Goal: Information Seeking & Learning: Learn about a topic

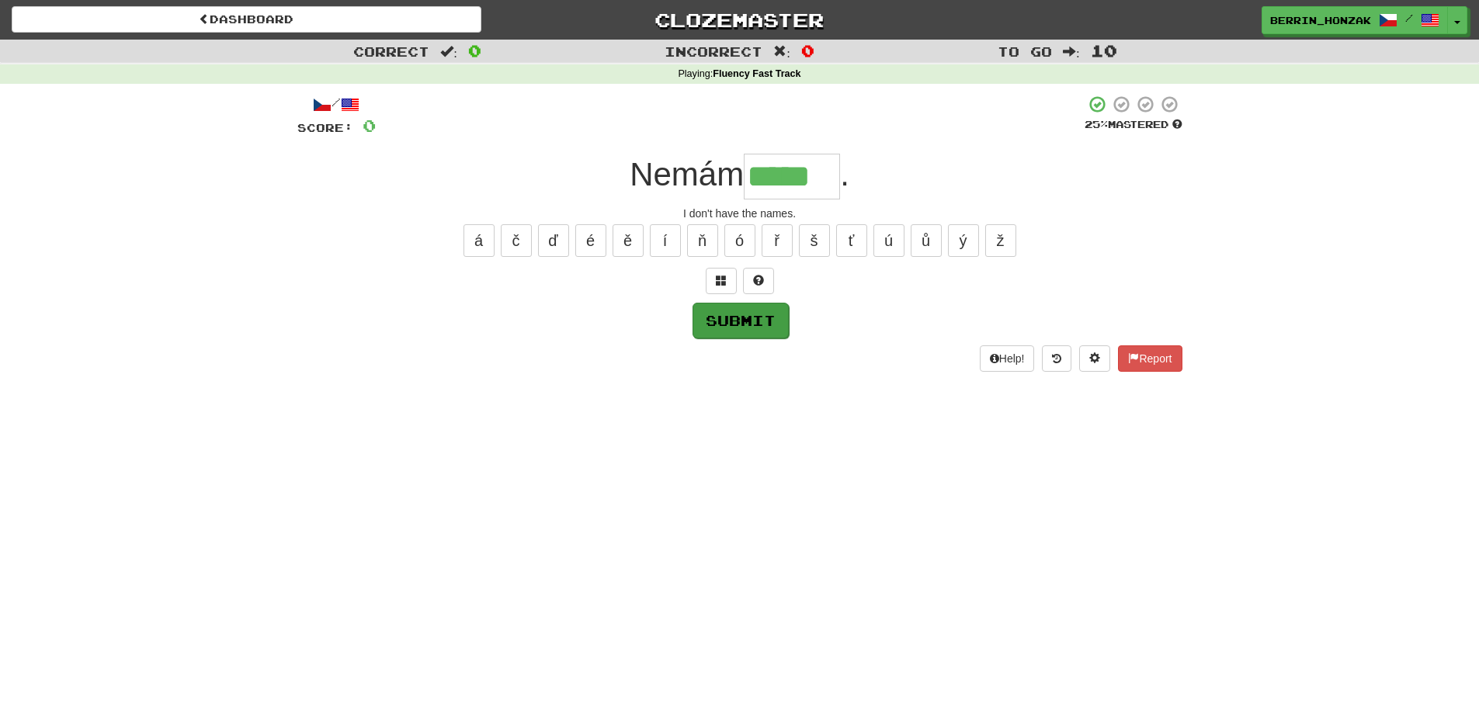
type input "*****"
click at [738, 323] on button "Submit" at bounding box center [741, 321] width 96 height 36
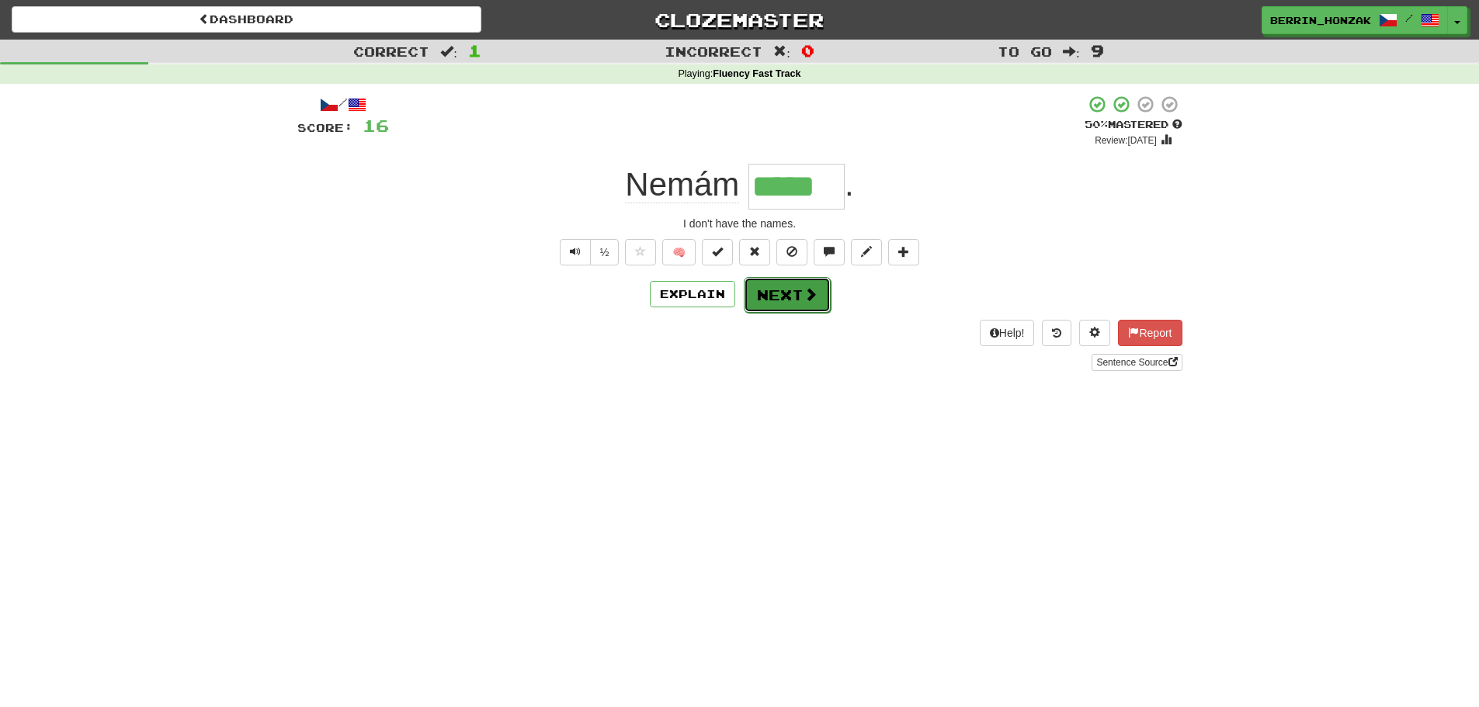
click at [760, 297] on button "Next" at bounding box center [787, 295] width 87 height 36
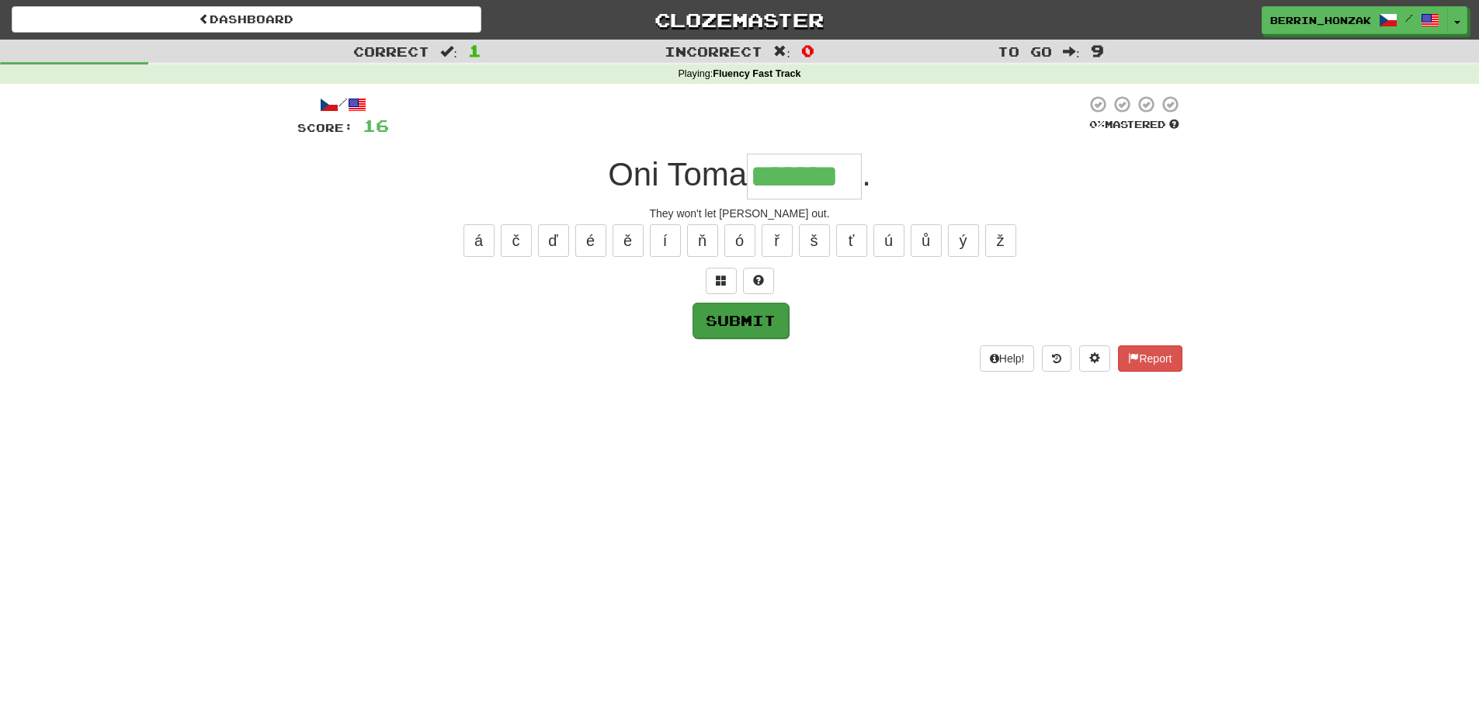
type input "*******"
click at [770, 330] on button "Submit" at bounding box center [741, 321] width 96 height 36
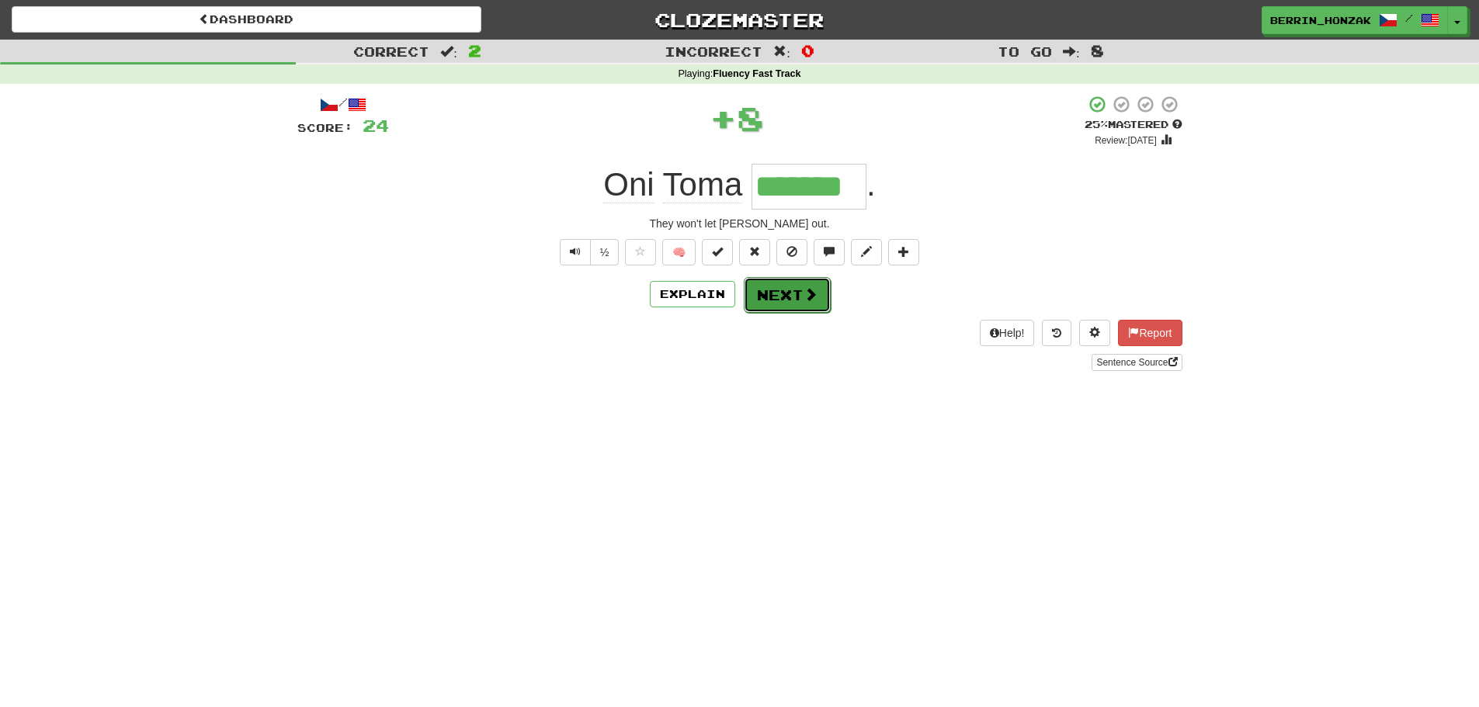
click at [782, 302] on button "Next" at bounding box center [787, 295] width 87 height 36
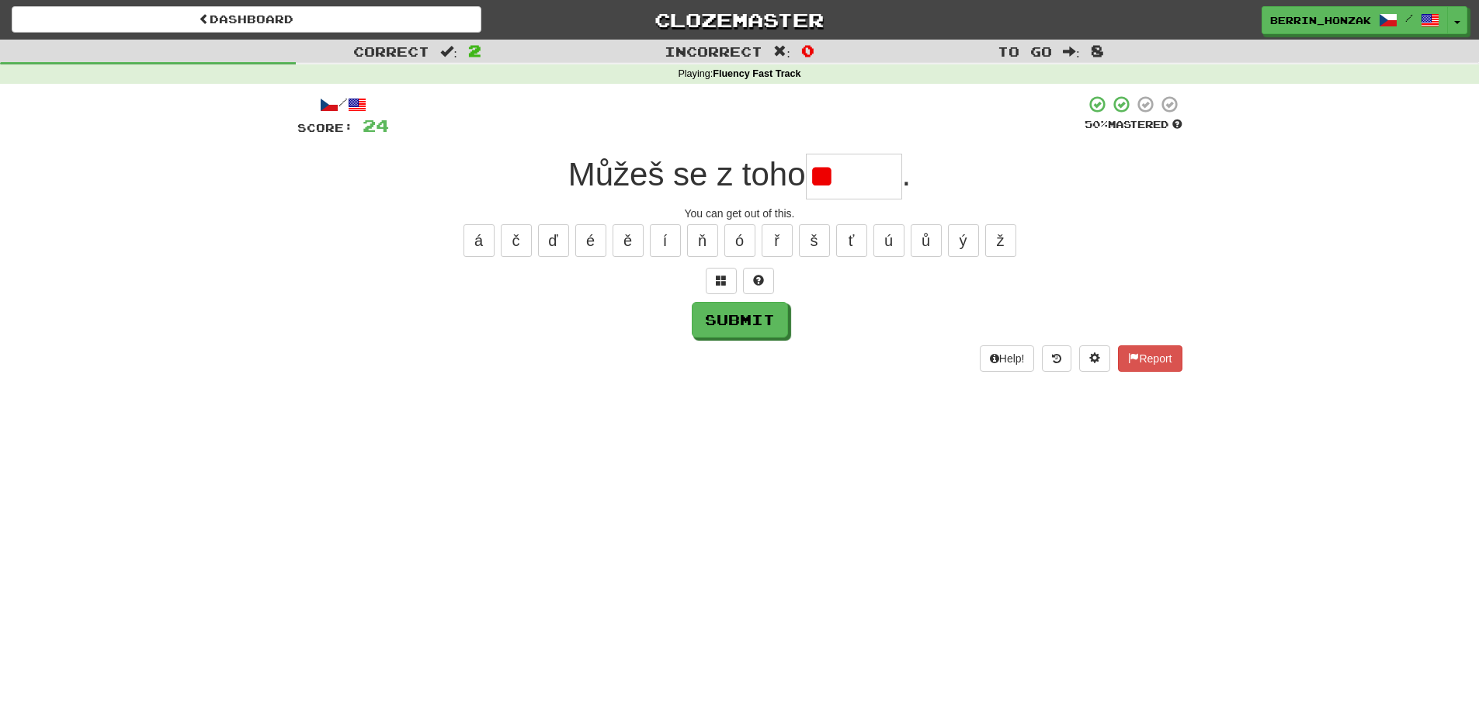
type input "*"
click at [755, 282] on span at bounding box center [758, 280] width 11 height 11
click at [756, 315] on button "Submit" at bounding box center [741, 321] width 96 height 36
type input "******"
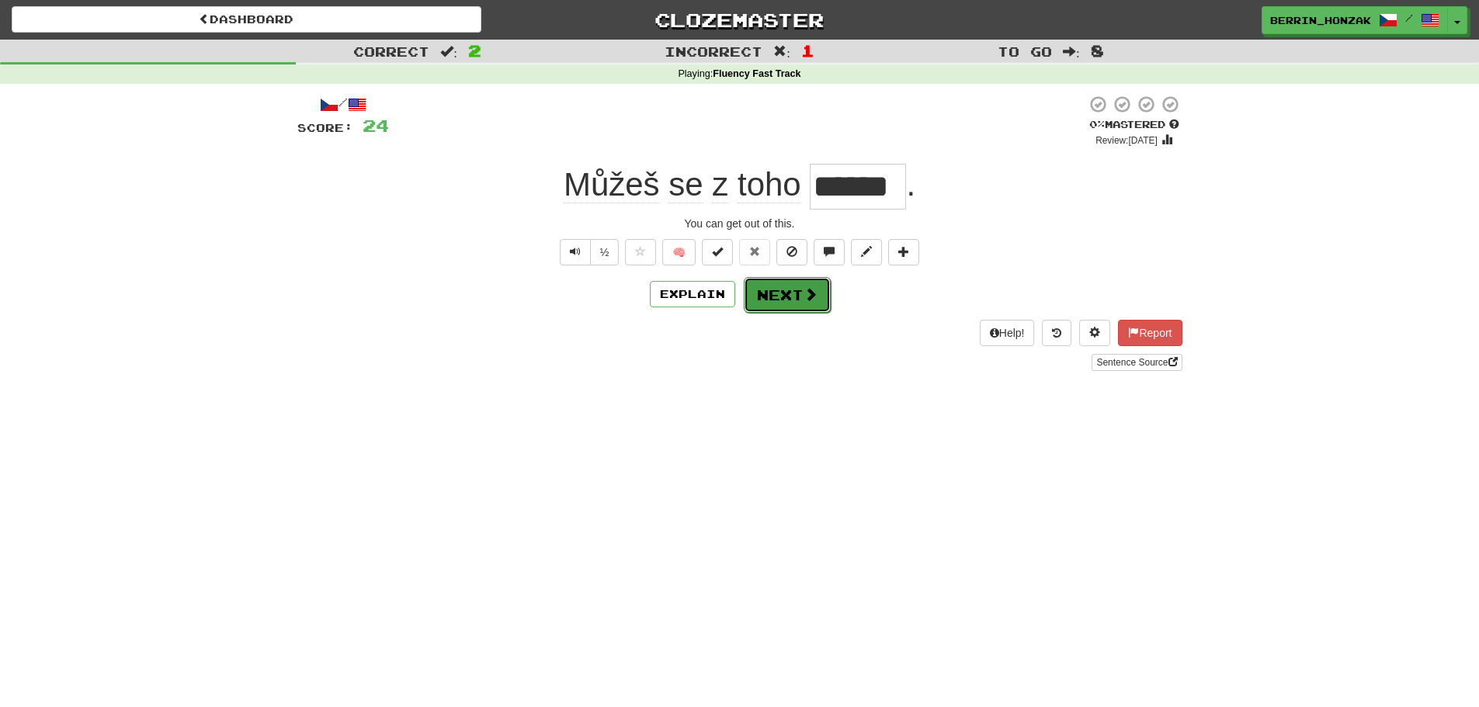
click at [801, 304] on button "Next" at bounding box center [787, 295] width 87 height 36
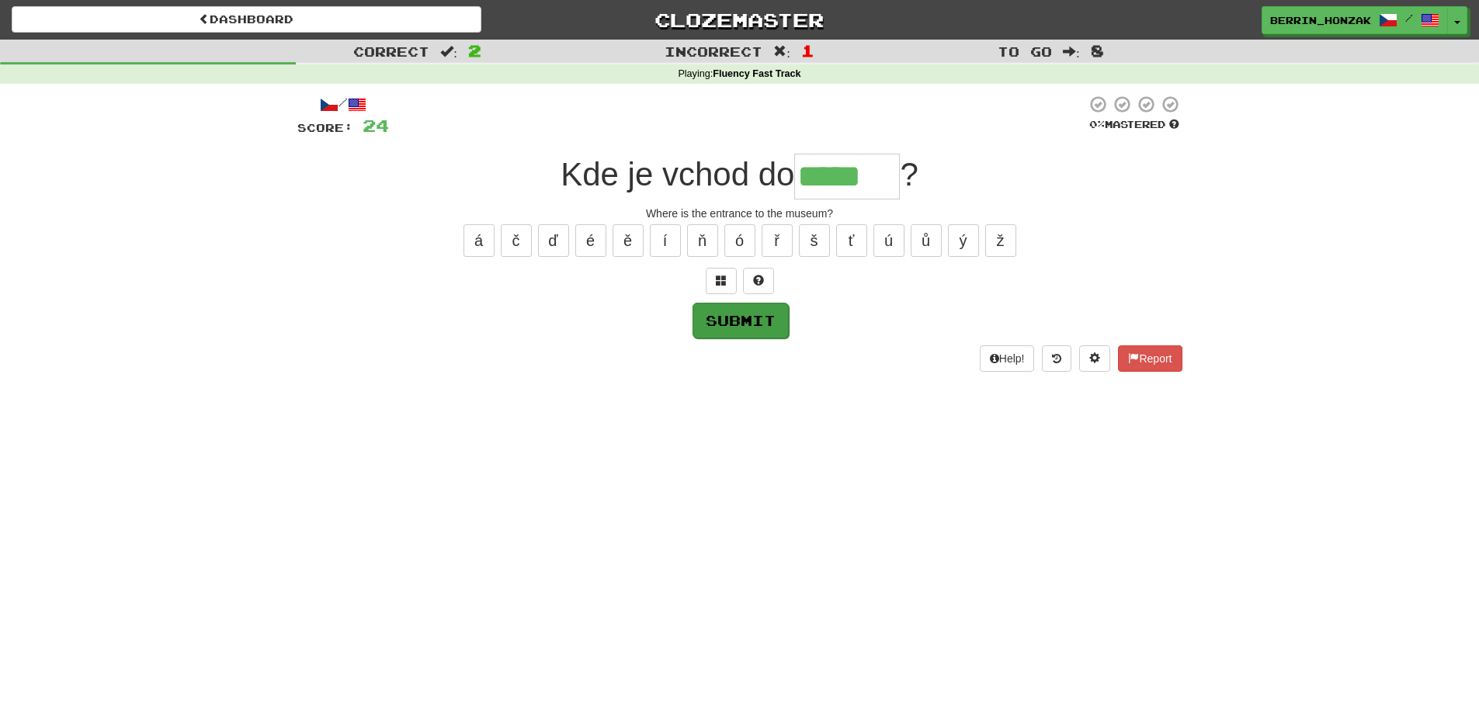
type input "*****"
click at [759, 315] on button "Submit" at bounding box center [741, 321] width 96 height 36
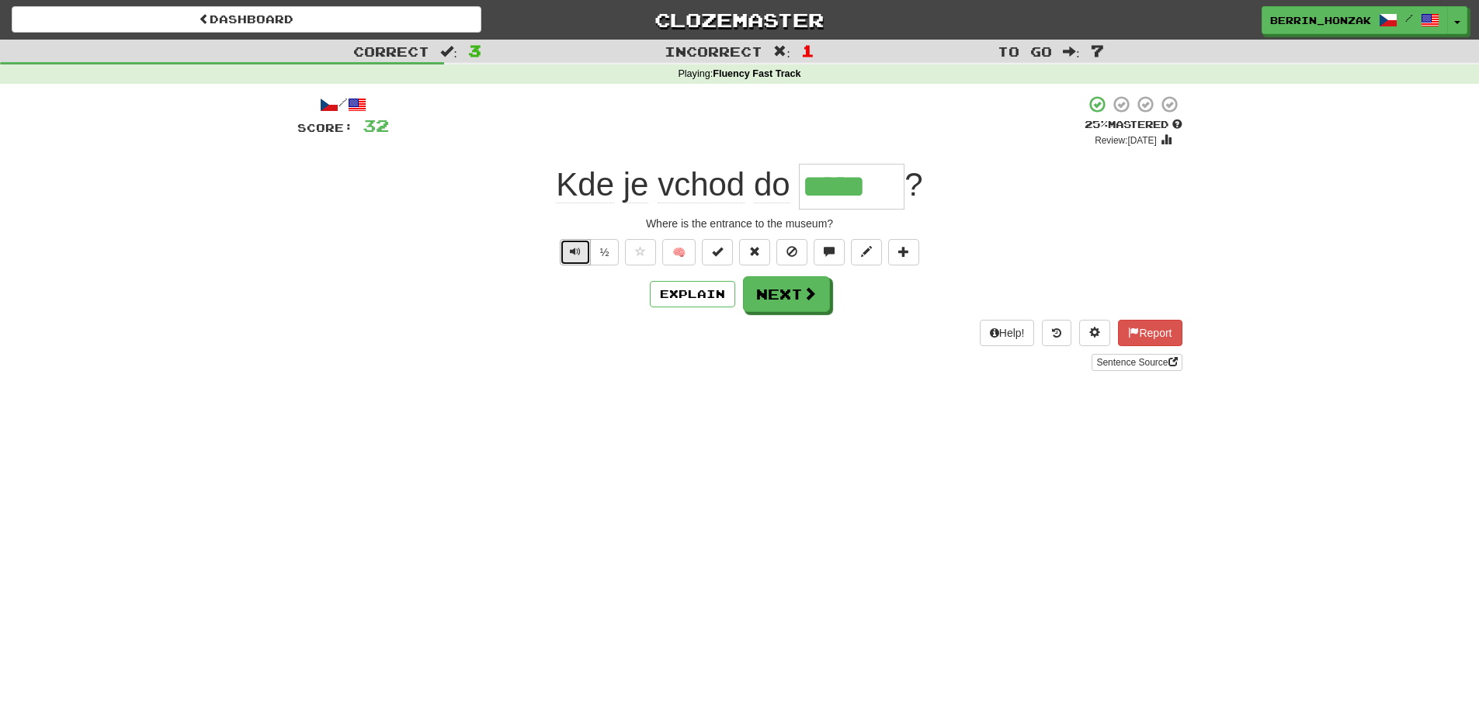
click at [579, 259] on button "Text-to-speech controls" at bounding box center [575, 252] width 31 height 26
click at [585, 255] on button "Text-to-speech controls" at bounding box center [575, 252] width 31 height 26
click at [585, 252] on button "Text-to-speech controls" at bounding box center [575, 252] width 31 height 26
click at [582, 257] on button "Text-to-speech controls" at bounding box center [575, 252] width 31 height 26
click at [582, 259] on button "Text-to-speech controls" at bounding box center [575, 252] width 31 height 26
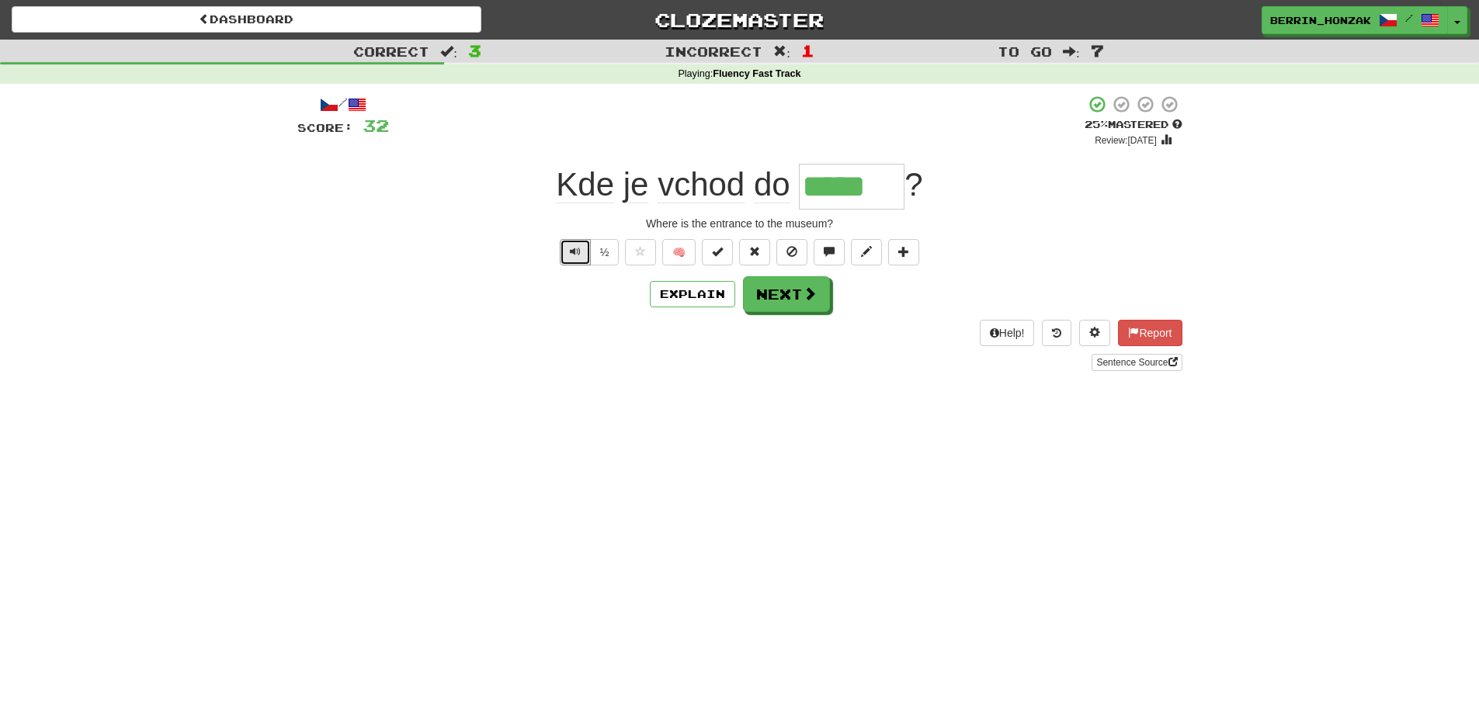
click at [582, 266] on div "/ Score: 32 + 8 25 % Mastered Review: [DATE] Kde je vchod do ***** ? Where is t…" at bounding box center [739, 233] width 885 height 276
click at [576, 252] on span "Text-to-speech controls" at bounding box center [575, 251] width 11 height 11
click at [575, 252] on span "Text-to-speech controls" at bounding box center [575, 251] width 11 height 11
click at [763, 293] on button "Next" at bounding box center [787, 295] width 87 height 36
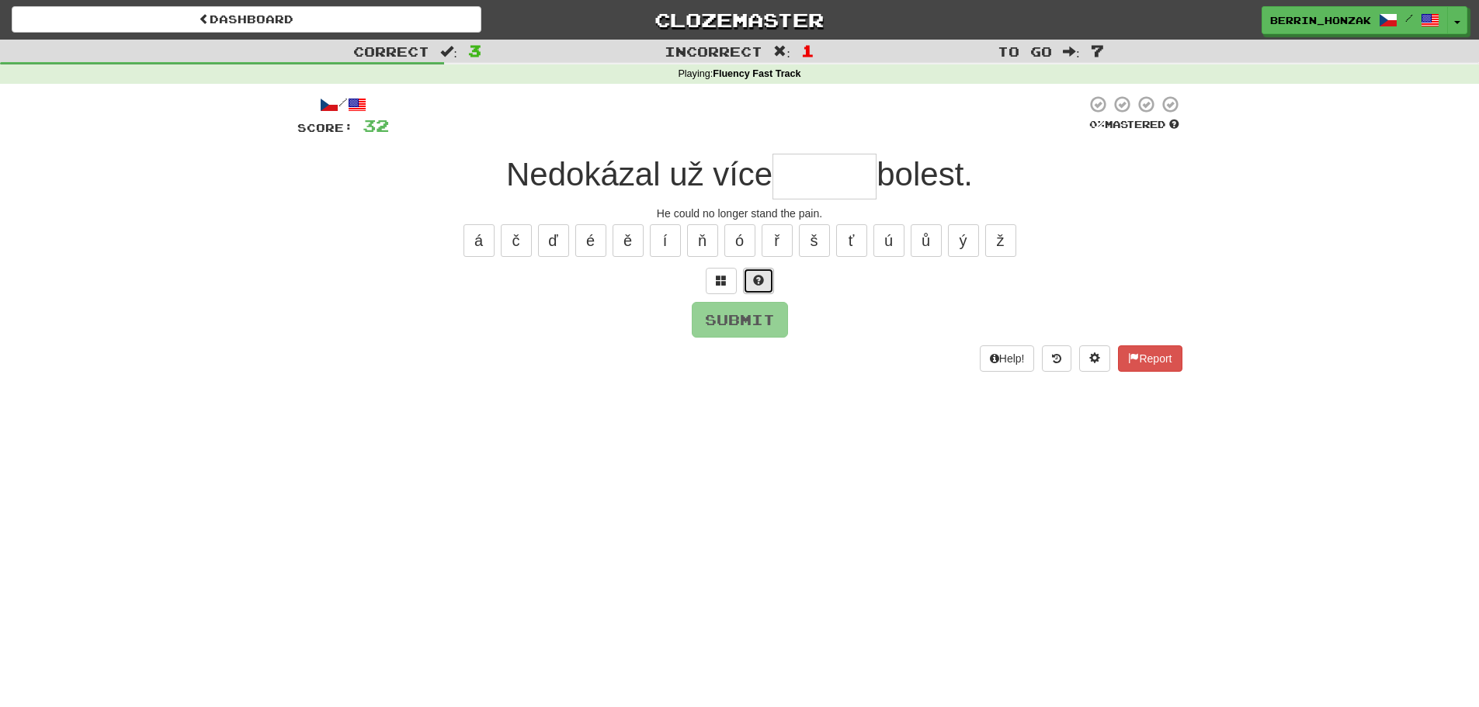
click at [756, 281] on span at bounding box center [758, 280] width 11 height 11
click at [744, 280] on span at bounding box center [740, 280] width 11 height 11
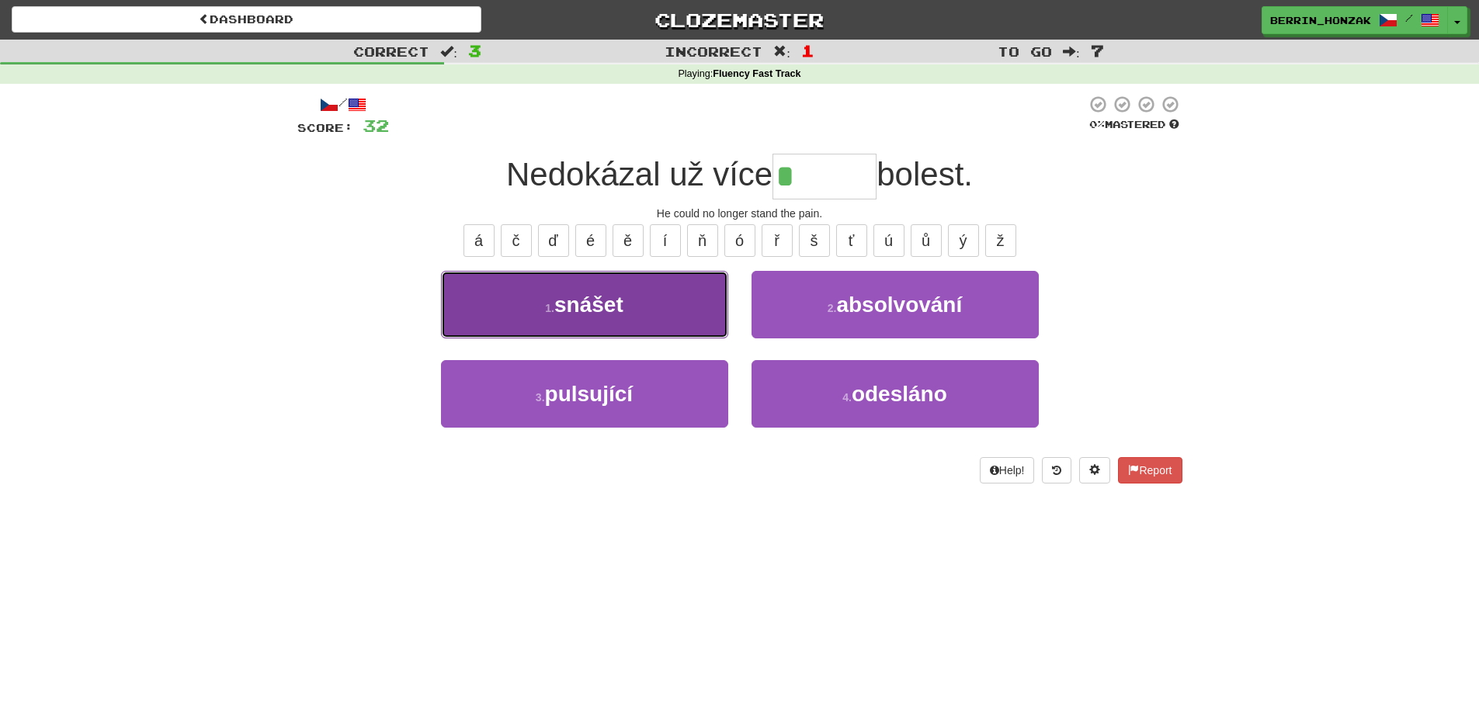
click at [662, 306] on button "1 . snášet" at bounding box center [584, 305] width 287 height 68
type input "******"
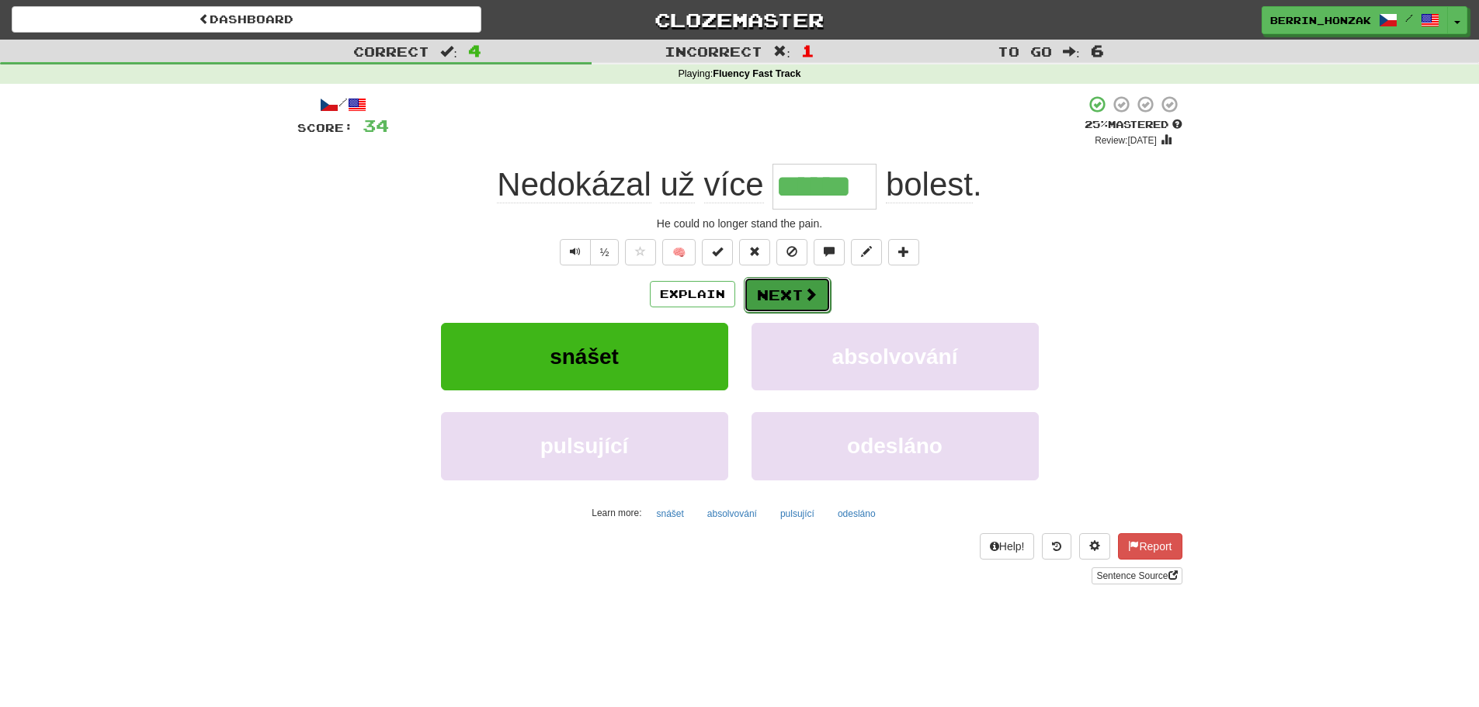
click at [763, 297] on button "Next" at bounding box center [787, 295] width 87 height 36
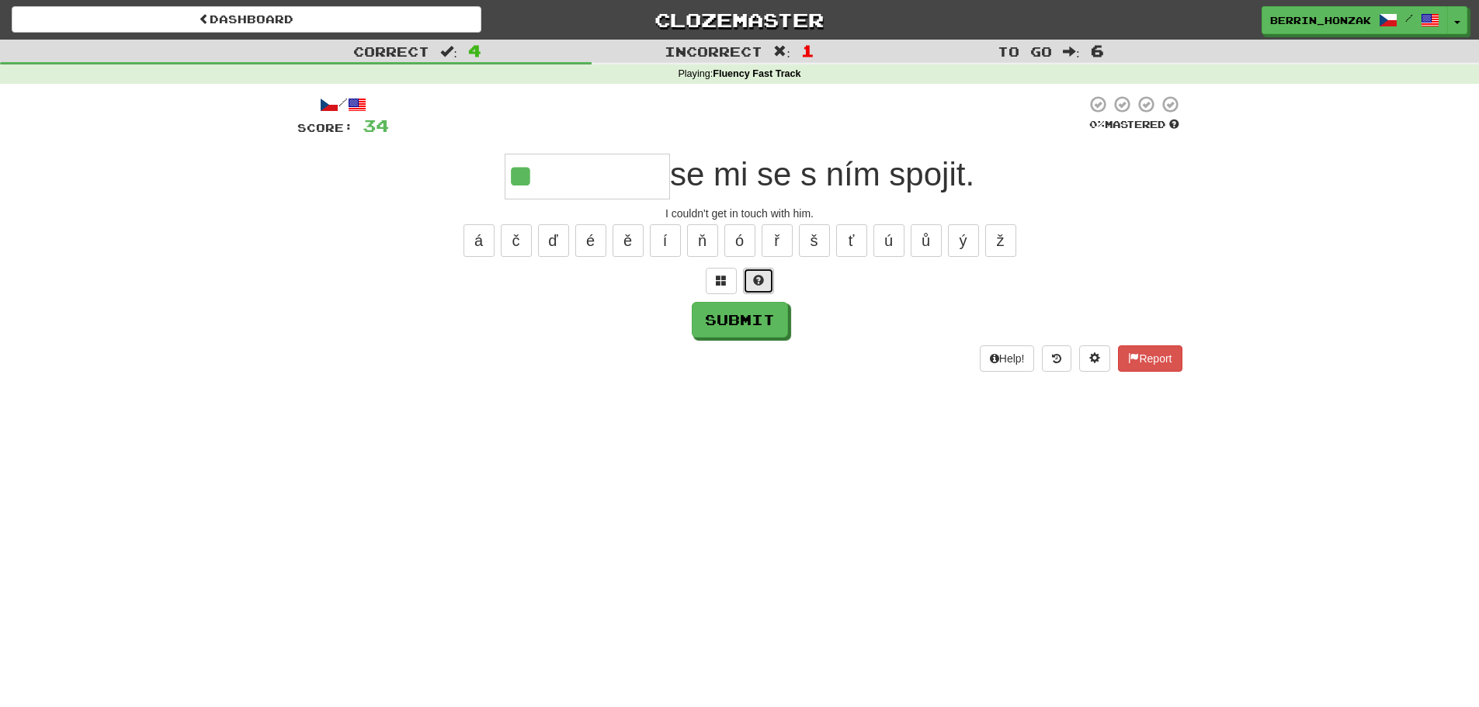
click at [752, 283] on button at bounding box center [758, 281] width 31 height 26
type input "**********"
click at [737, 306] on button "Submit" at bounding box center [741, 321] width 96 height 36
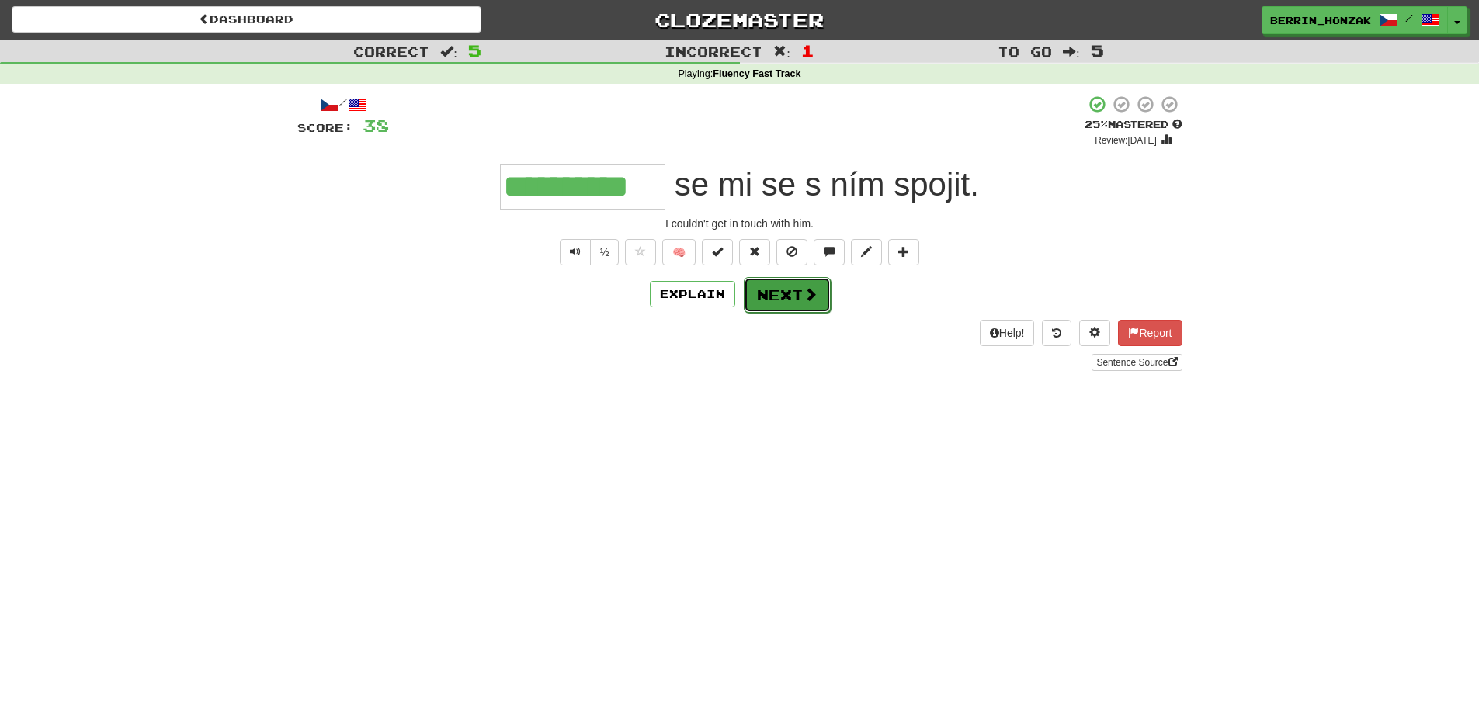
click at [796, 306] on button "Next" at bounding box center [787, 295] width 87 height 36
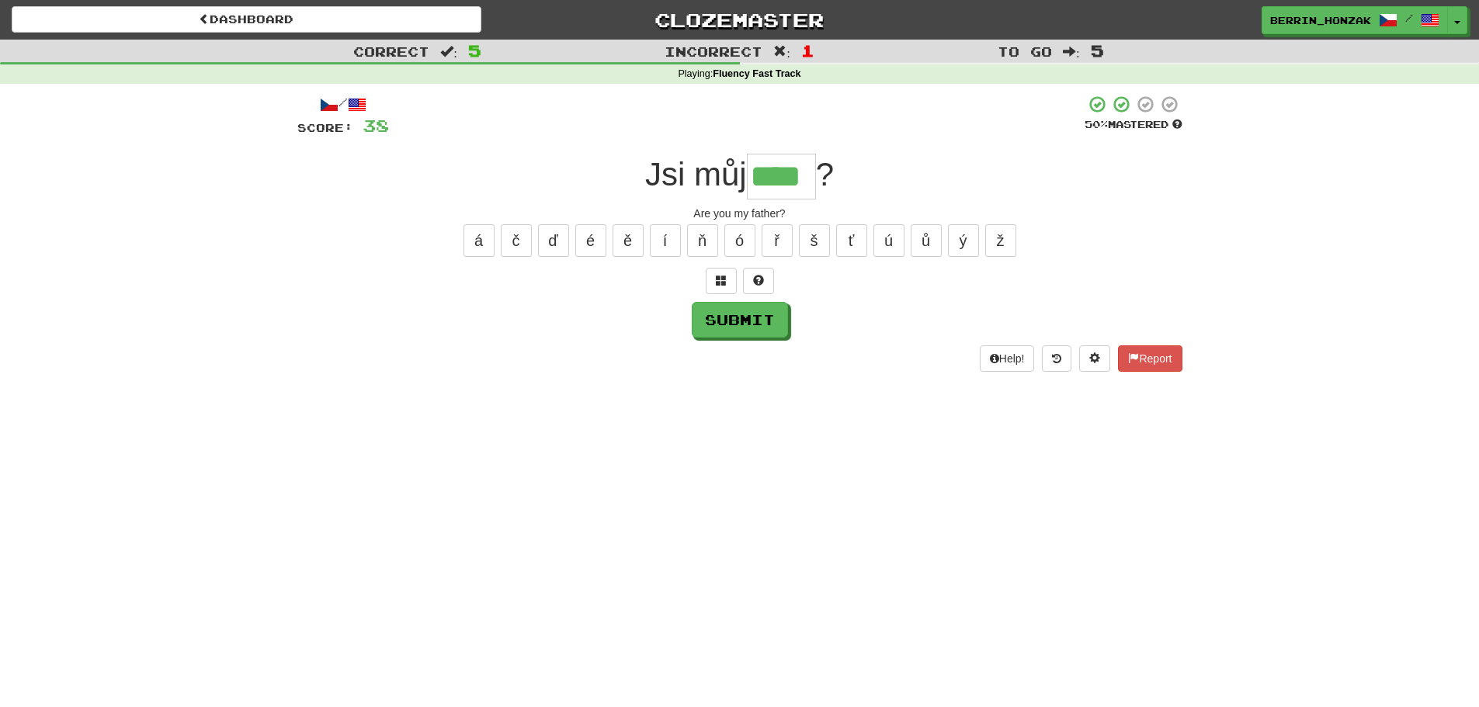
type input "****"
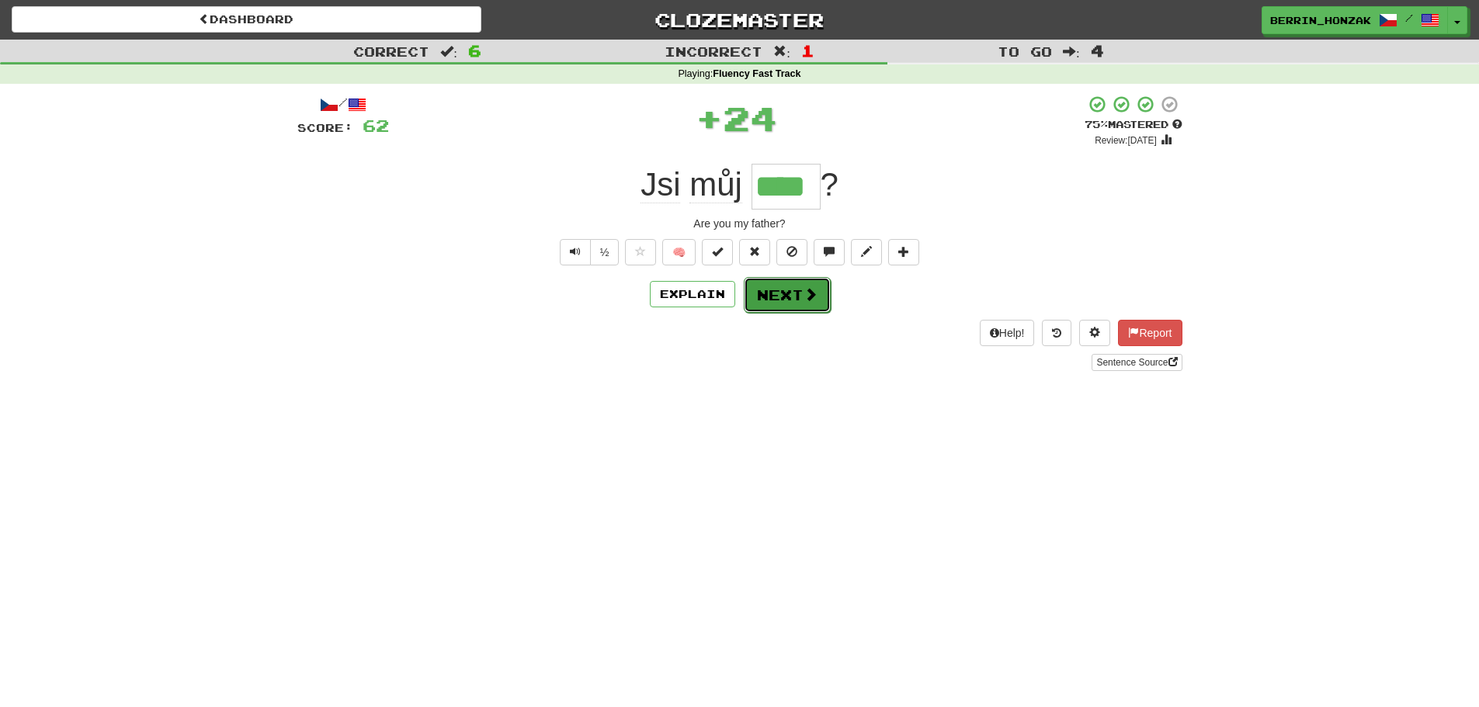
click at [794, 300] on button "Next" at bounding box center [787, 295] width 87 height 36
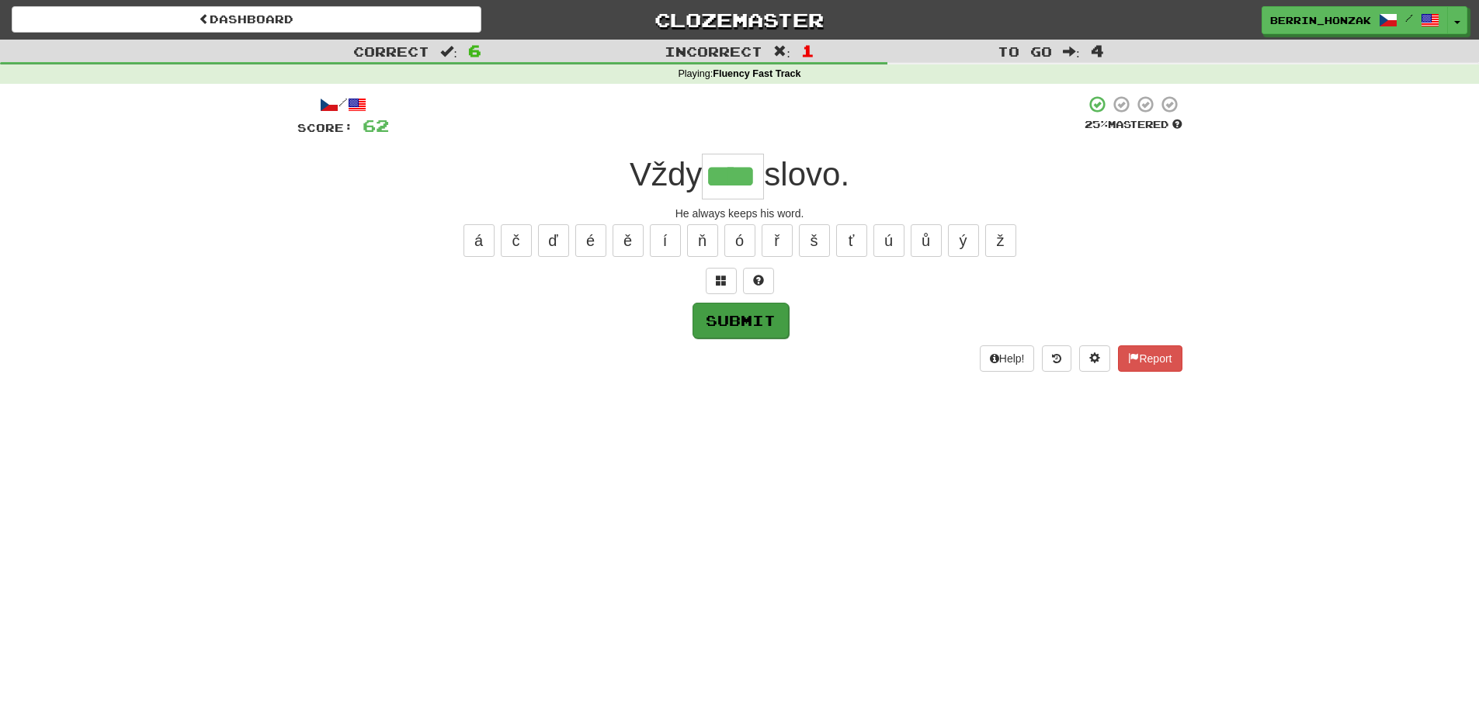
type input "****"
click at [742, 325] on button "Submit" at bounding box center [741, 321] width 96 height 36
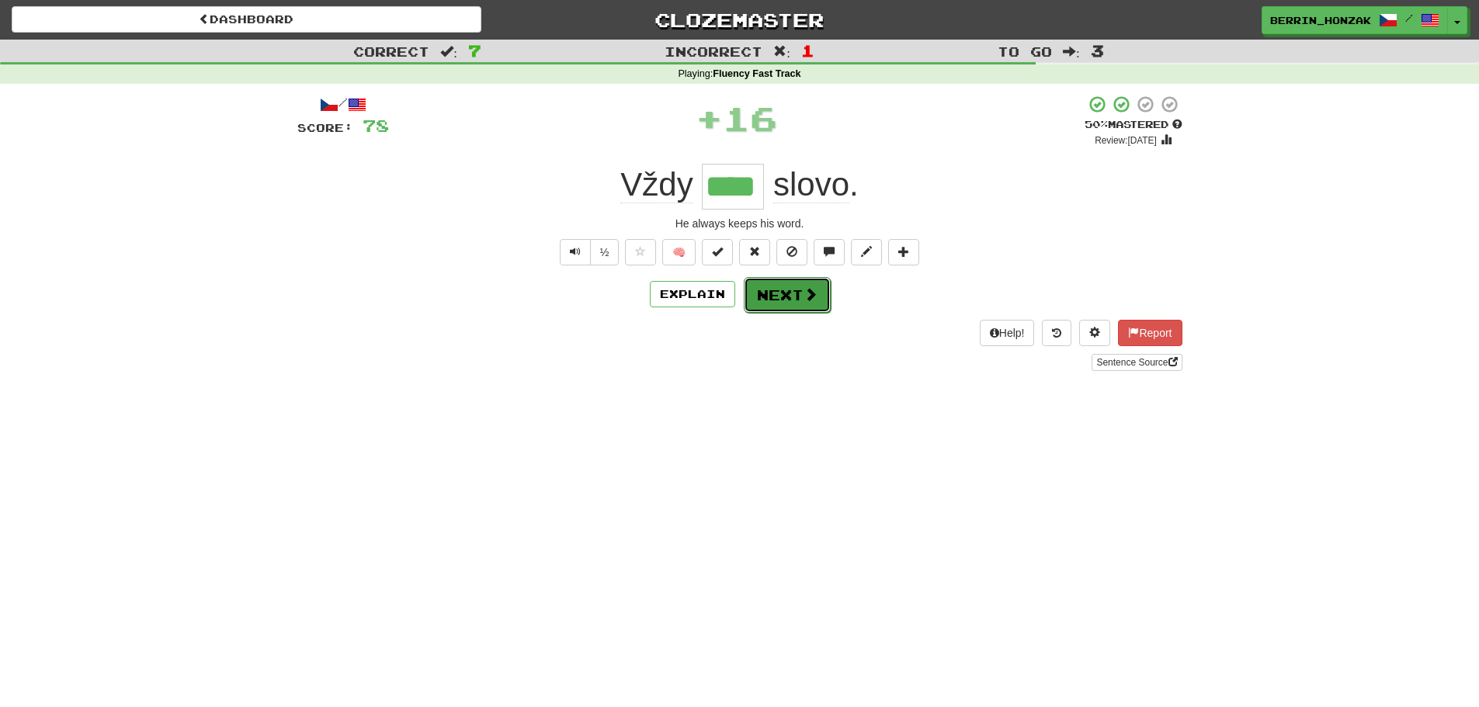
click at [807, 299] on span at bounding box center [811, 294] width 14 height 14
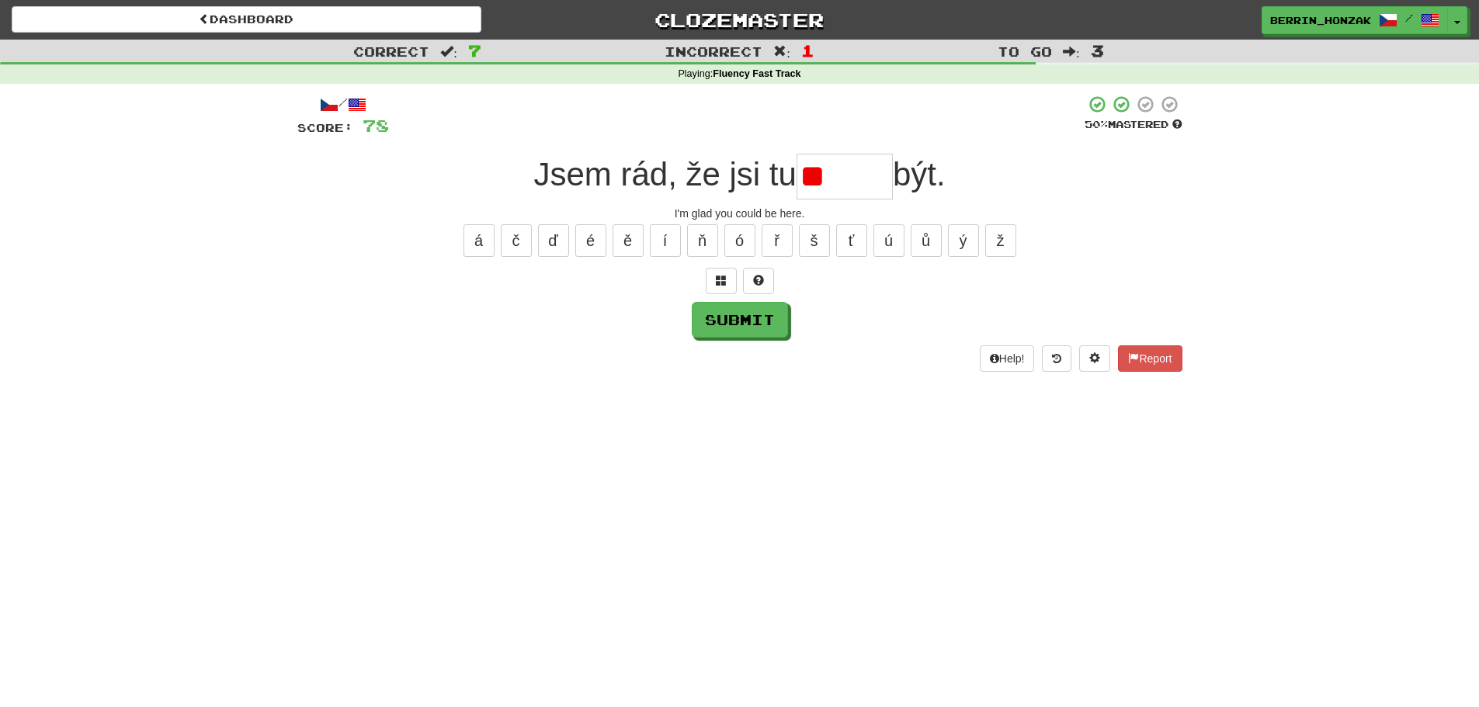
type input "*"
type input "*****"
click at [768, 332] on button "Submit" at bounding box center [740, 320] width 96 height 36
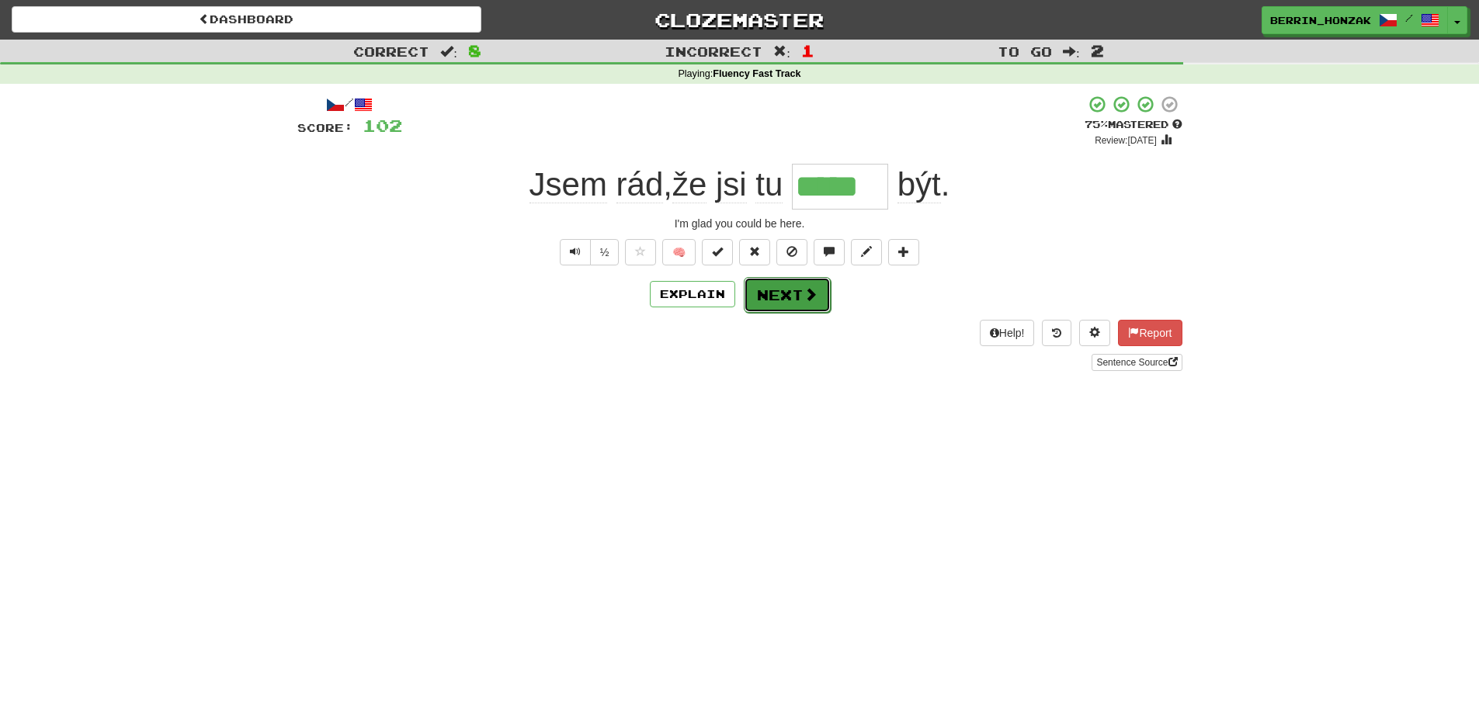
click at [781, 285] on button "Next" at bounding box center [787, 295] width 87 height 36
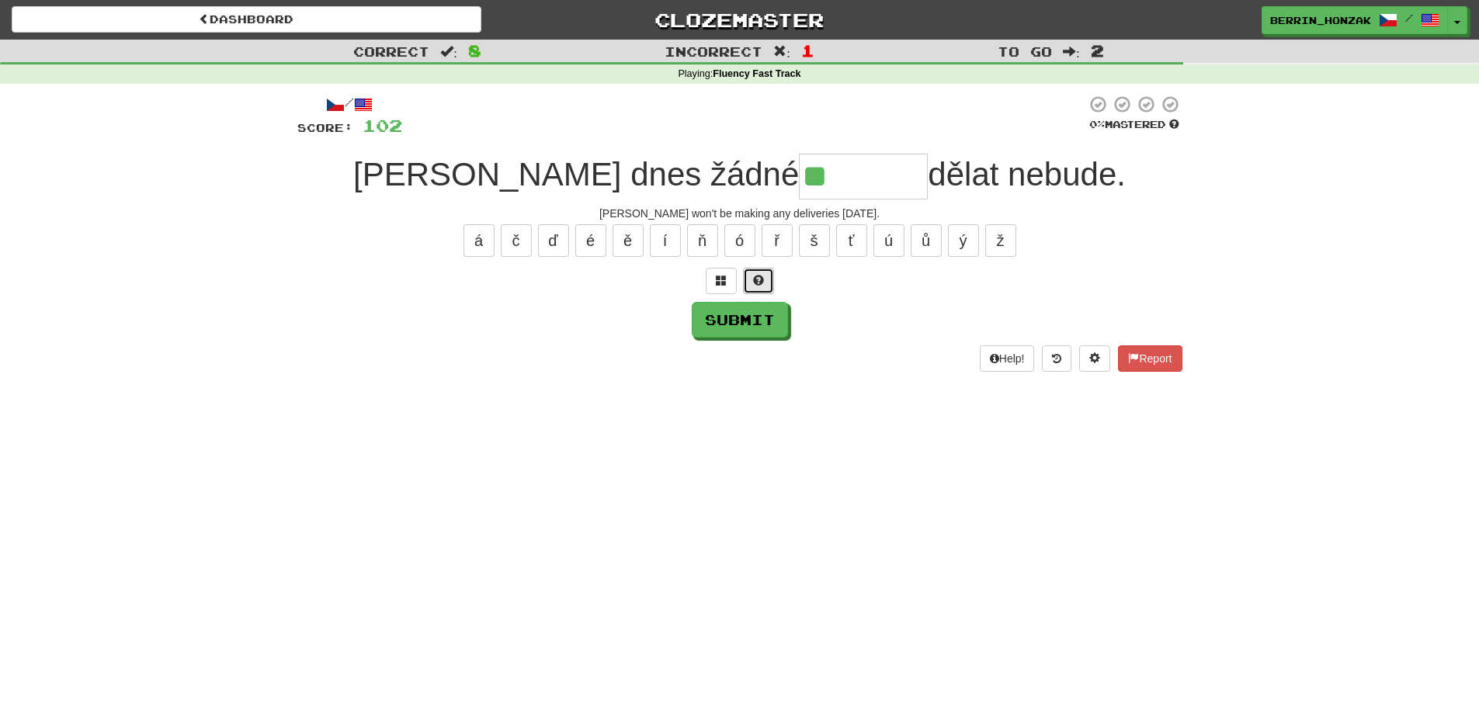
click at [759, 271] on button at bounding box center [758, 281] width 31 height 26
type input "*******"
drag, startPoint x: 641, startPoint y: 215, endPoint x: 832, endPoint y: 210, distance: 191.1
click at [843, 212] on div "[PERSON_NAME] won't be making any deliveries [DATE]." at bounding box center [739, 214] width 885 height 16
click at [635, 214] on div "[PERSON_NAME] won't be making any deliveries [DATE]." at bounding box center [739, 214] width 885 height 16
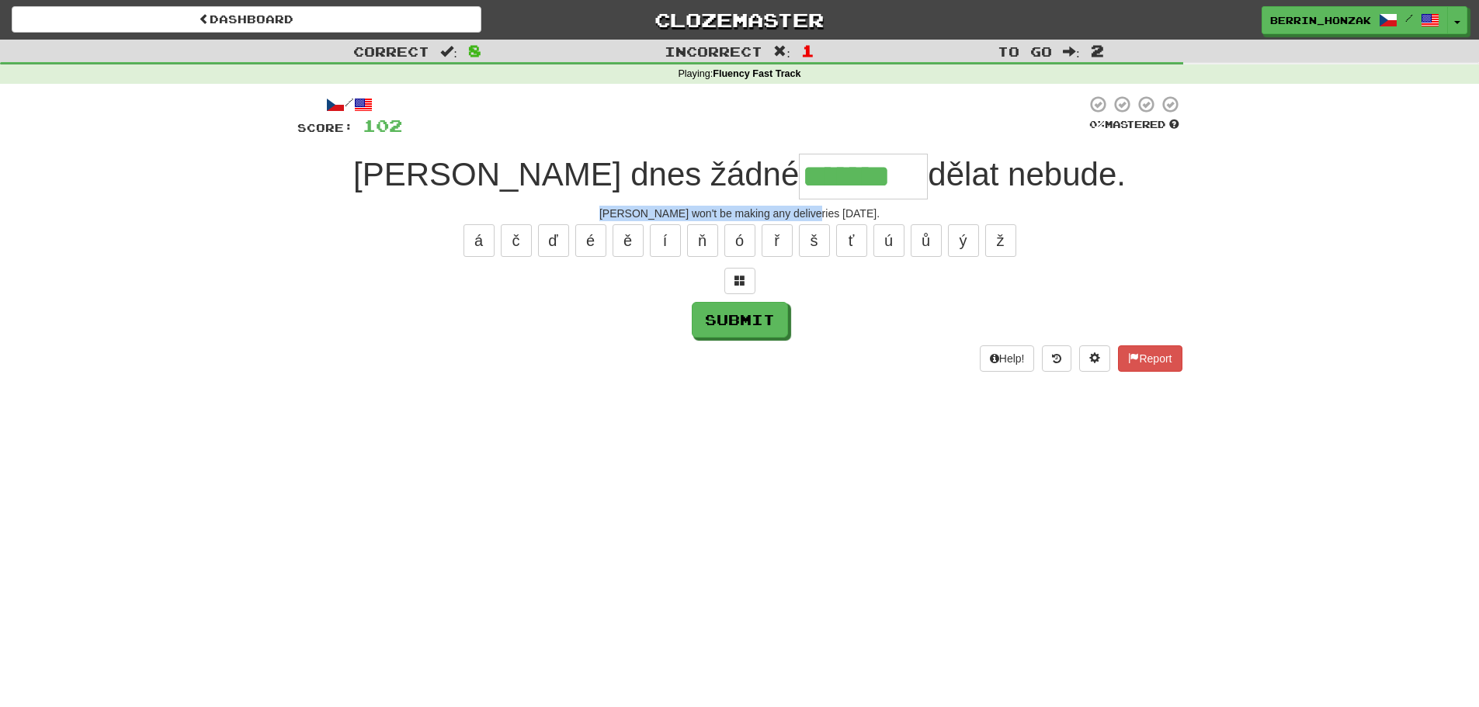
drag, startPoint x: 637, startPoint y: 214, endPoint x: 829, endPoint y: 210, distance: 191.8
click at [829, 210] on div "[PERSON_NAME] won't be making any deliveries [DATE]." at bounding box center [739, 214] width 885 height 16
copy div "[PERSON_NAME] won't be making any deliveries [DATE]"
click at [715, 325] on button "Submit" at bounding box center [741, 321] width 96 height 36
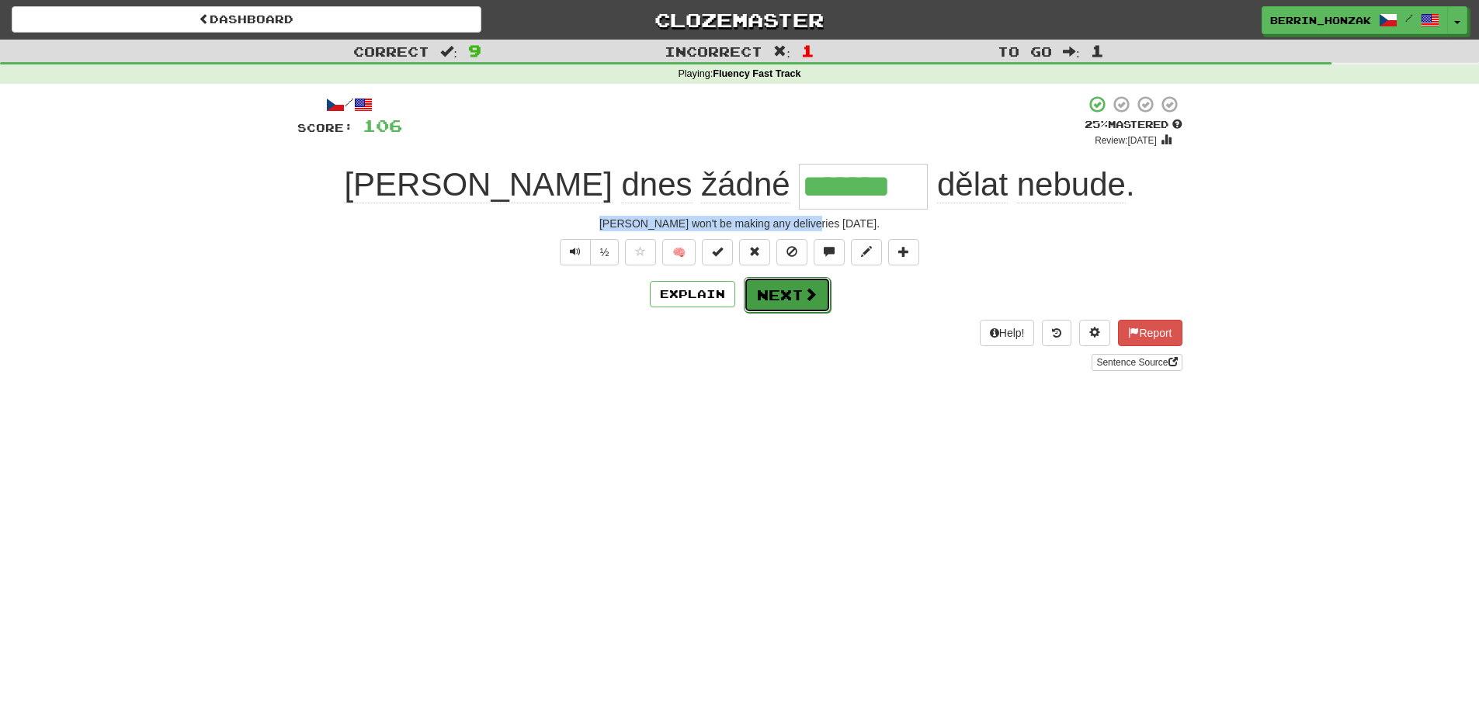
click at [776, 292] on button "Next" at bounding box center [787, 295] width 87 height 36
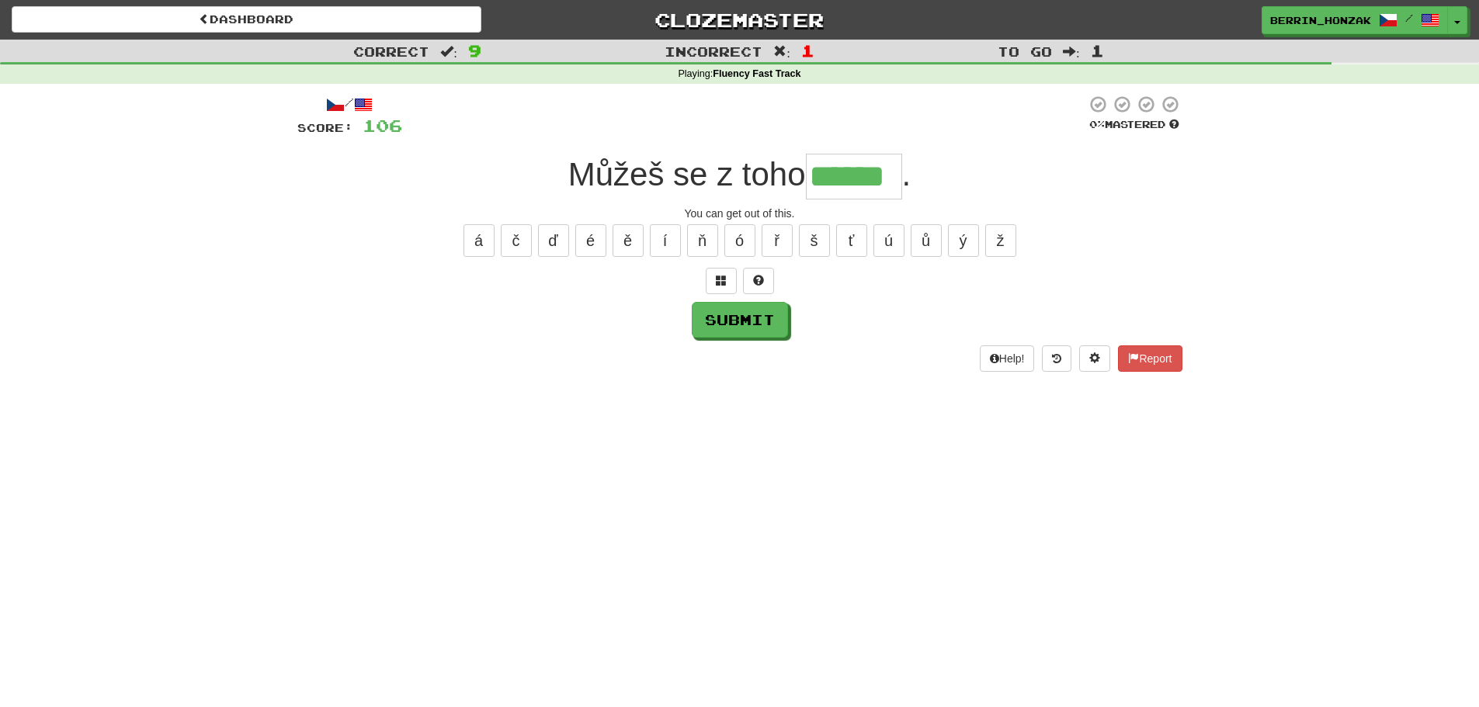
type input "******"
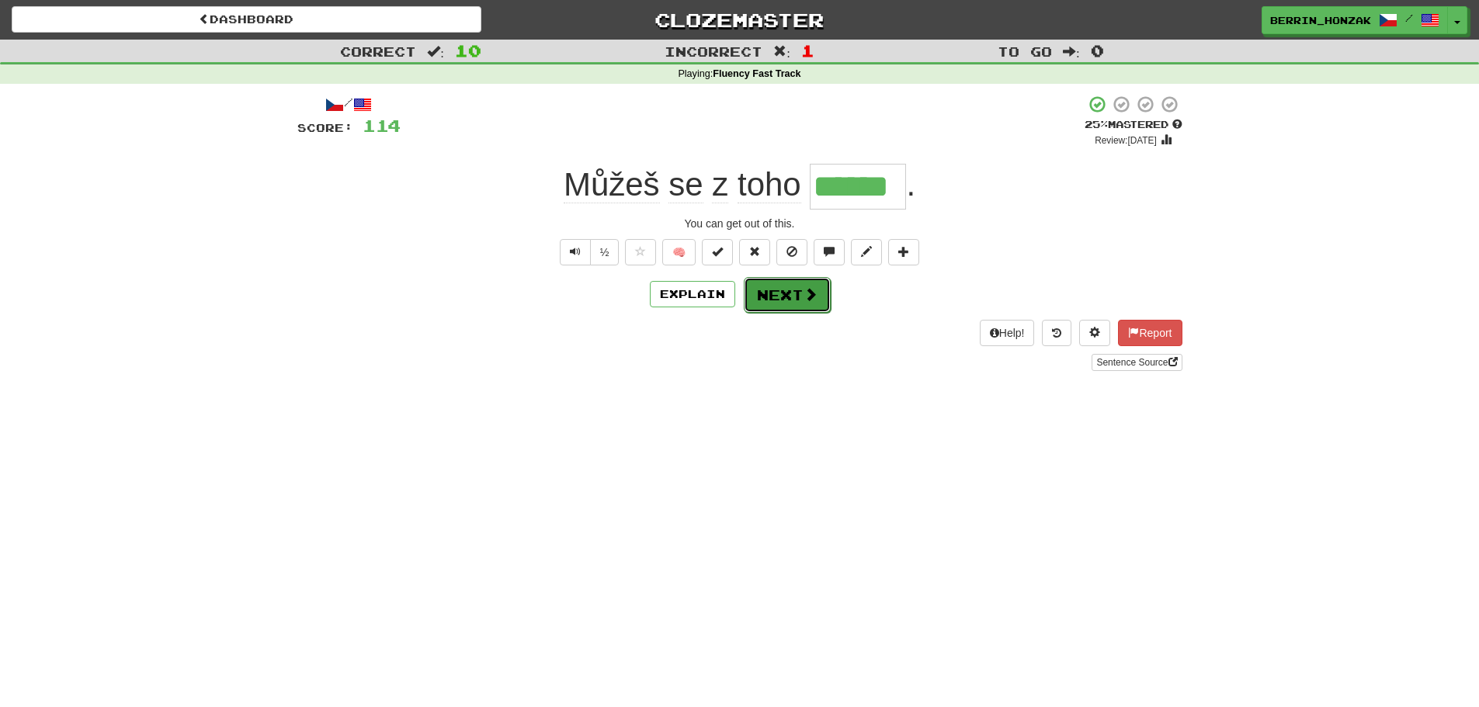
click at [811, 292] on span at bounding box center [811, 294] width 14 height 14
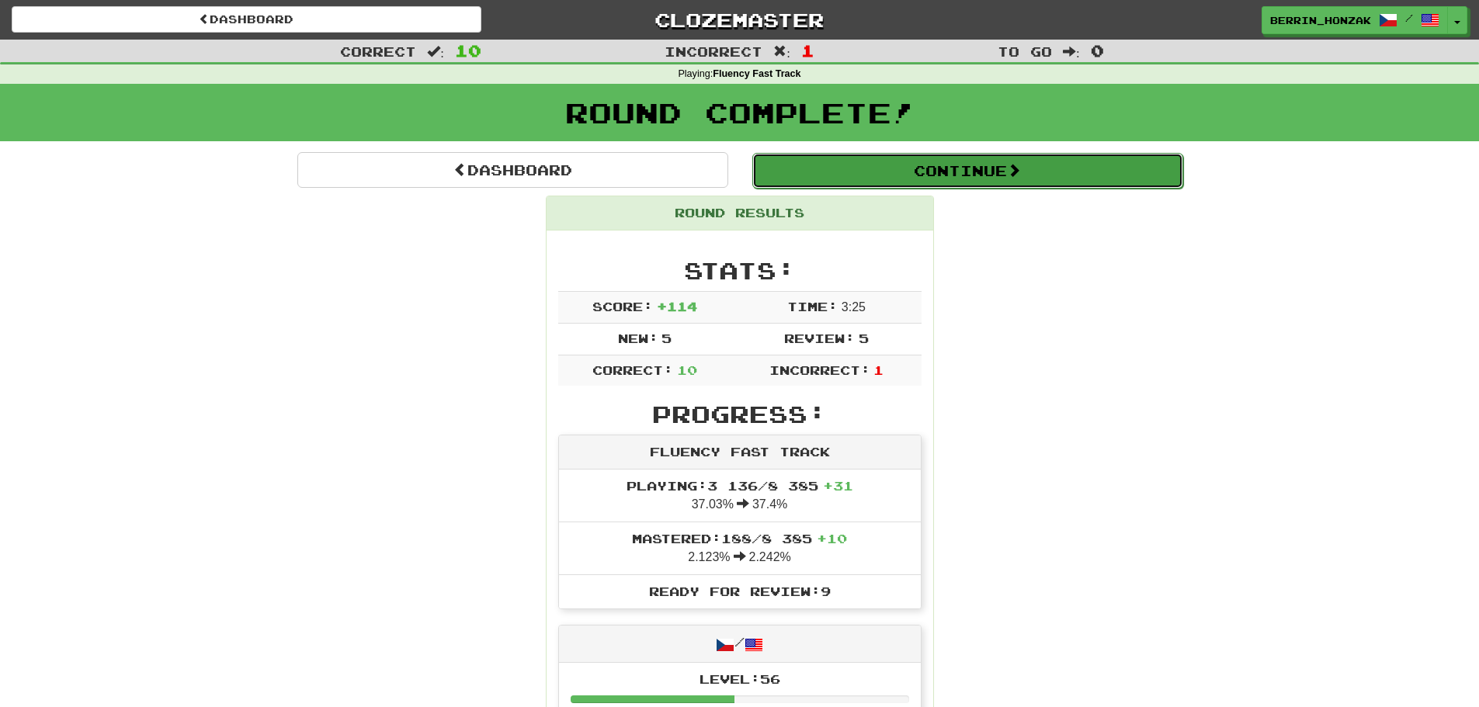
click at [994, 173] on button "Continue" at bounding box center [967, 171] width 431 height 36
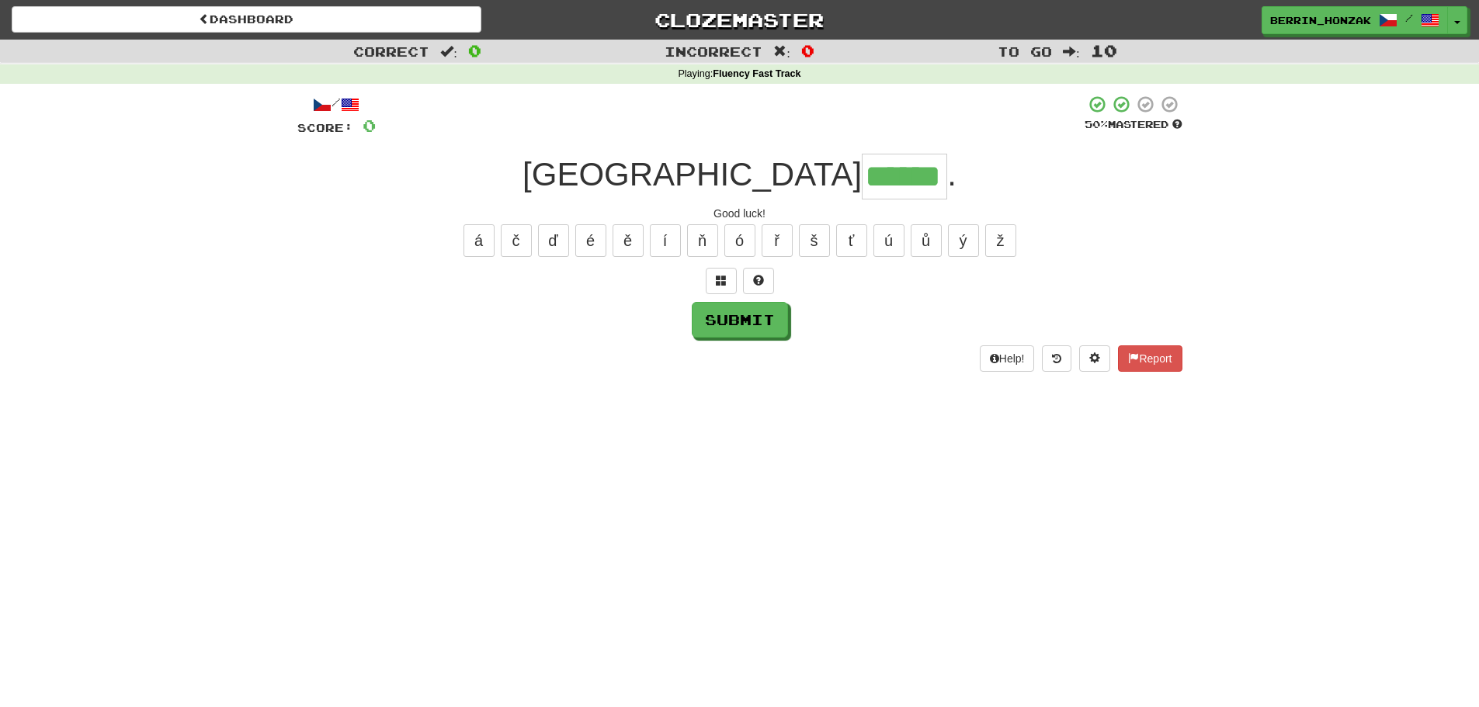
type input "******"
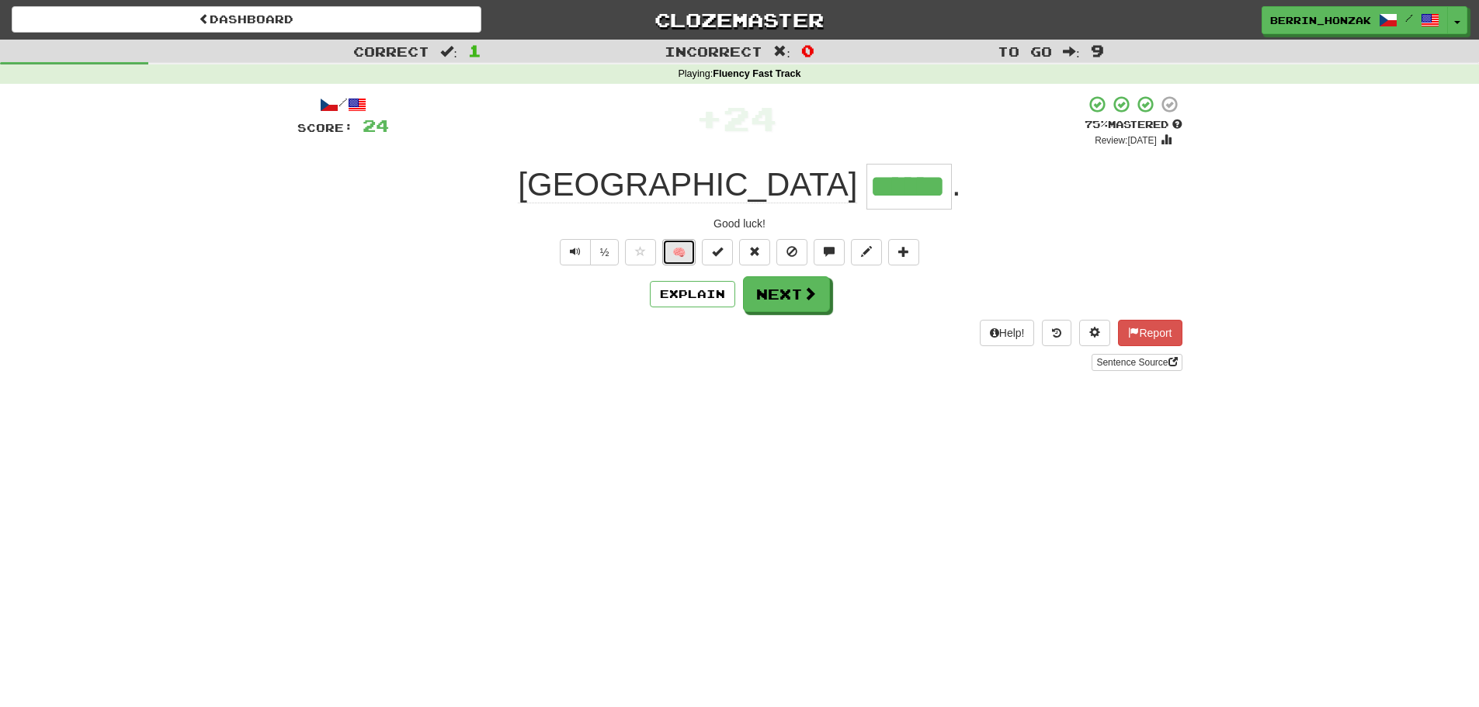
click at [685, 259] on button "🧠" at bounding box center [678, 252] width 33 height 26
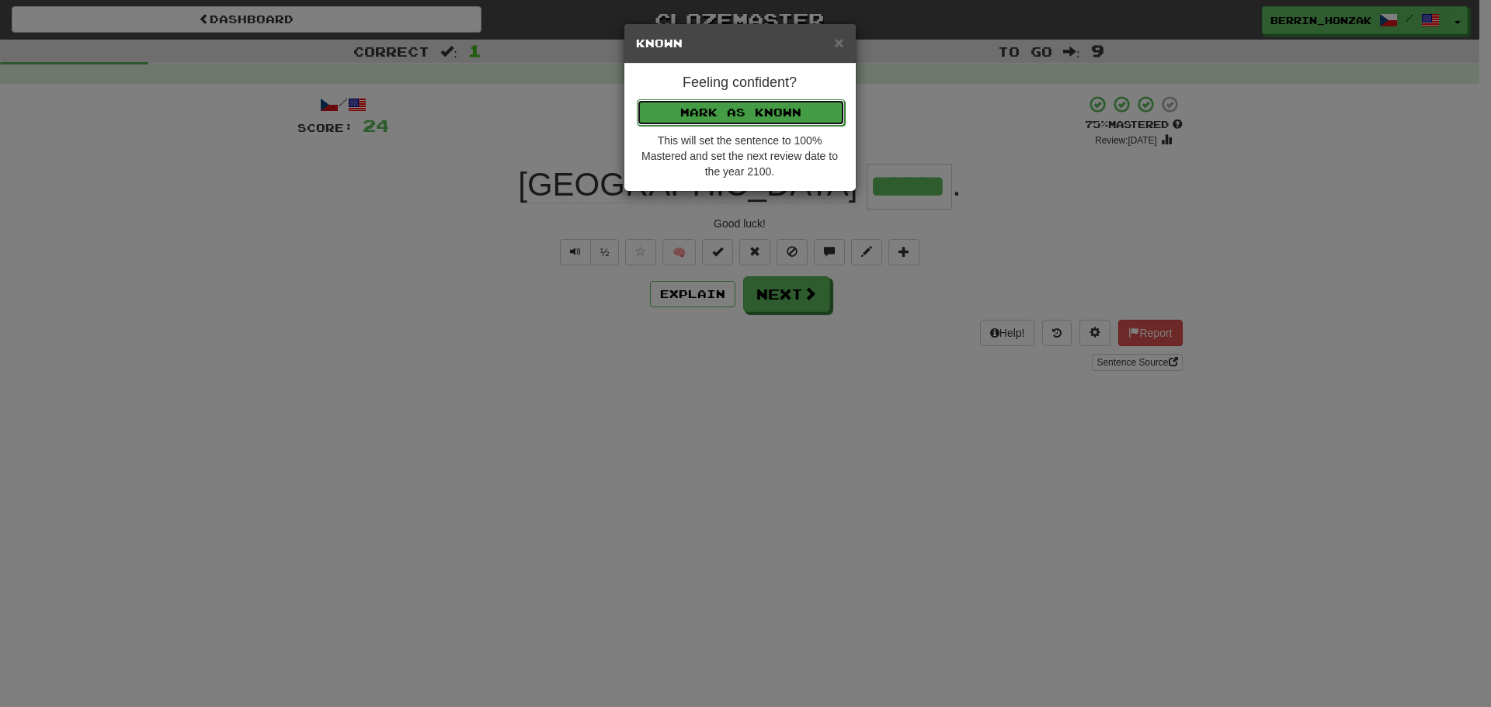
click at [766, 113] on button "Mark as Known" at bounding box center [741, 112] width 208 height 26
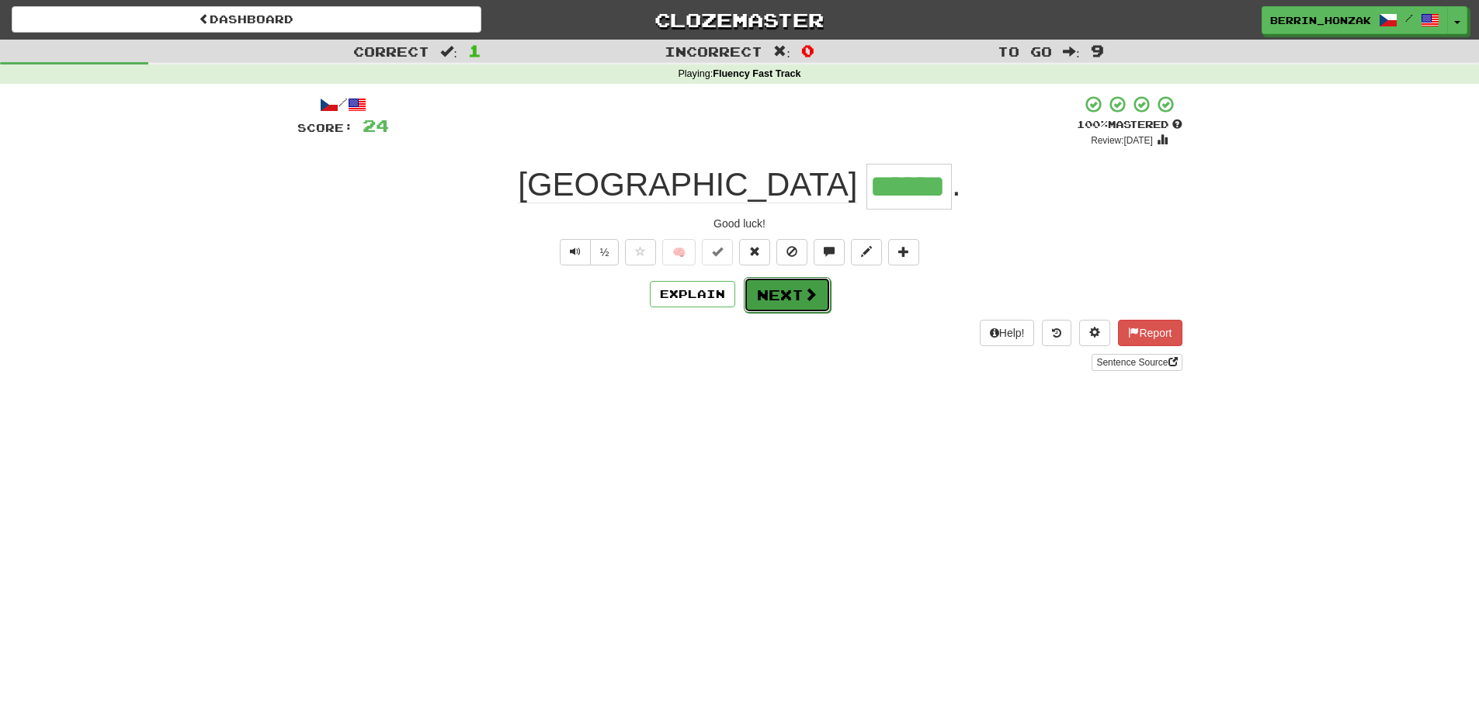
click at [804, 295] on span at bounding box center [811, 294] width 14 height 14
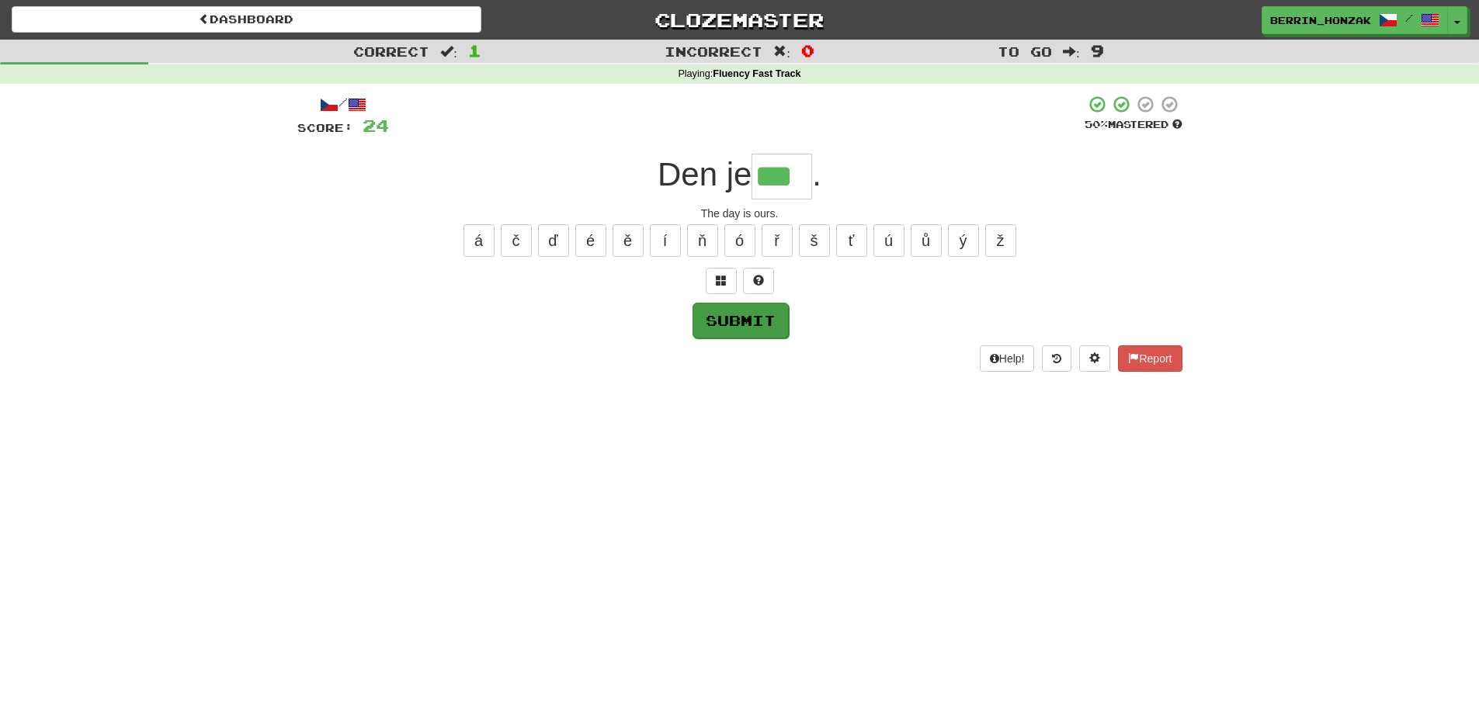
type input "***"
click at [739, 325] on button "Submit" at bounding box center [741, 321] width 96 height 36
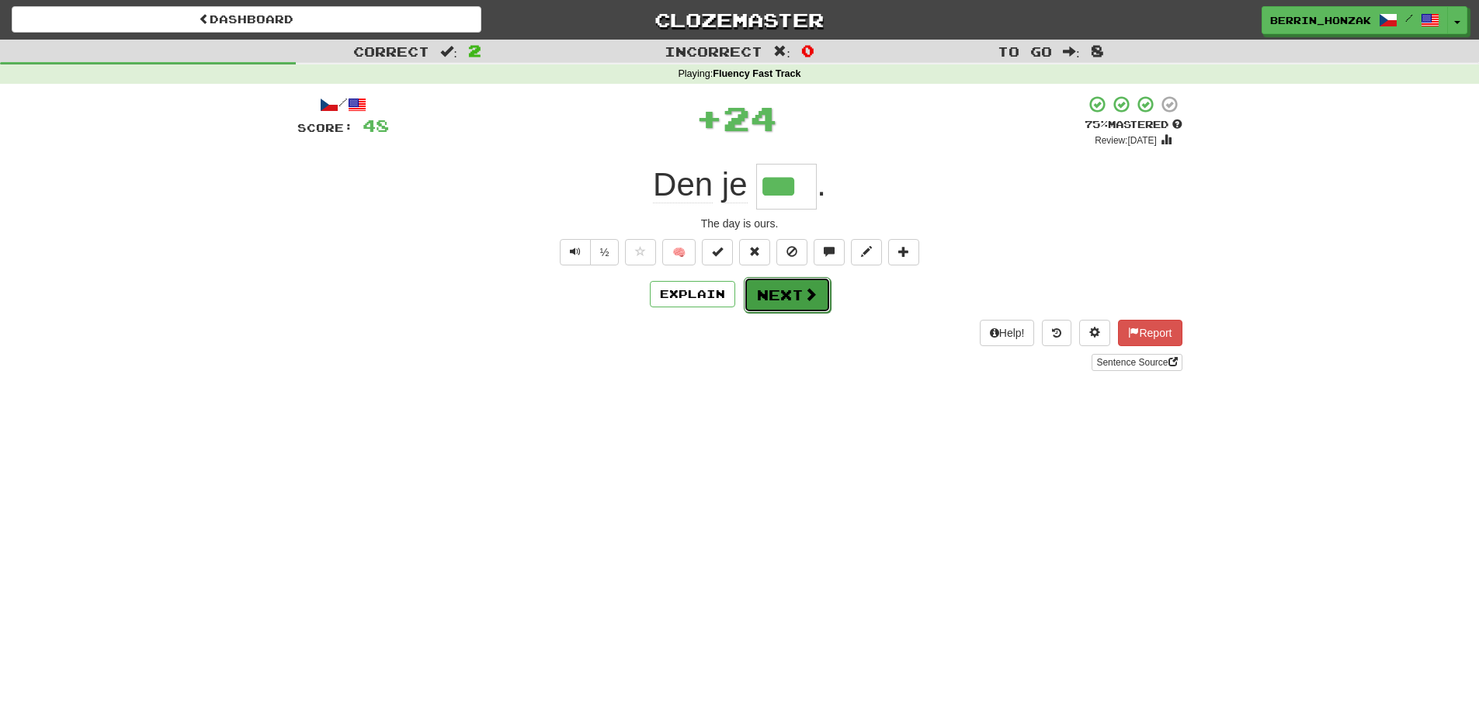
click at [770, 300] on button "Next" at bounding box center [787, 295] width 87 height 36
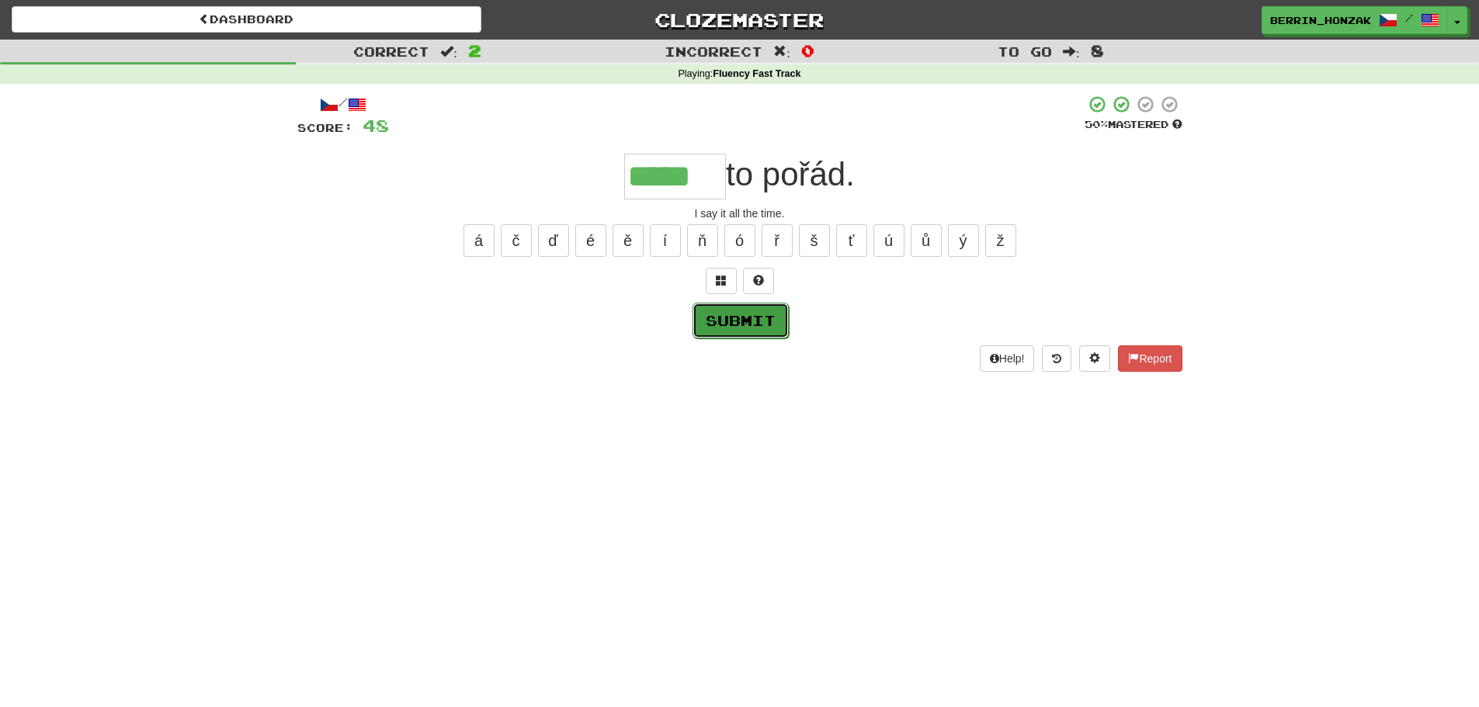
click at [777, 325] on button "Submit" at bounding box center [741, 321] width 96 height 36
type input "*****"
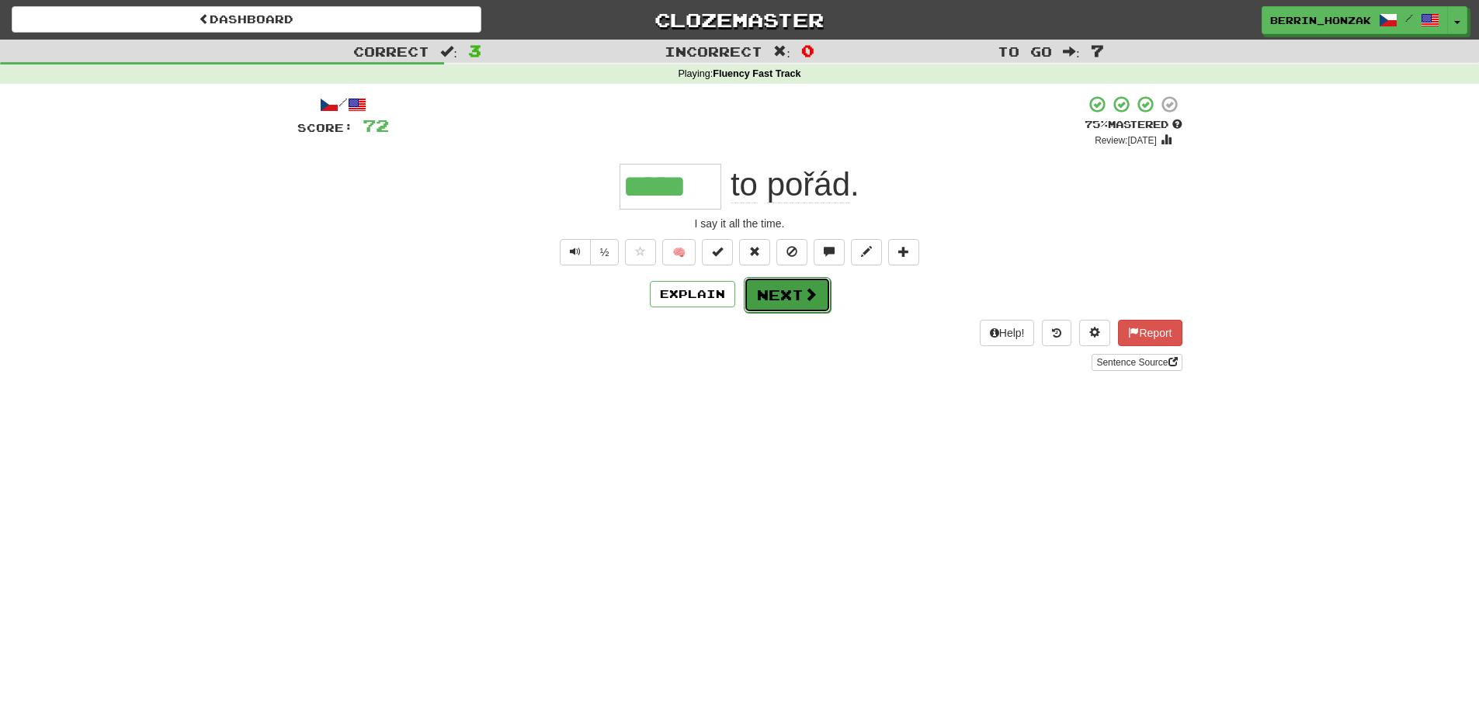
click at [770, 290] on button "Next" at bounding box center [787, 295] width 87 height 36
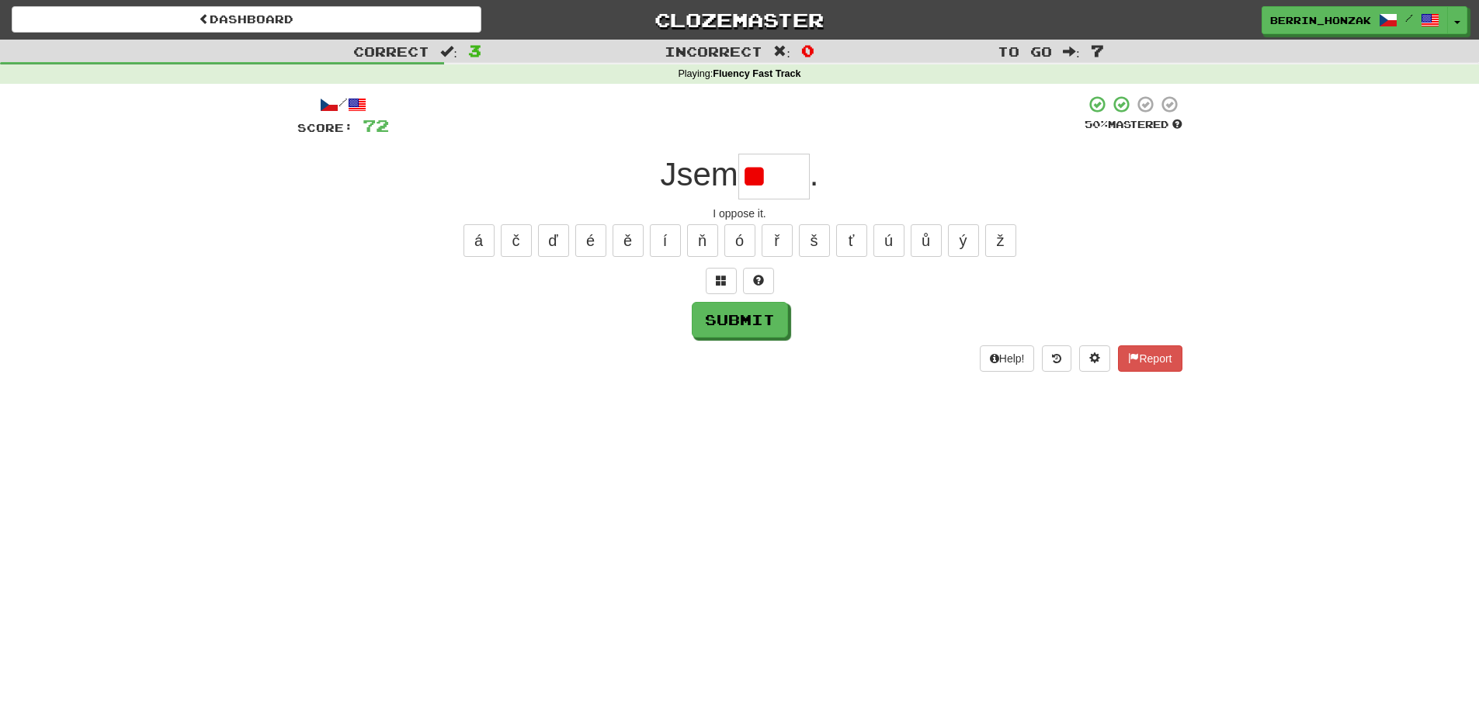
type input "*"
type input "*****"
click at [758, 328] on button "Submit" at bounding box center [741, 321] width 96 height 36
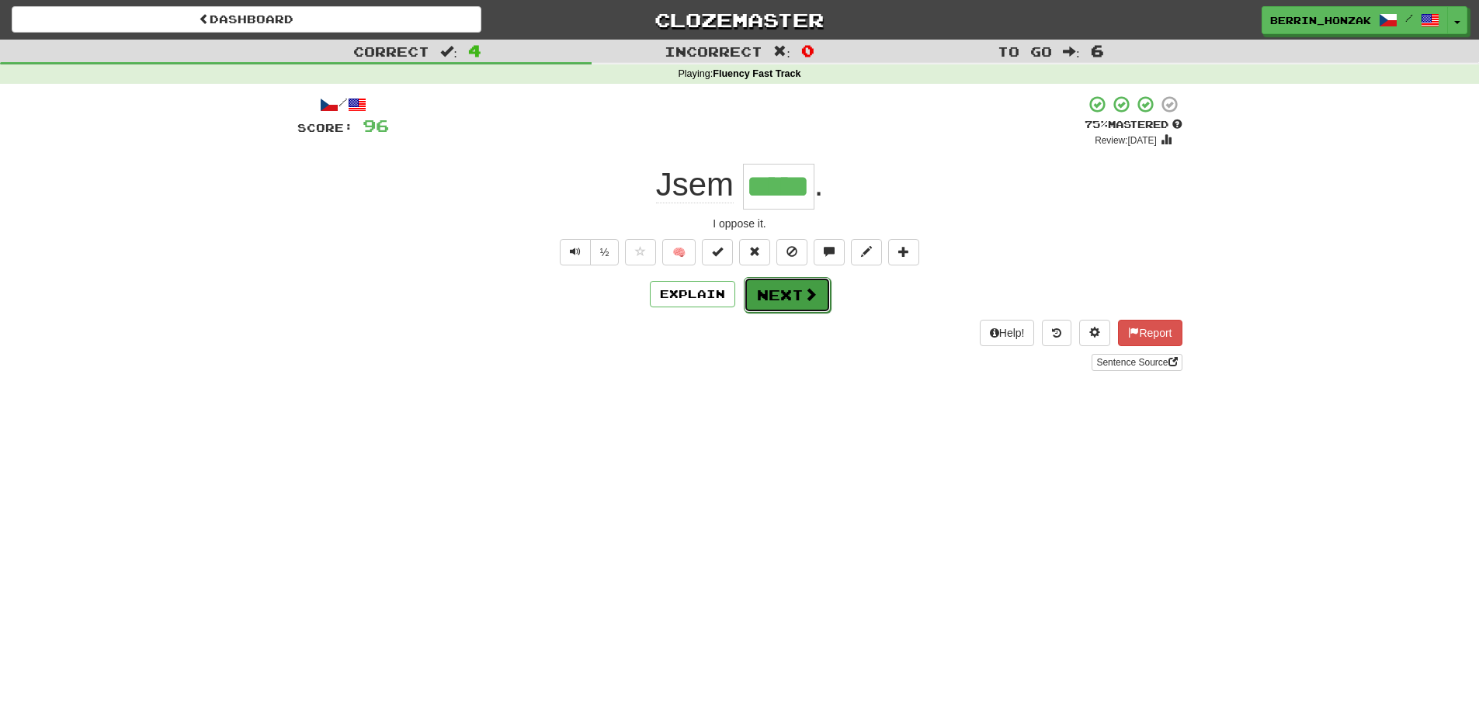
click at [787, 301] on button "Next" at bounding box center [787, 295] width 87 height 36
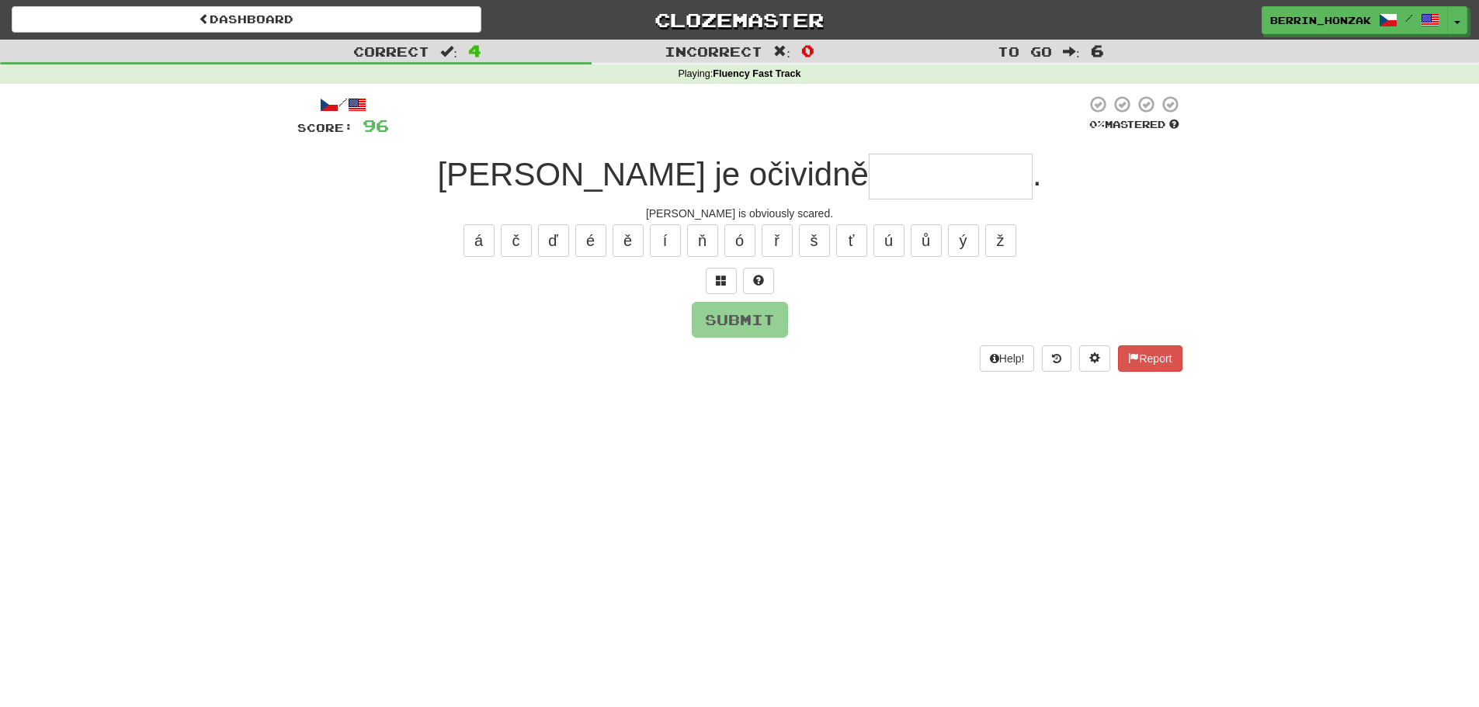
type input "*"
click at [749, 288] on button at bounding box center [758, 281] width 31 height 26
click at [739, 283] on span at bounding box center [740, 280] width 11 height 11
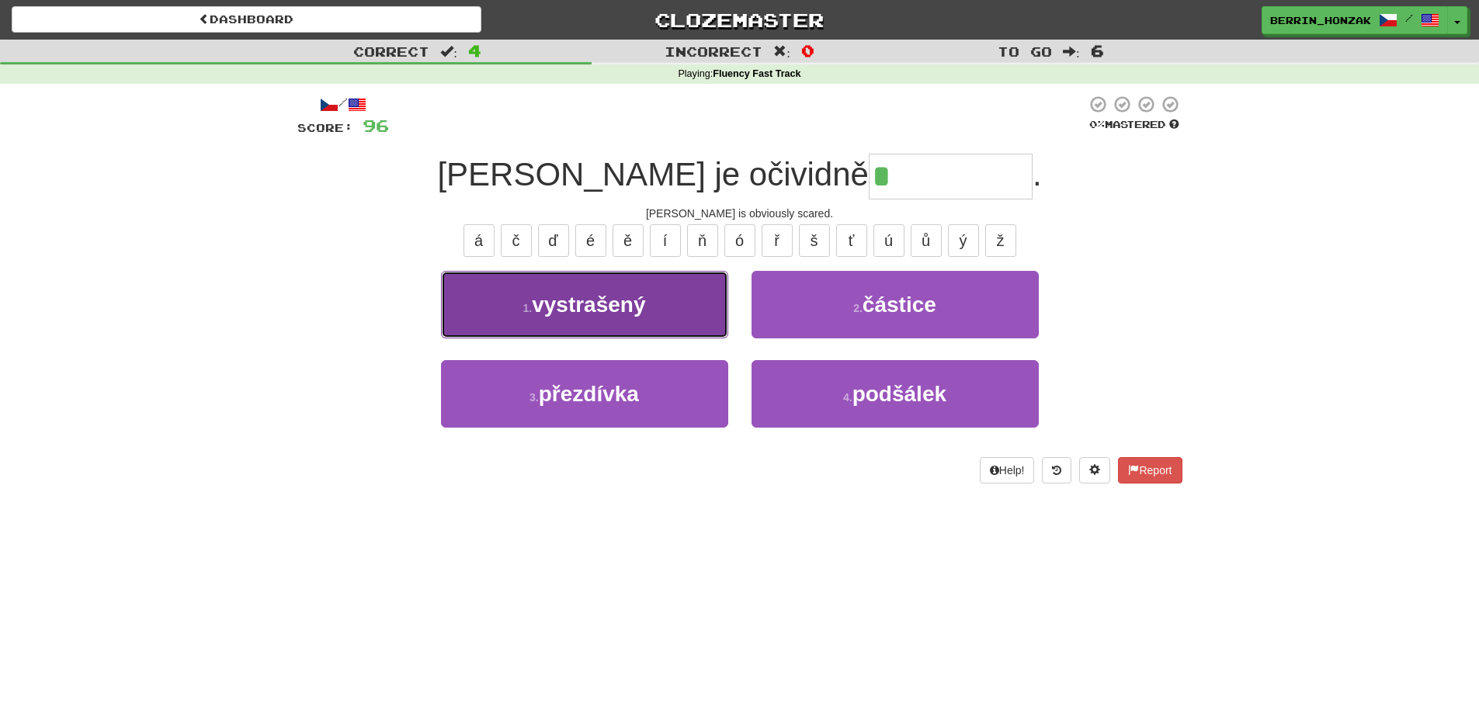
click at [694, 286] on button "1 . vystrašený" at bounding box center [584, 305] width 287 height 68
type input "**********"
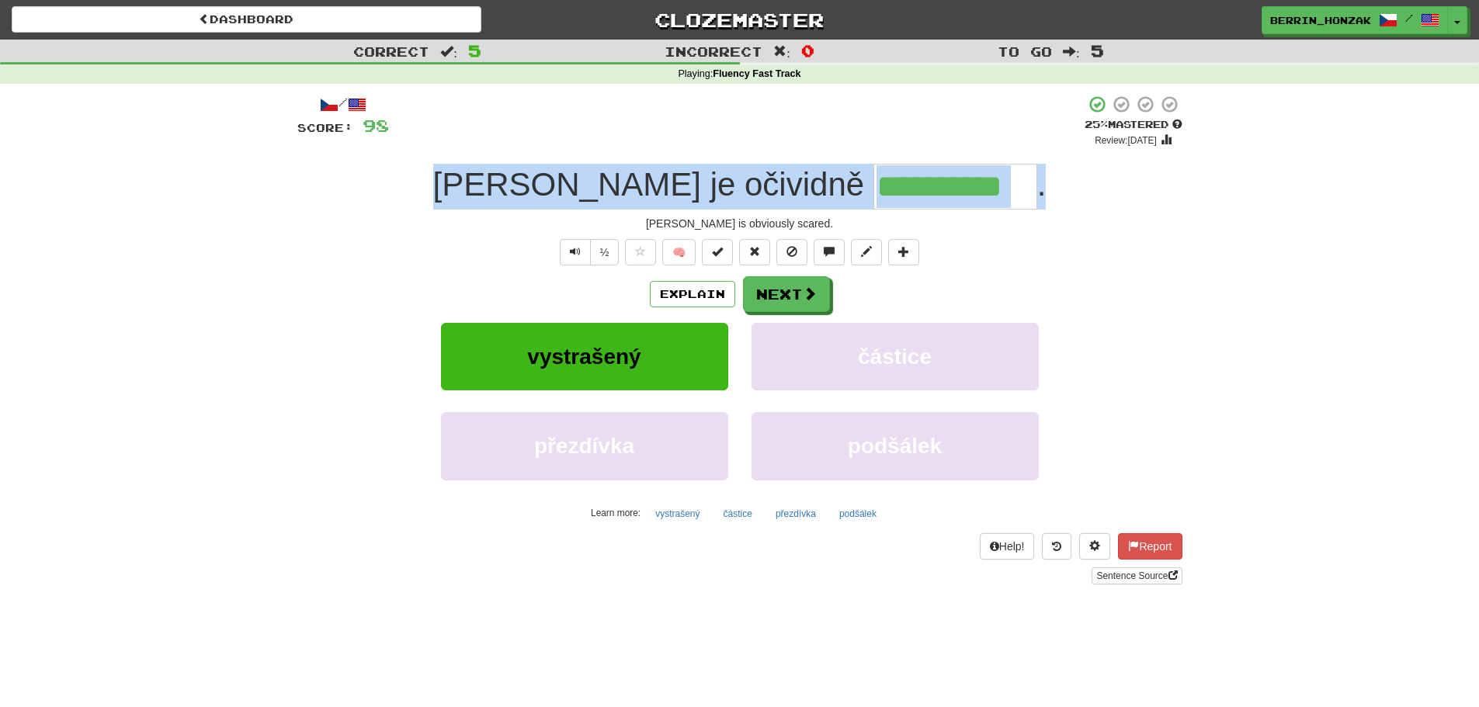
drag, startPoint x: 544, startPoint y: 179, endPoint x: 972, endPoint y: 178, distance: 427.8
click at [974, 178] on div "**********" at bounding box center [739, 187] width 885 height 46
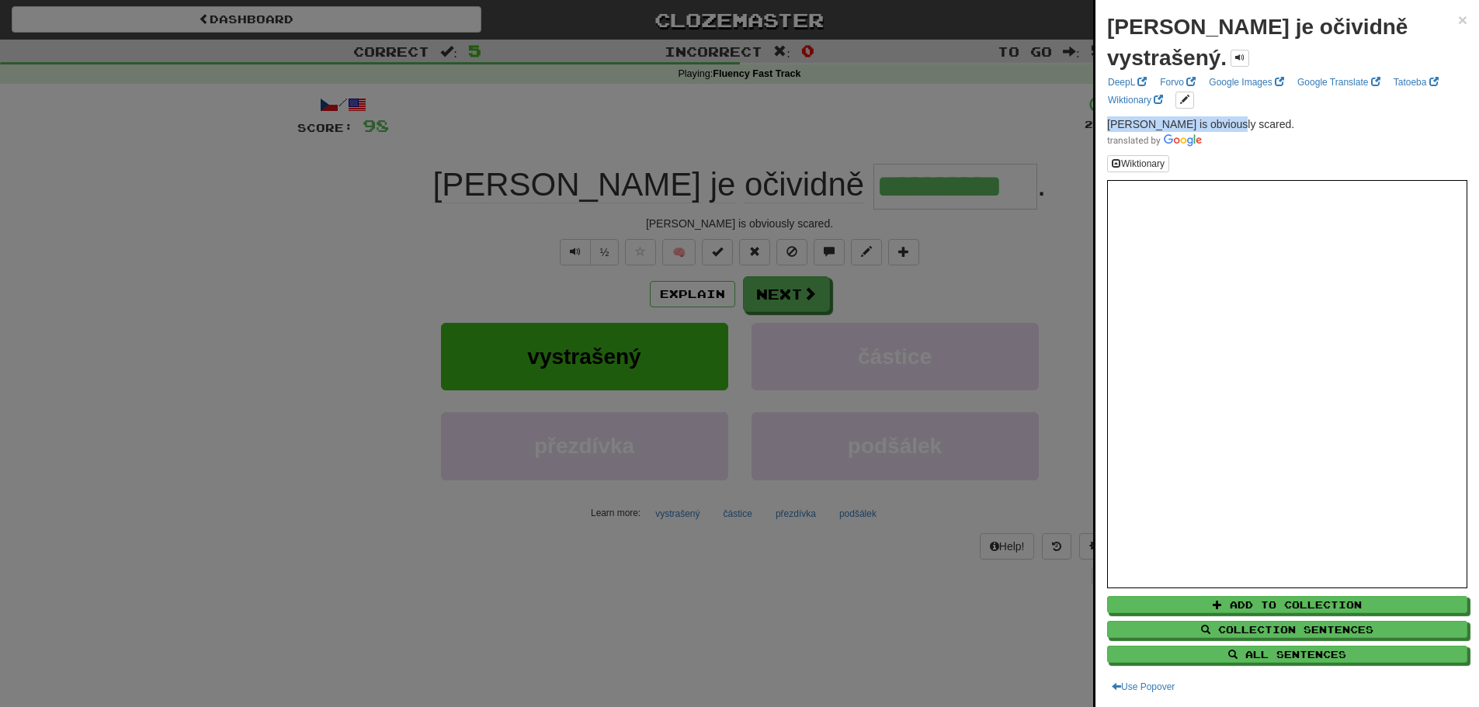
drag, startPoint x: 829, startPoint y: 188, endPoint x: 1107, endPoint y: 95, distance: 293.2
click at [1107, 116] on p "[PERSON_NAME] is obviously scared." at bounding box center [1287, 131] width 360 height 31
copy span "[PERSON_NAME] is obviously scared."
click at [1458, 19] on span "×" at bounding box center [1462, 20] width 9 height 18
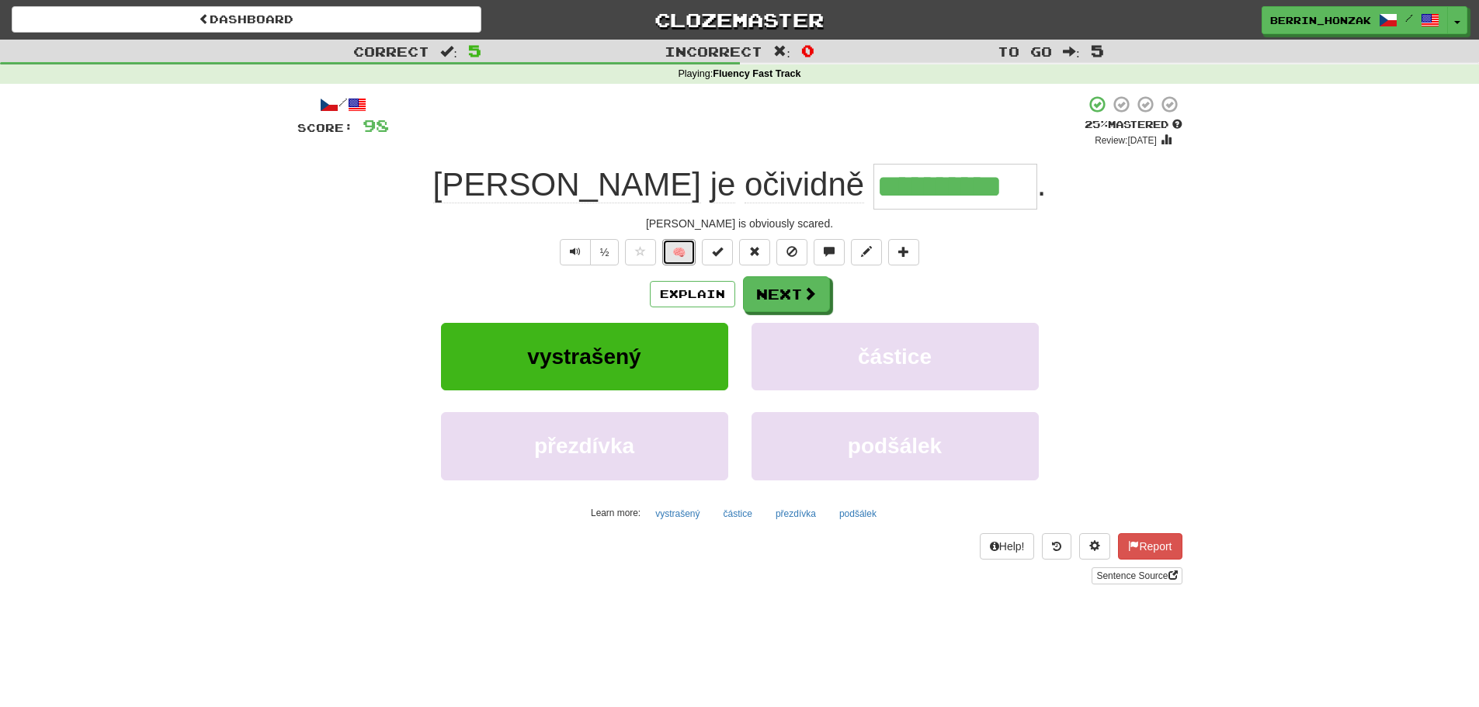
drag, startPoint x: 672, startPoint y: 259, endPoint x: 568, endPoint y: 286, distance: 108.3
click at [567, 286] on div "**********" at bounding box center [739, 340] width 885 height 490
click at [576, 253] on span "Text-to-speech controls" at bounding box center [575, 251] width 11 height 11
click at [814, 296] on span at bounding box center [811, 294] width 14 height 14
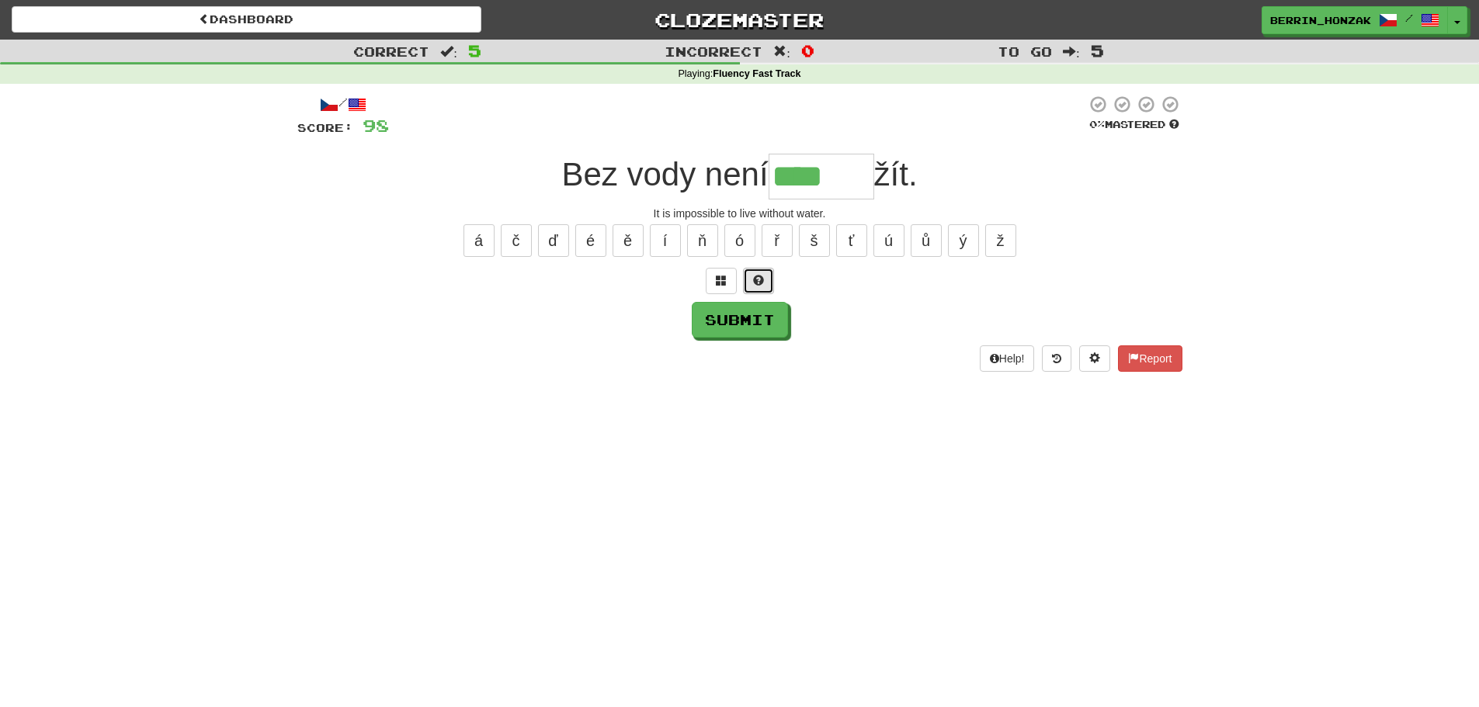
click at [762, 281] on span at bounding box center [758, 280] width 11 height 11
type input "*****"
drag, startPoint x: 651, startPoint y: 212, endPoint x: 847, endPoint y: 214, distance: 196.5
click at [847, 214] on div "It is impossible to live without water." at bounding box center [739, 214] width 885 height 16
copy div "It is impossible to live without water."
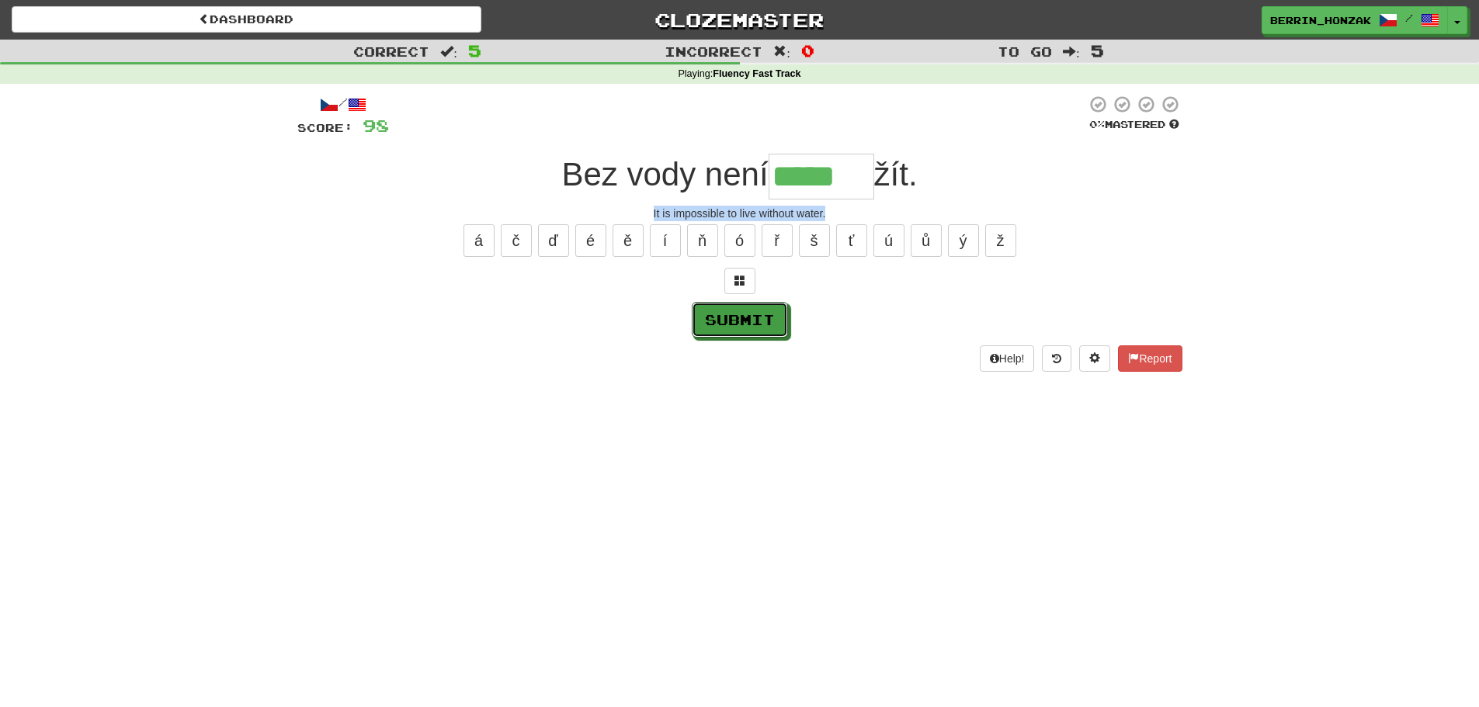
click at [749, 318] on button "Submit" at bounding box center [740, 320] width 96 height 36
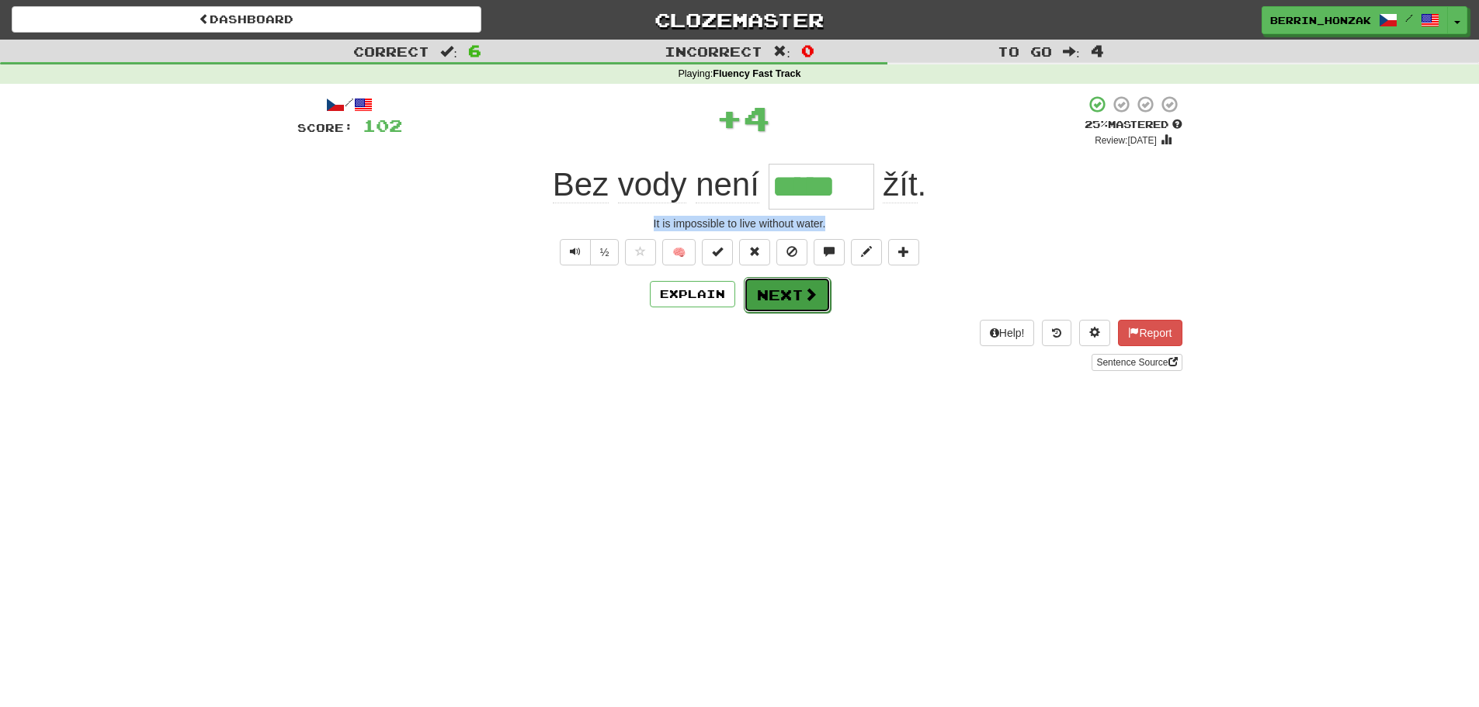
click at [804, 295] on span at bounding box center [811, 294] width 14 height 14
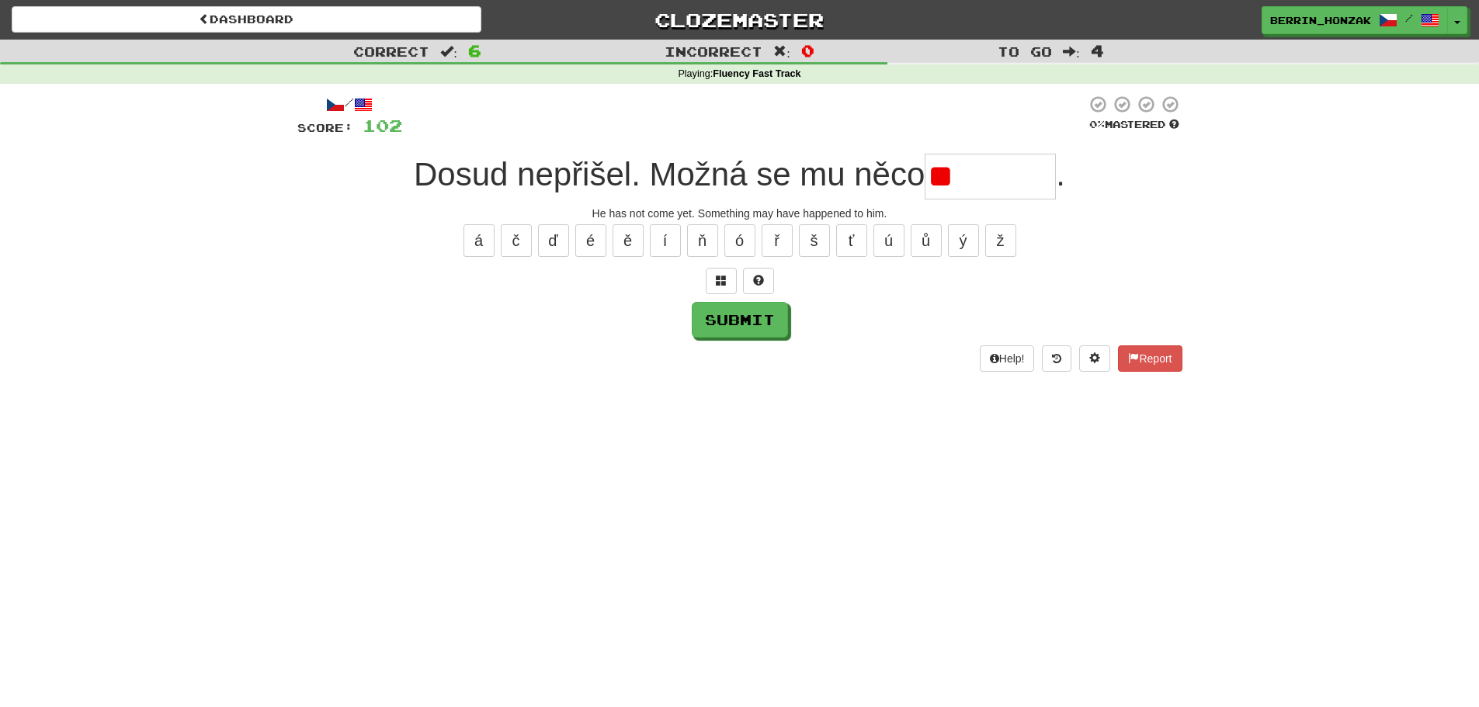
type input "*"
click at [763, 280] on span at bounding box center [758, 280] width 11 height 11
click at [737, 282] on span at bounding box center [740, 280] width 11 height 11
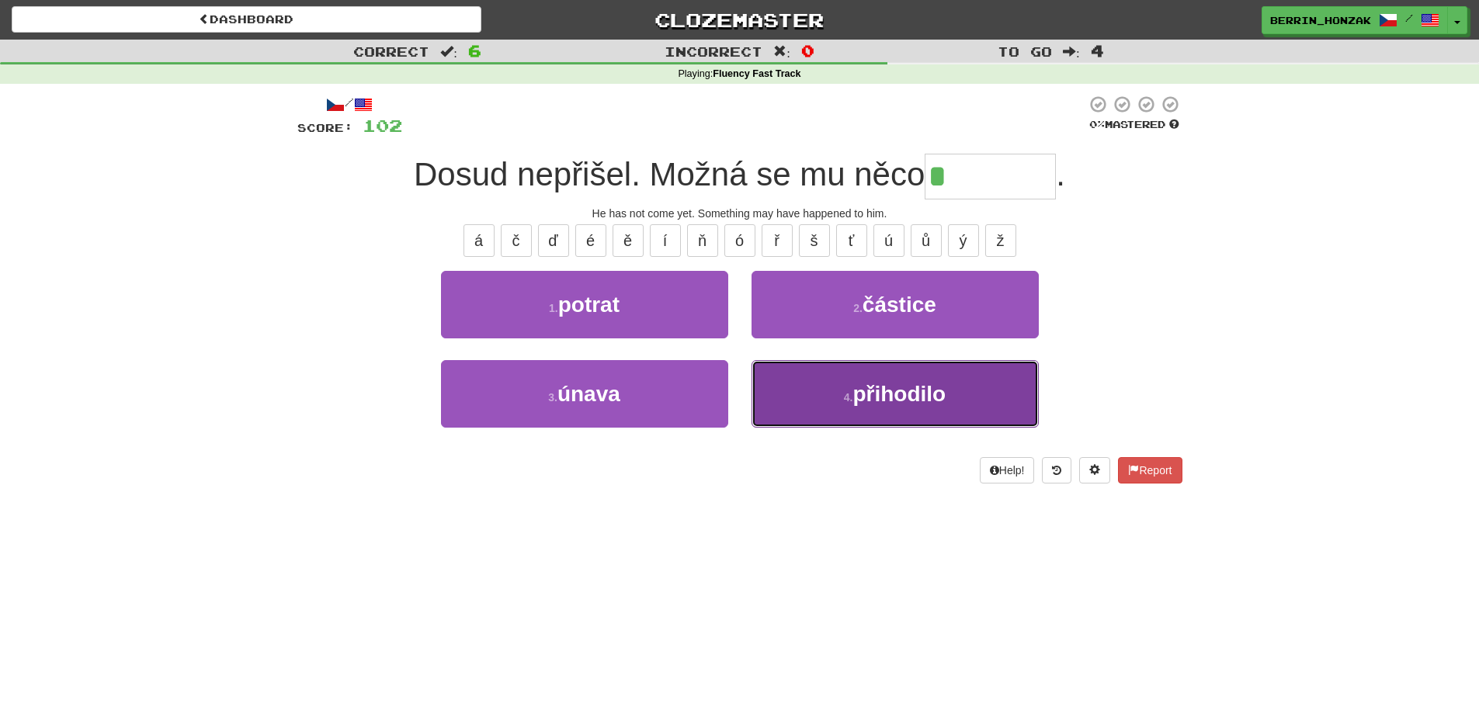
click at [837, 390] on button "4 . přihodilo" at bounding box center [895, 394] width 287 height 68
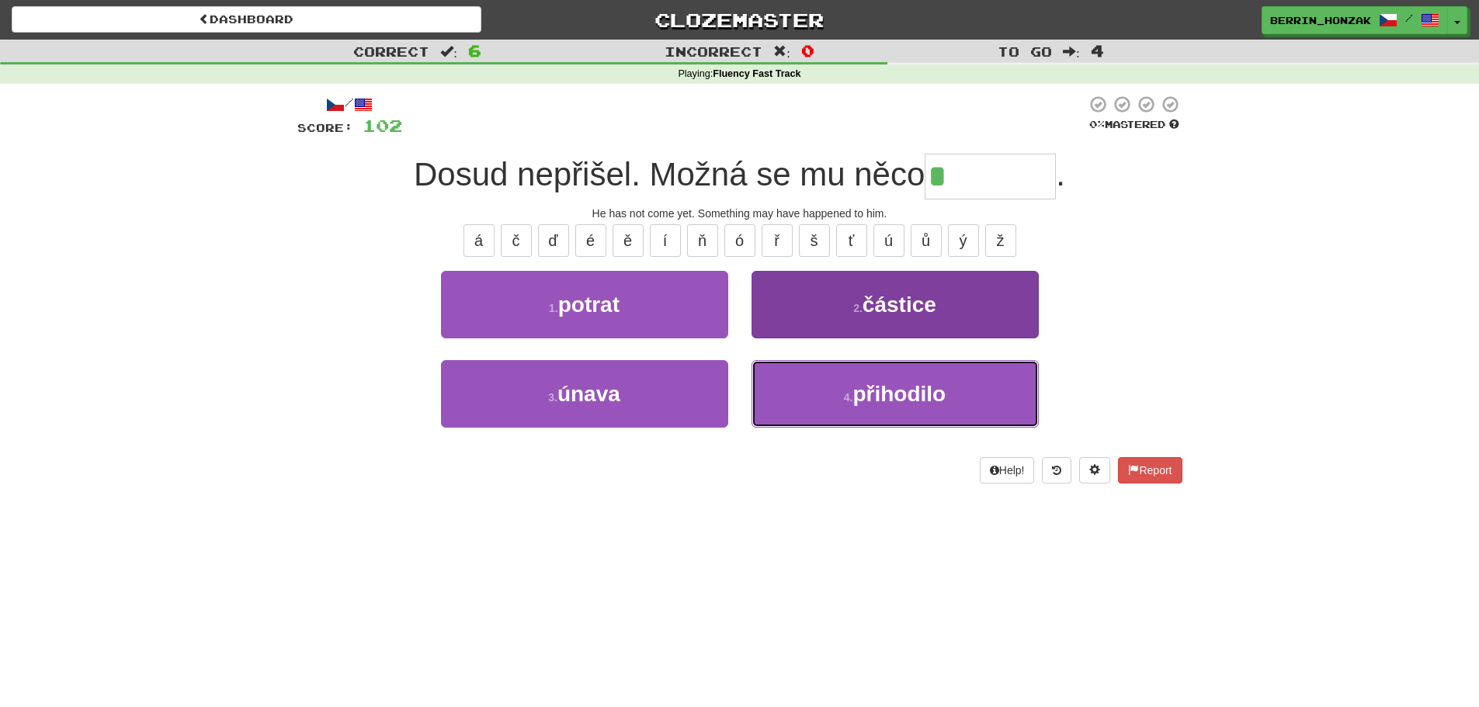
type input "*********"
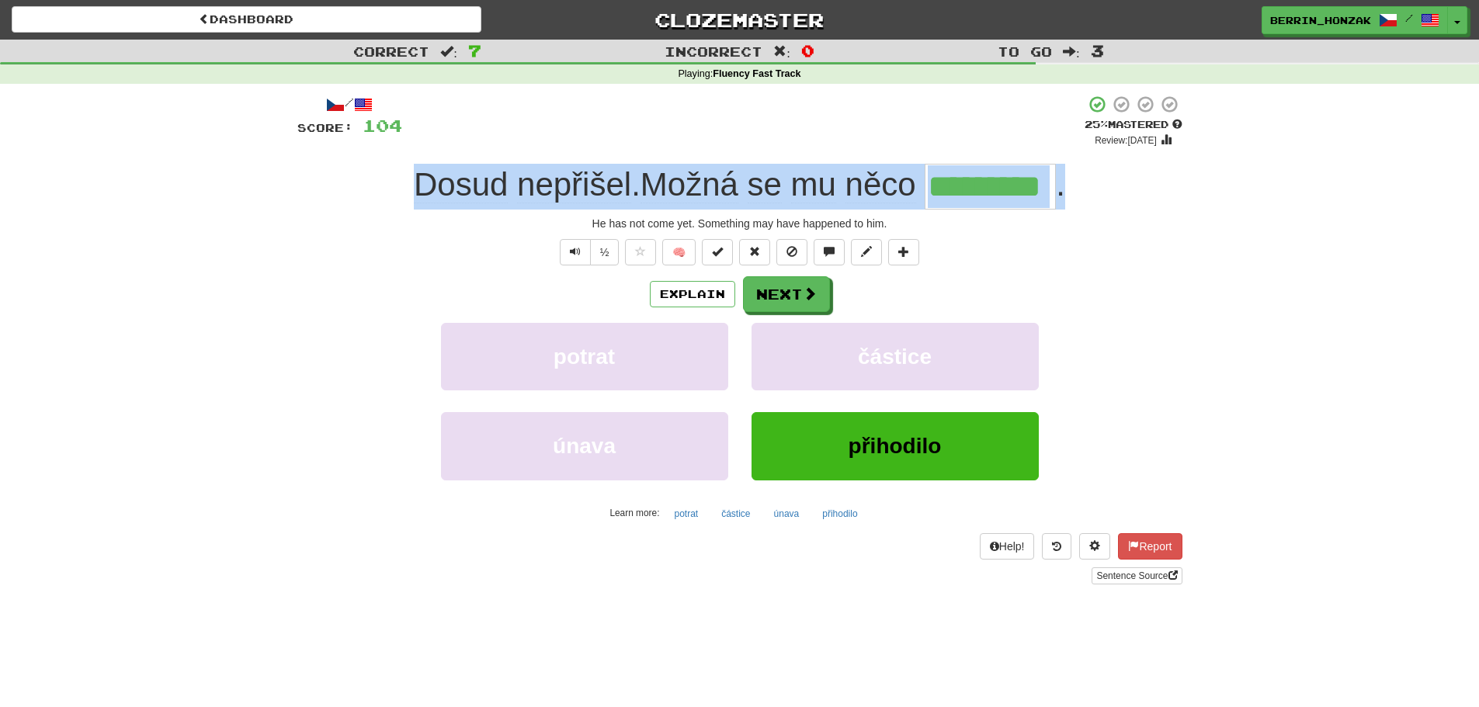
drag, startPoint x: 414, startPoint y: 179, endPoint x: 1166, endPoint y: 149, distance: 753.0
click at [1166, 149] on div "/ Score: 104 + 2 25 % Mastered Review: [DATE] Dosud nepřišel . Možná se mu něco…" at bounding box center [739, 340] width 885 height 490
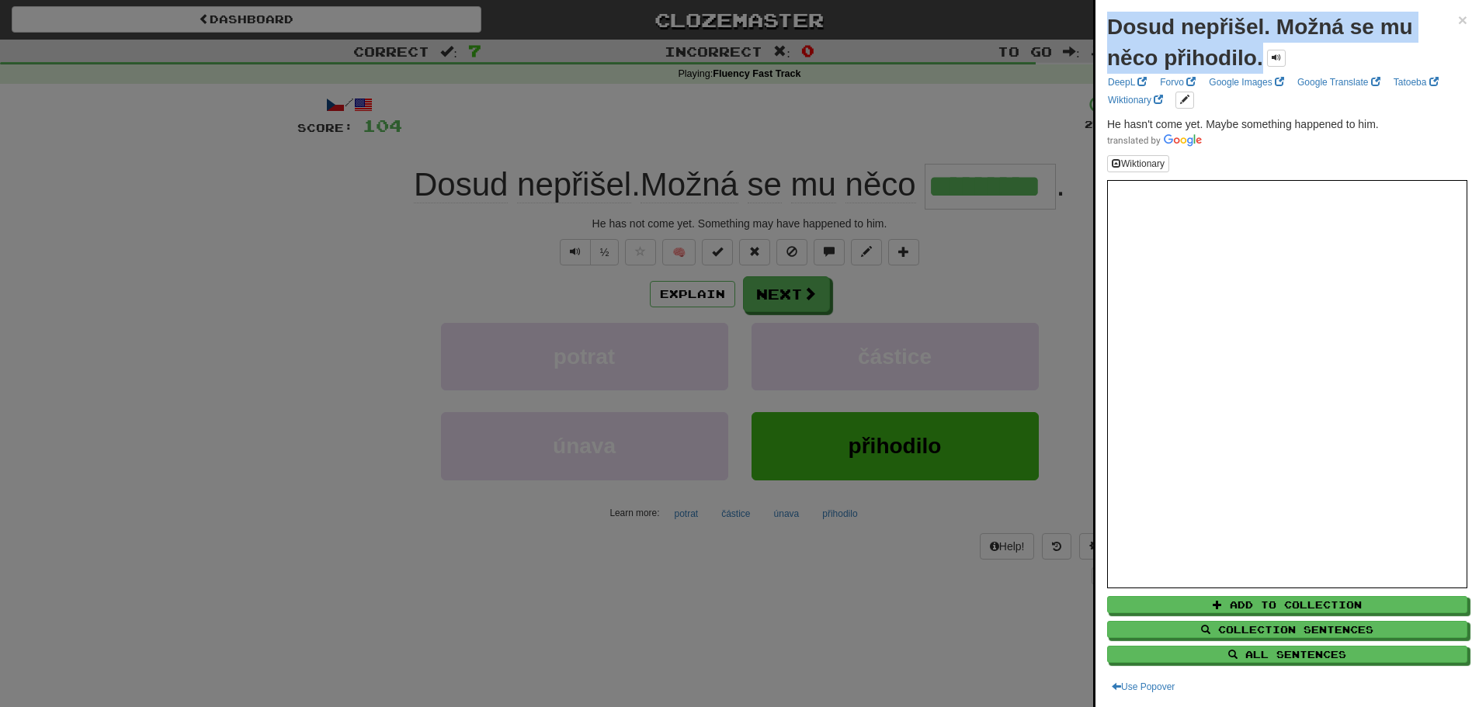
drag, startPoint x: 1110, startPoint y: 25, endPoint x: 1261, endPoint y: 50, distance: 153.6
click at [1261, 50] on strong "Dosud nepřišel. Možná se mu něco přihodilo." at bounding box center [1260, 42] width 306 height 55
copy strong "Dosud nepřišel. Možná se mu něco přihodilo."
click at [1458, 22] on span "×" at bounding box center [1462, 20] width 9 height 18
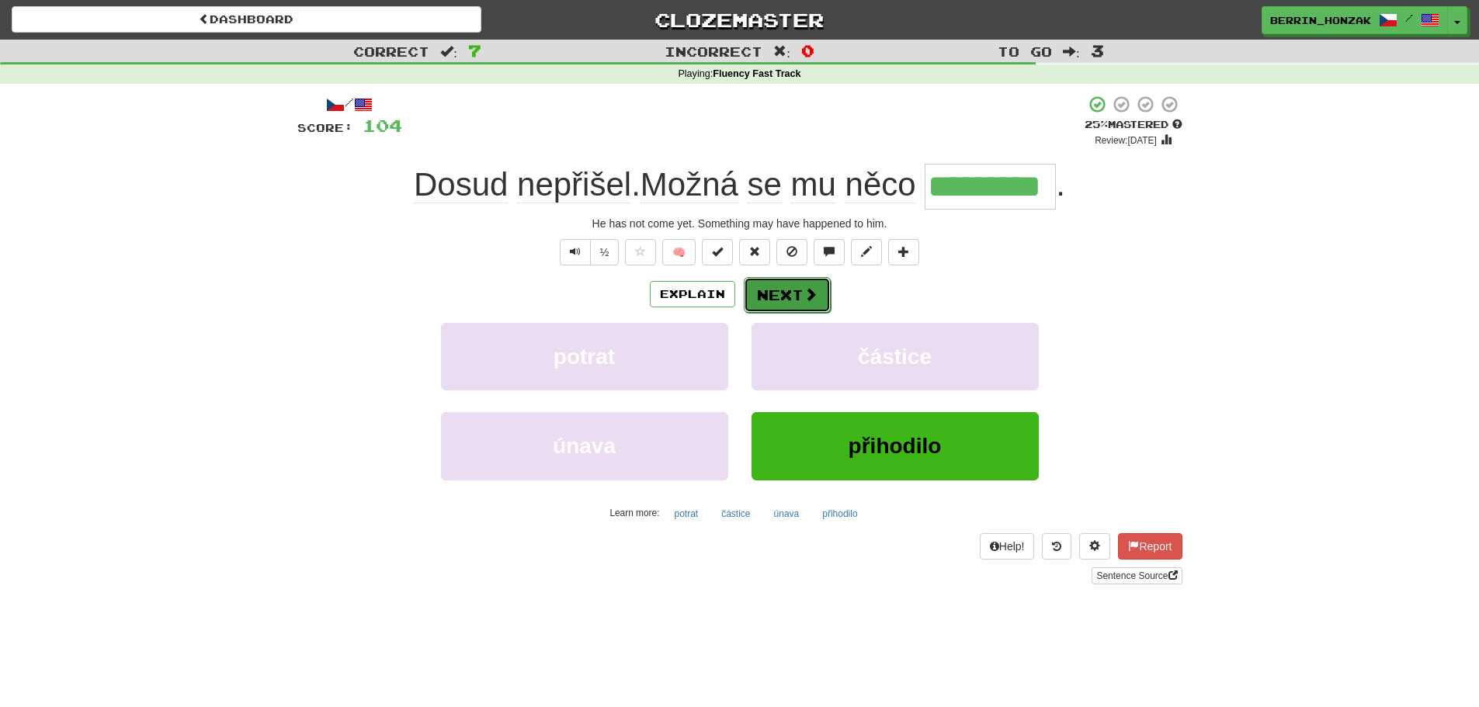
click at [813, 287] on span at bounding box center [811, 294] width 14 height 14
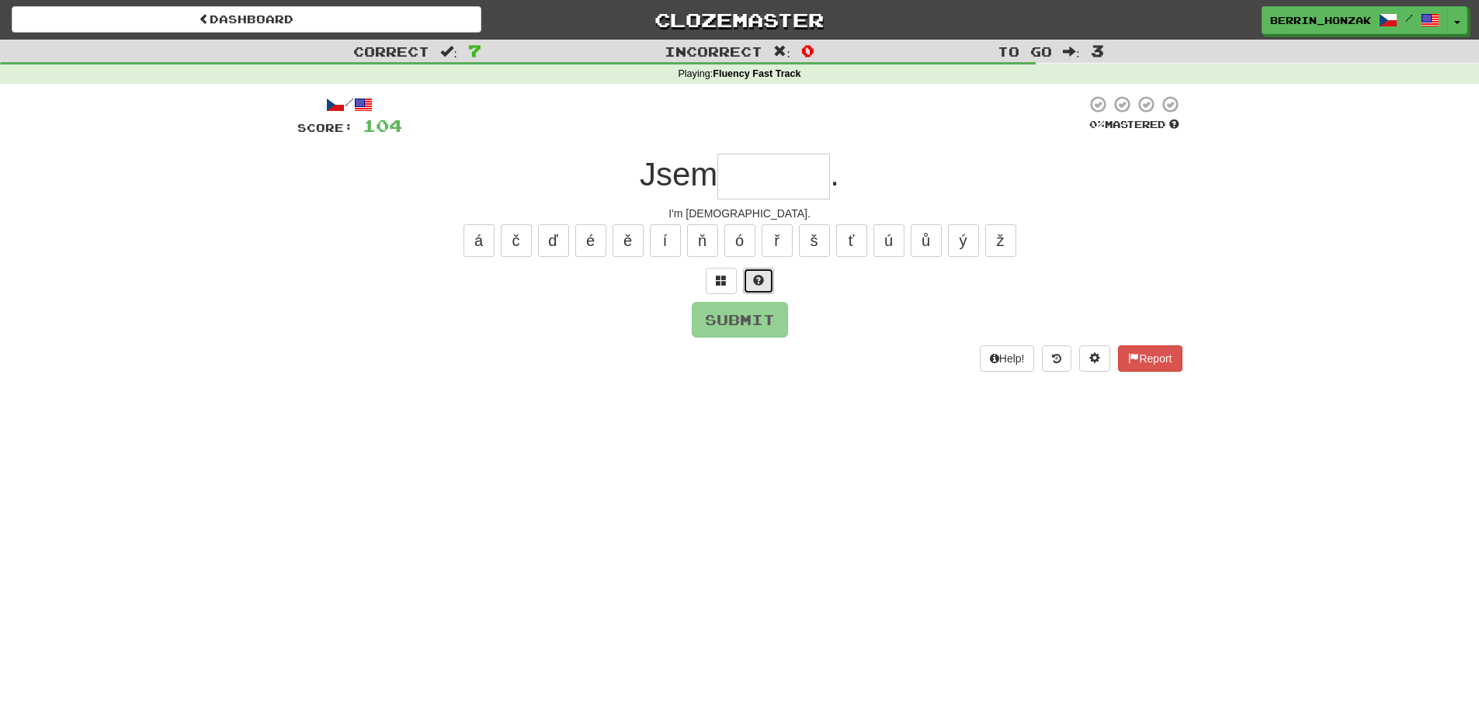
click at [756, 276] on span at bounding box center [758, 280] width 11 height 11
click at [744, 276] on span at bounding box center [740, 280] width 11 height 11
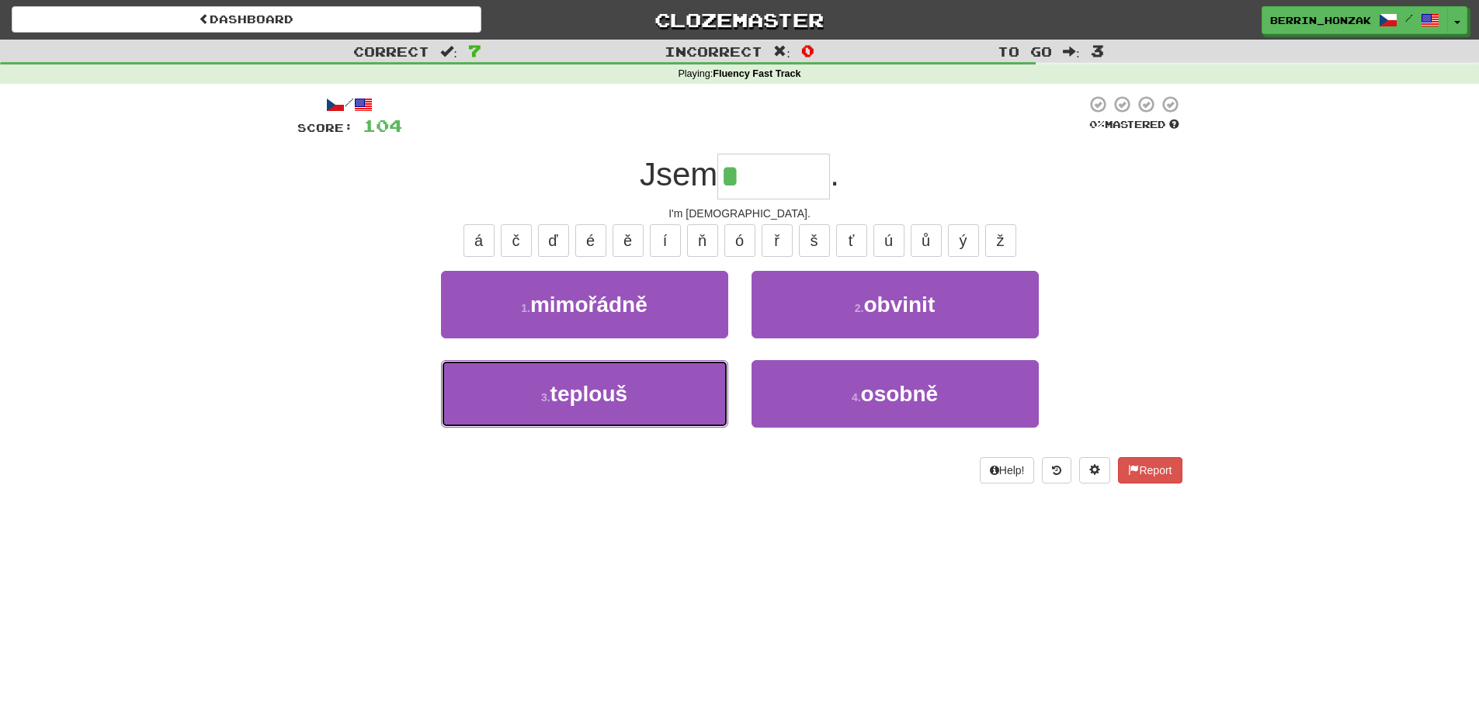
click at [693, 391] on button "3 . teplouš" at bounding box center [584, 394] width 287 height 68
type input "*******"
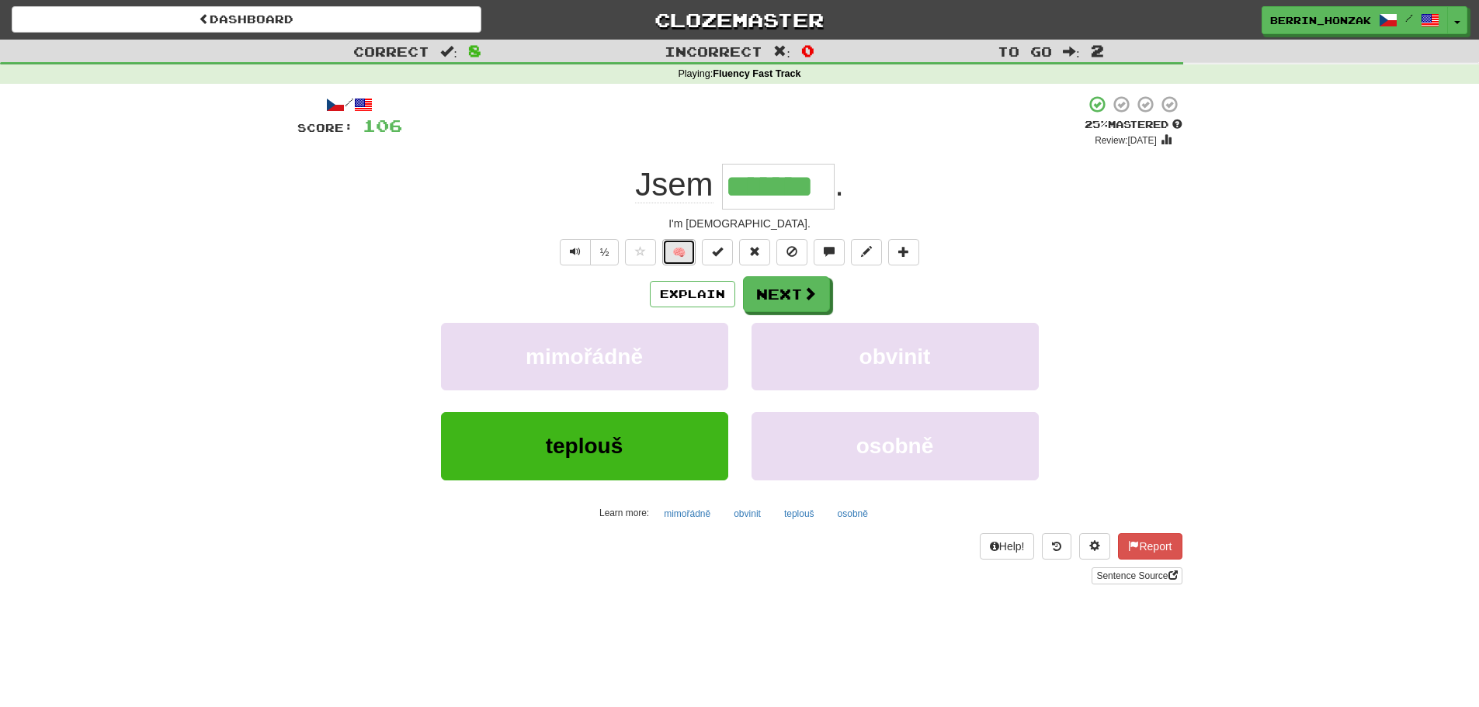
click at [683, 259] on button "🧠" at bounding box center [678, 252] width 33 height 26
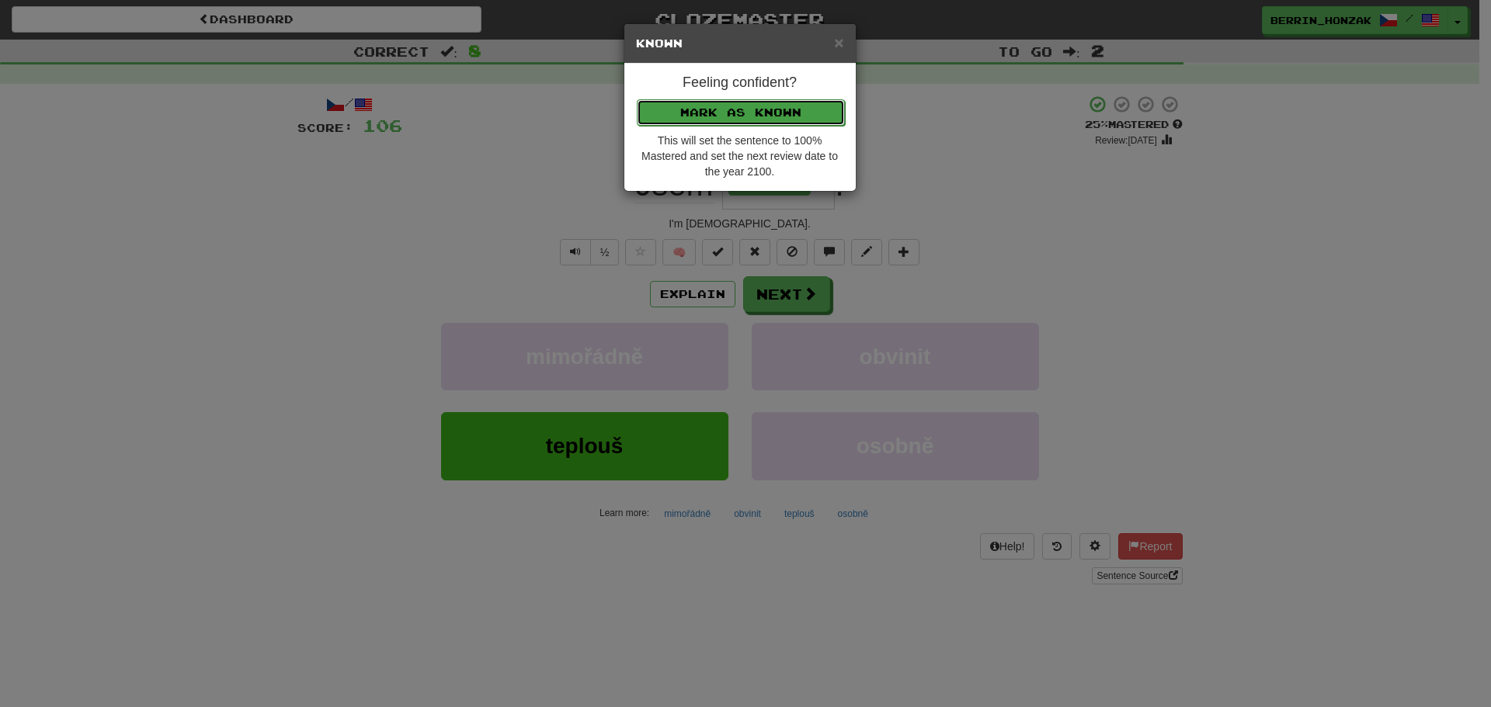
click at [749, 117] on button "Mark as Known" at bounding box center [741, 112] width 208 height 26
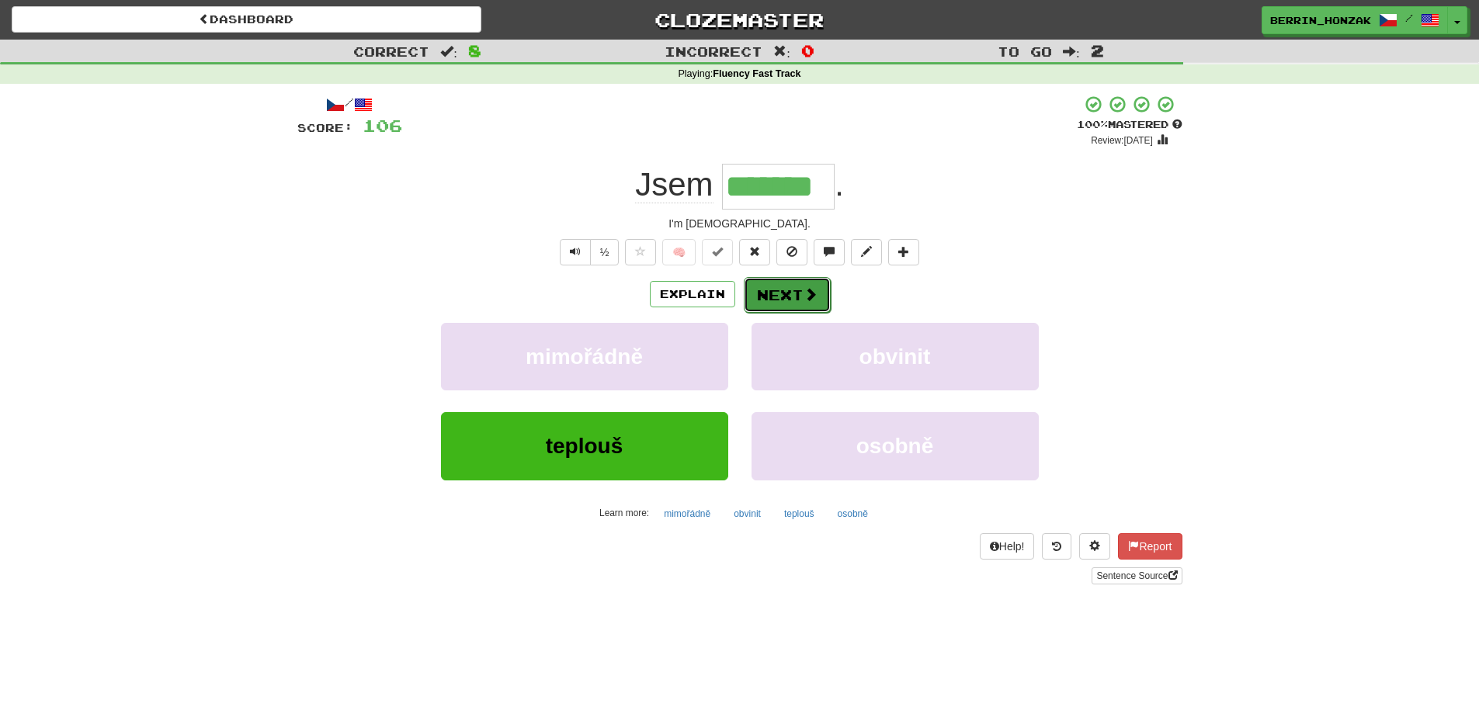
click at [783, 301] on button "Next" at bounding box center [787, 295] width 87 height 36
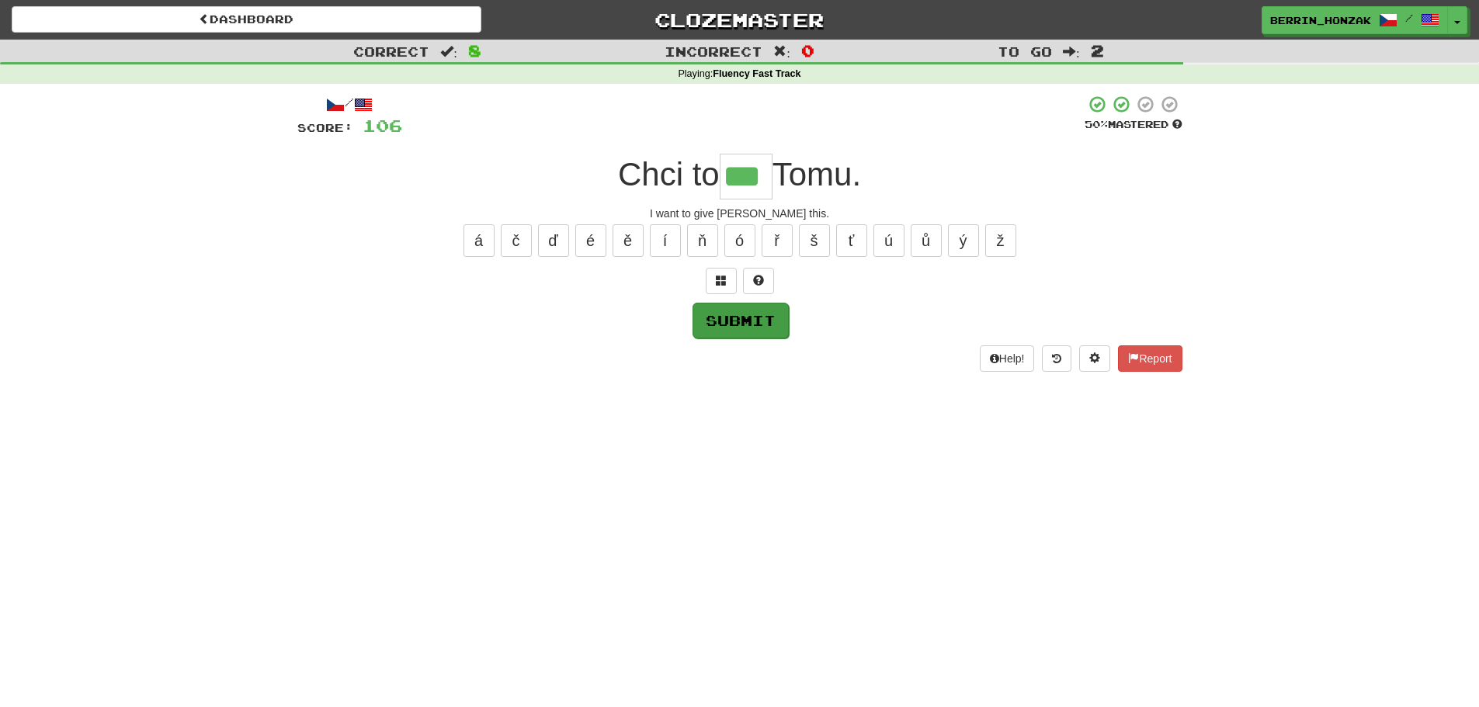
type input "***"
click at [724, 326] on button "Submit" at bounding box center [741, 321] width 96 height 36
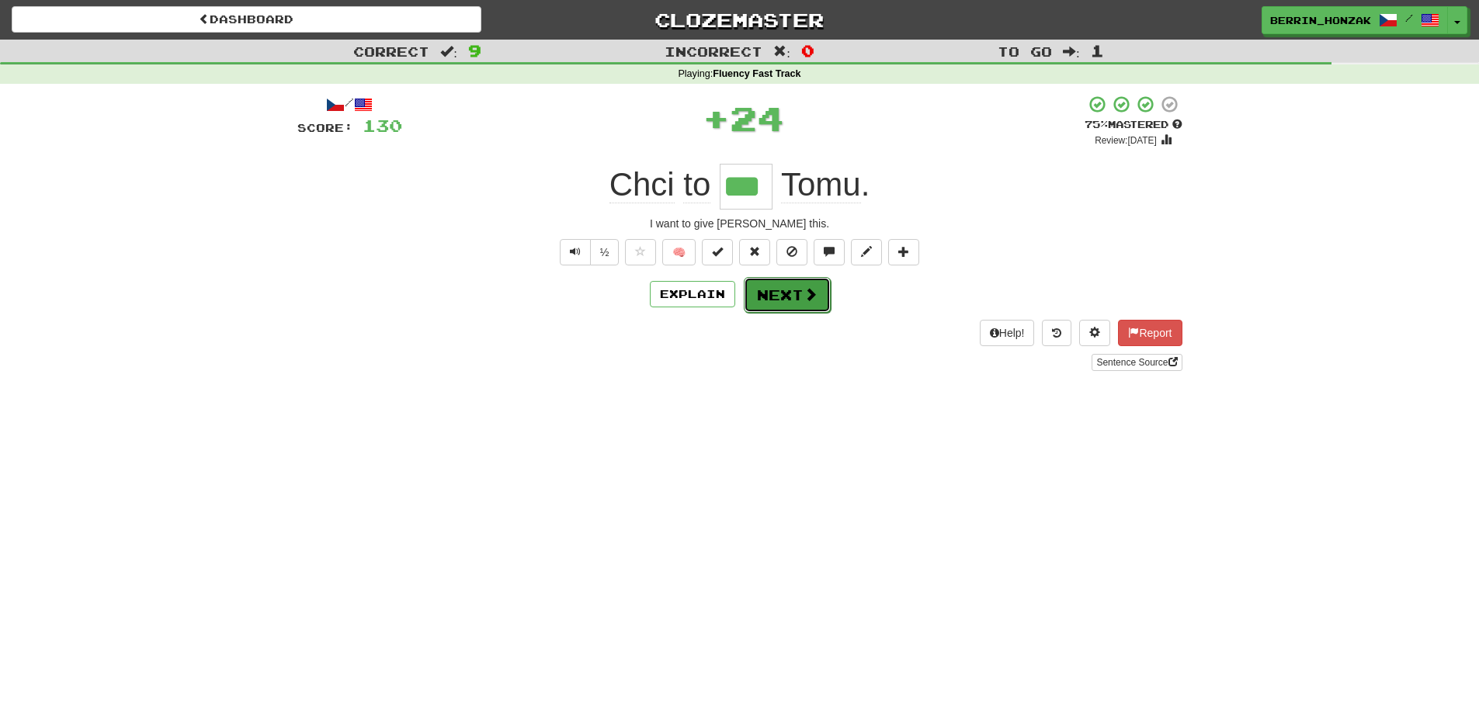
click at [776, 299] on button "Next" at bounding box center [787, 295] width 87 height 36
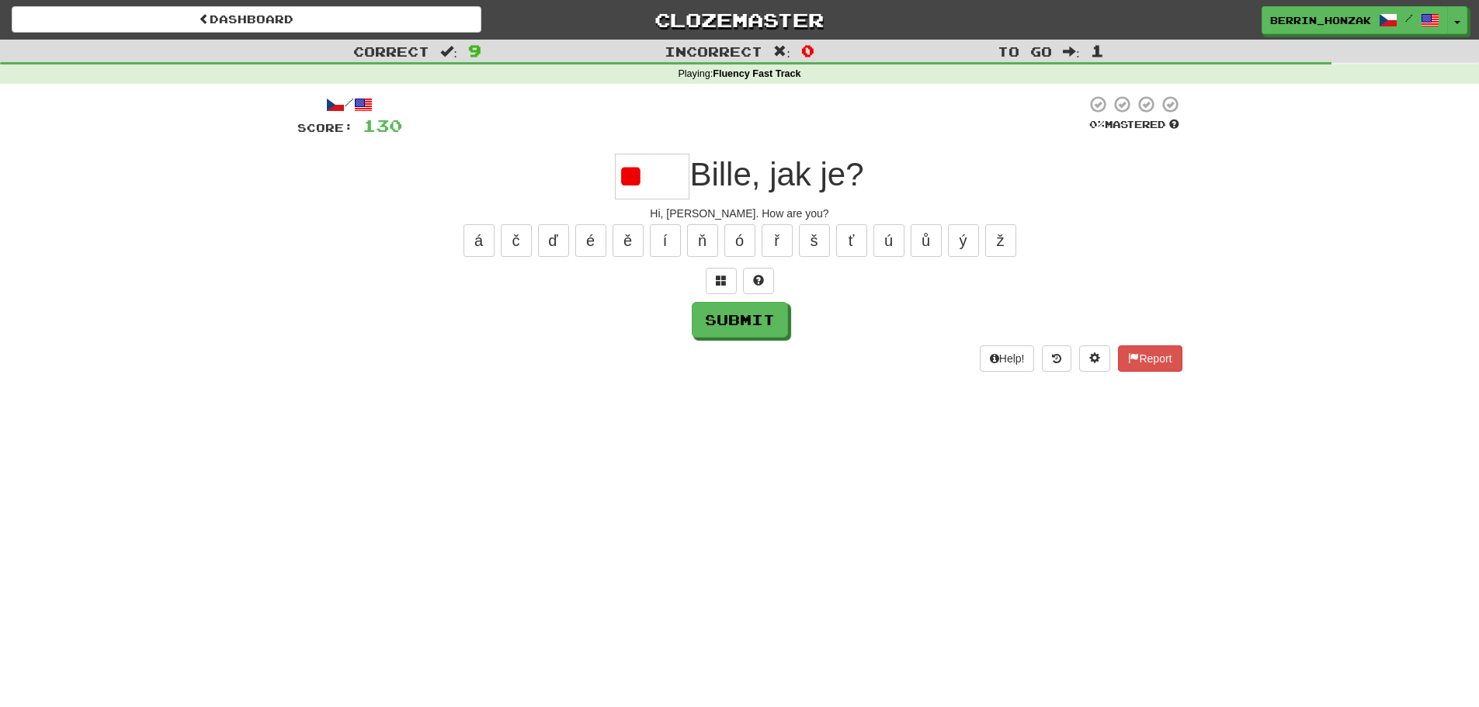
type input "*"
click at [767, 280] on button at bounding box center [758, 281] width 31 height 26
click at [734, 287] on button at bounding box center [739, 281] width 31 height 26
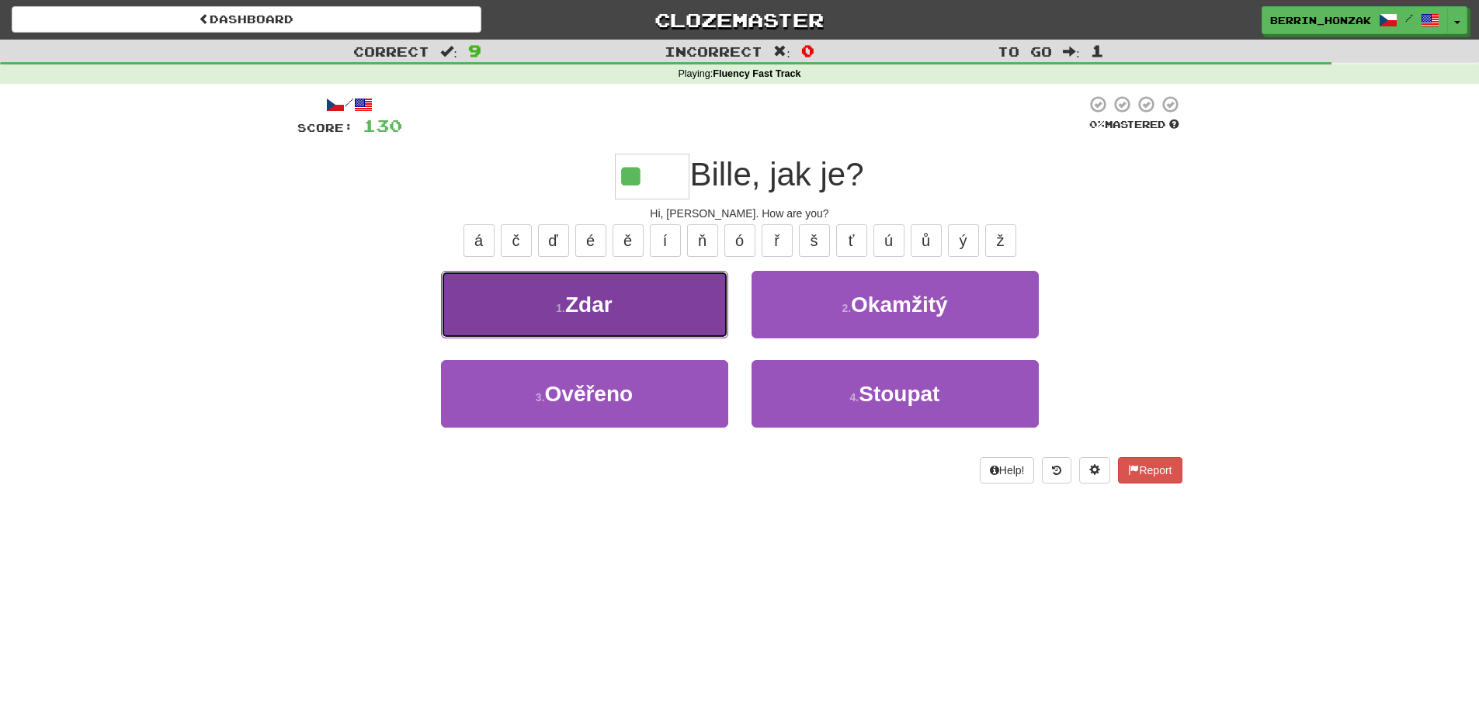
click at [624, 318] on button "1 . Zdar" at bounding box center [584, 305] width 287 height 68
type input "****"
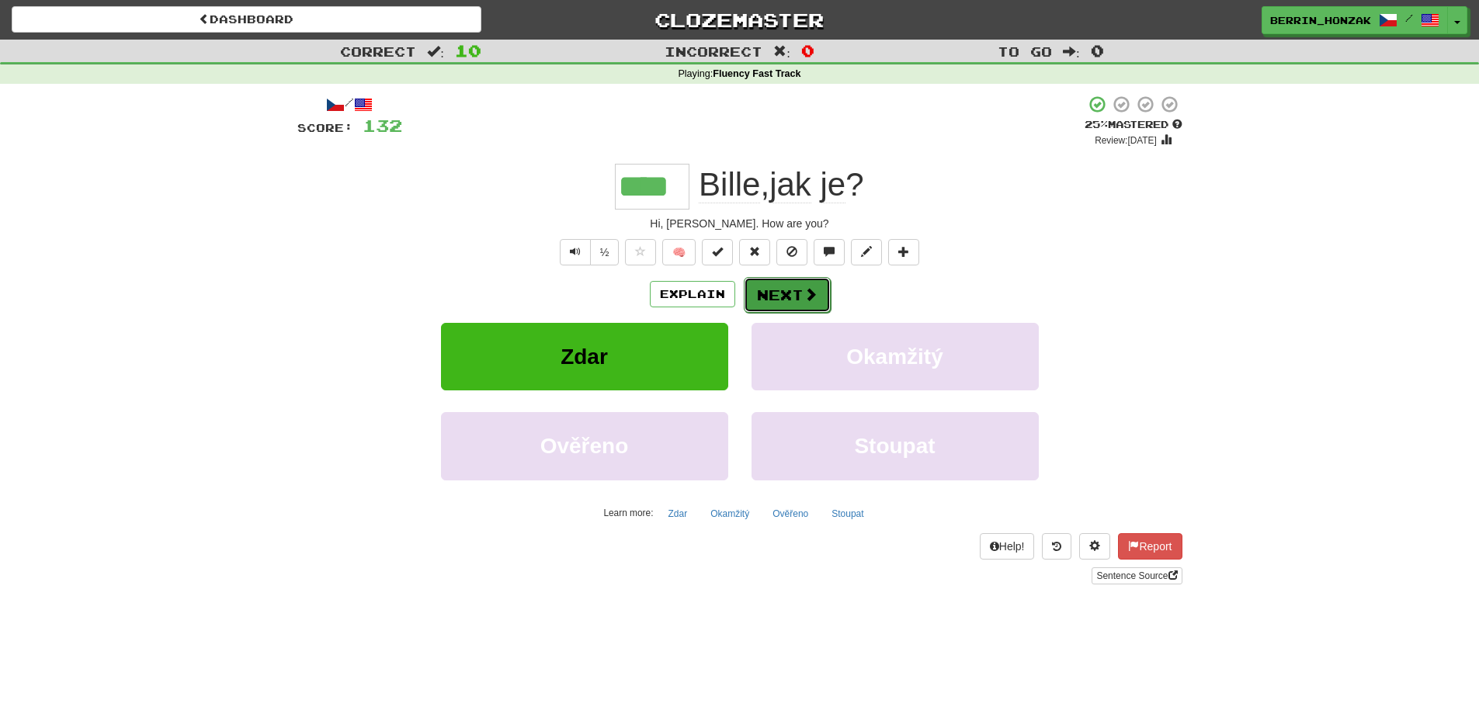
click at [800, 296] on button "Next" at bounding box center [787, 295] width 87 height 36
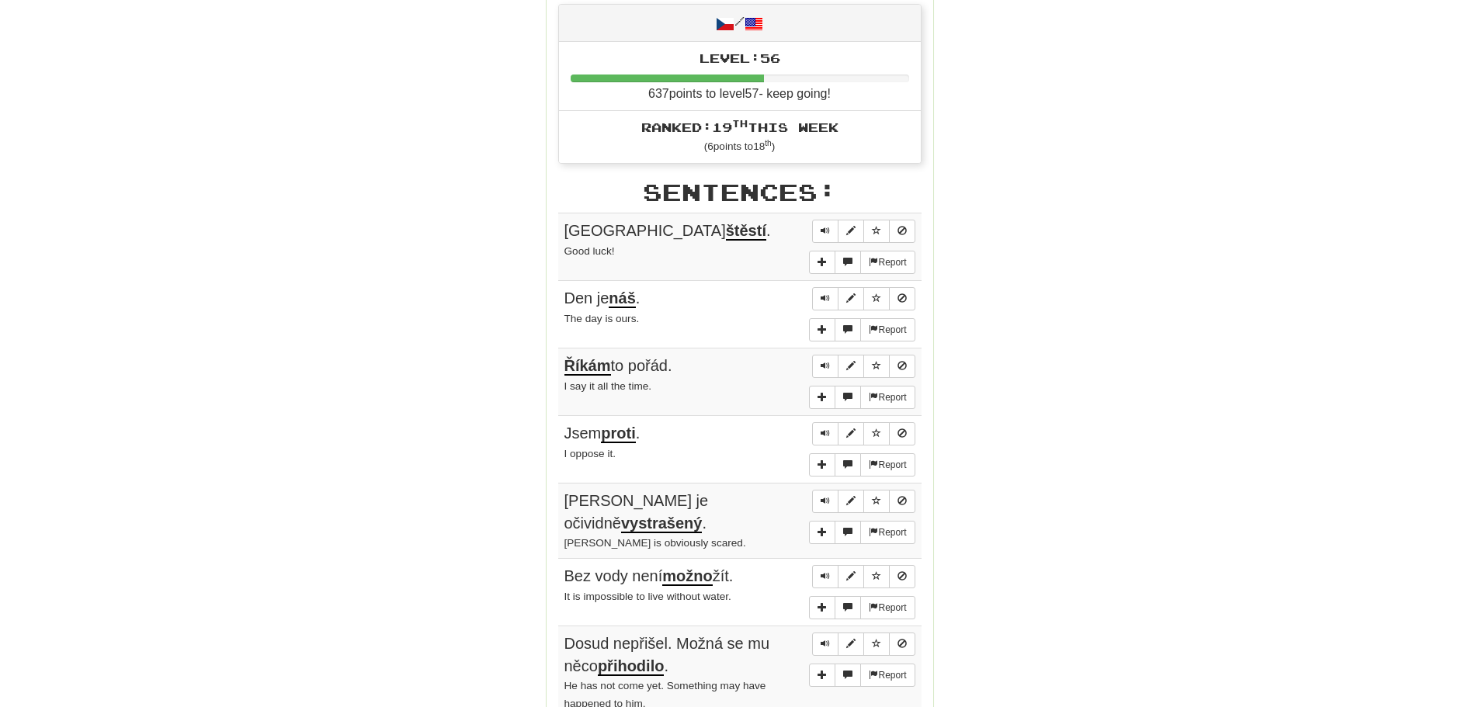
scroll to position [699, 0]
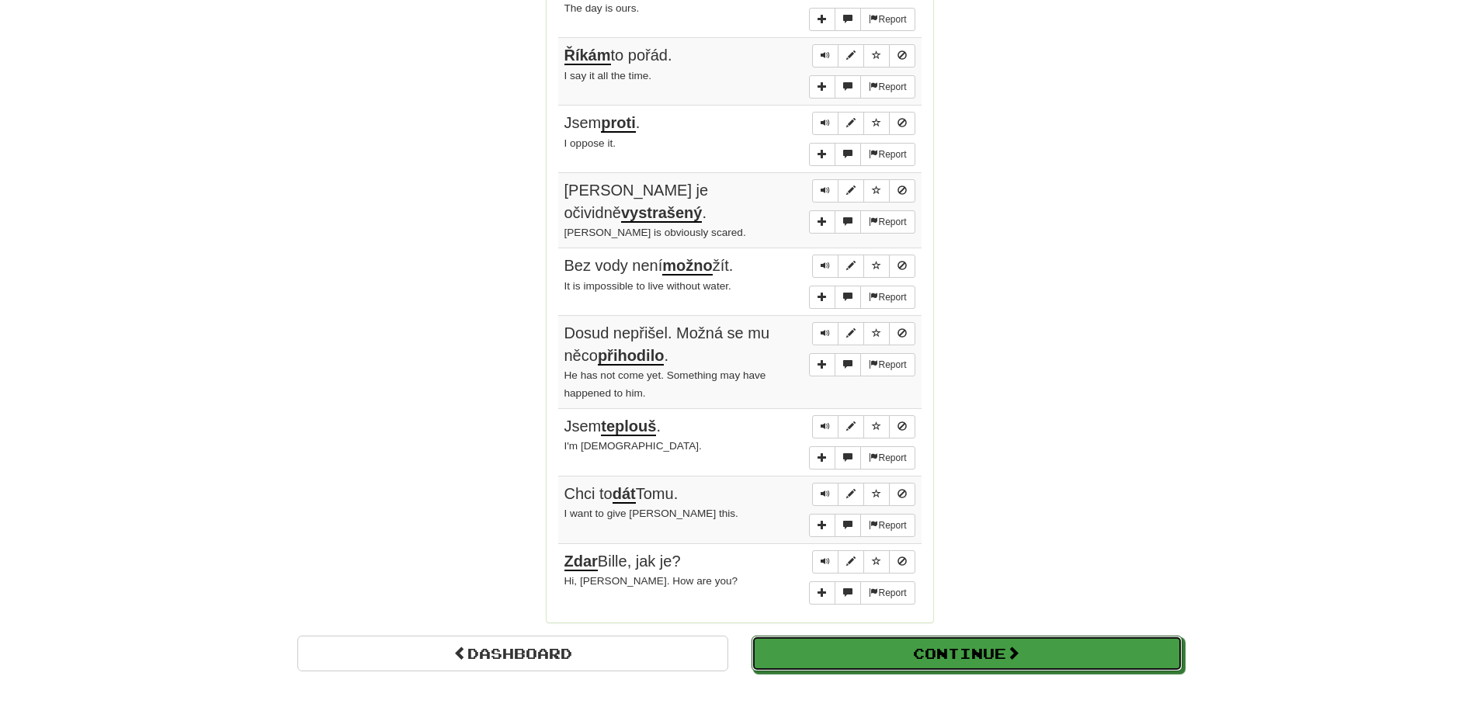
drag, startPoint x: 1065, startPoint y: 641, endPoint x: 1062, endPoint y: 631, distance: 9.6
click at [1065, 639] on button "Continue" at bounding box center [967, 654] width 431 height 36
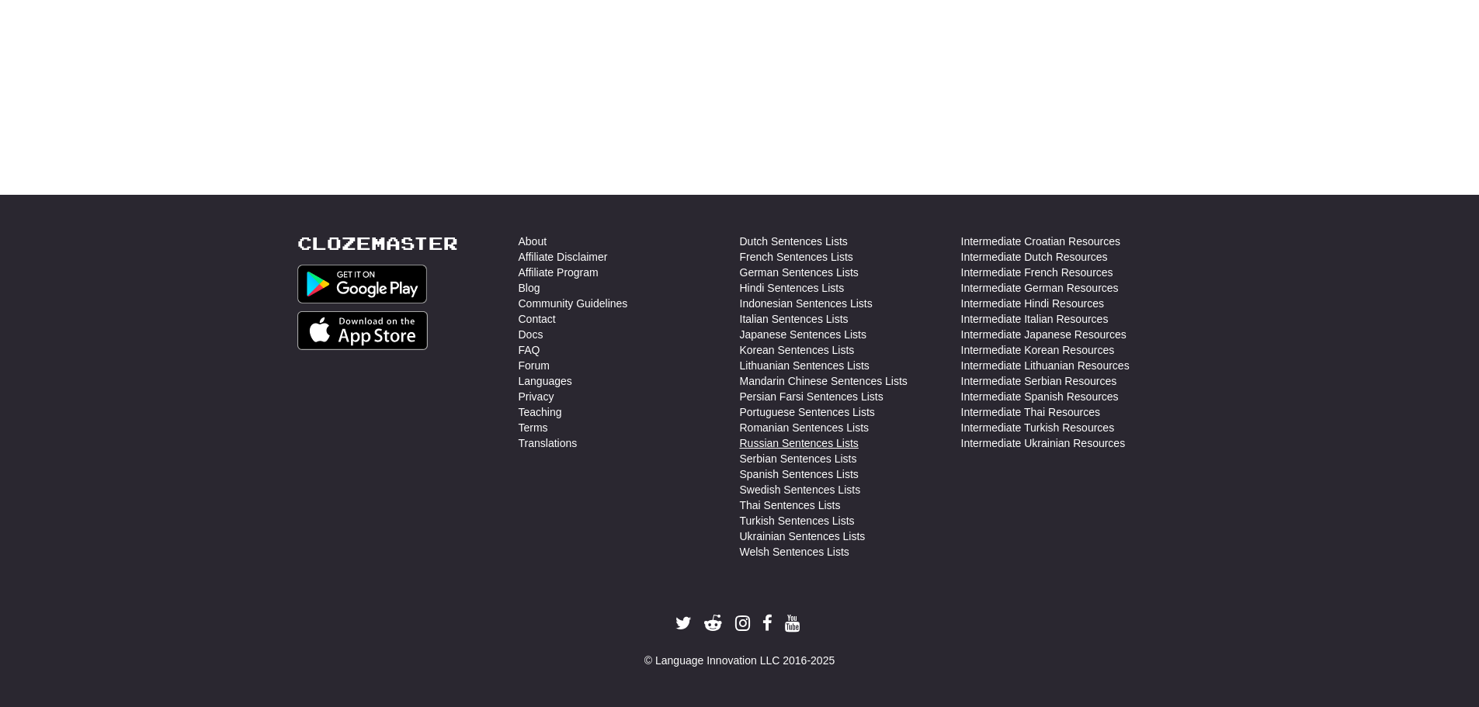
scroll to position [0, 0]
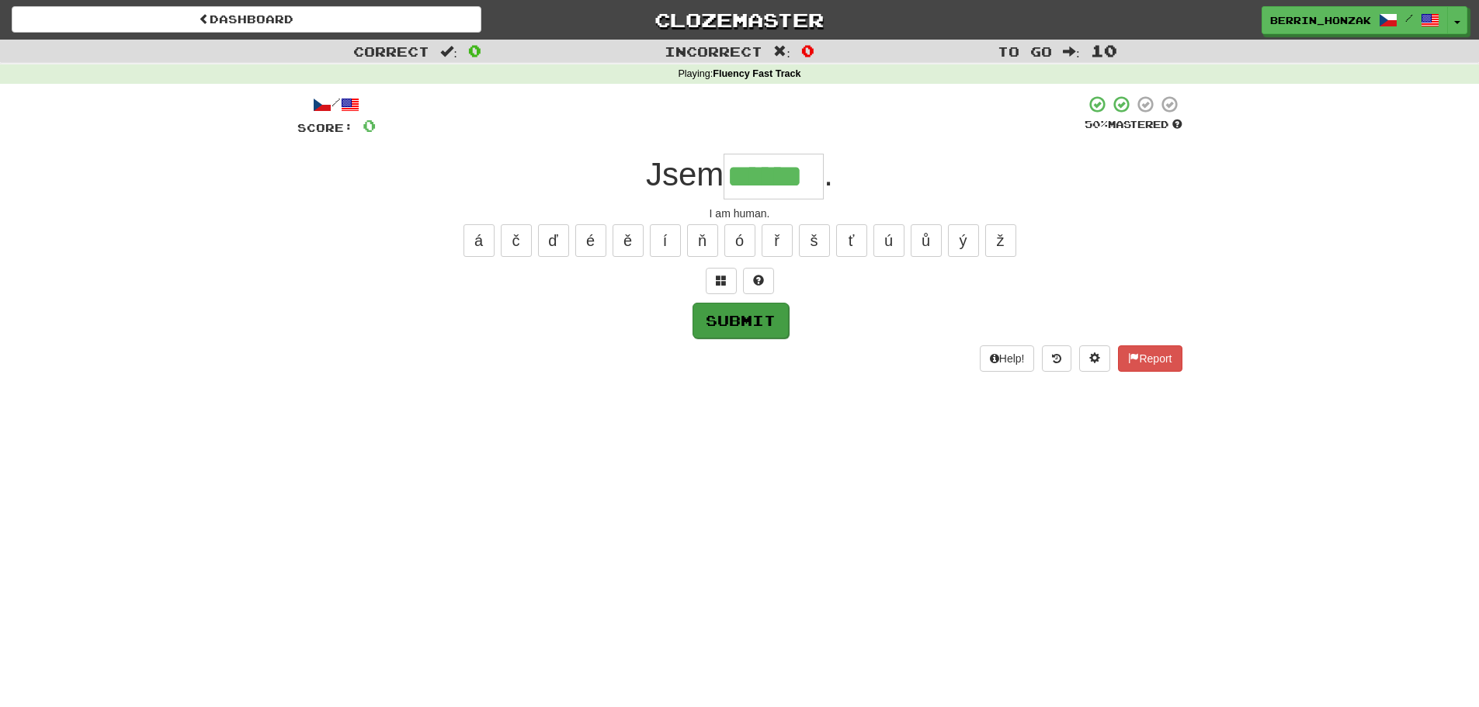
type input "******"
click at [764, 319] on button "Submit" at bounding box center [741, 321] width 96 height 36
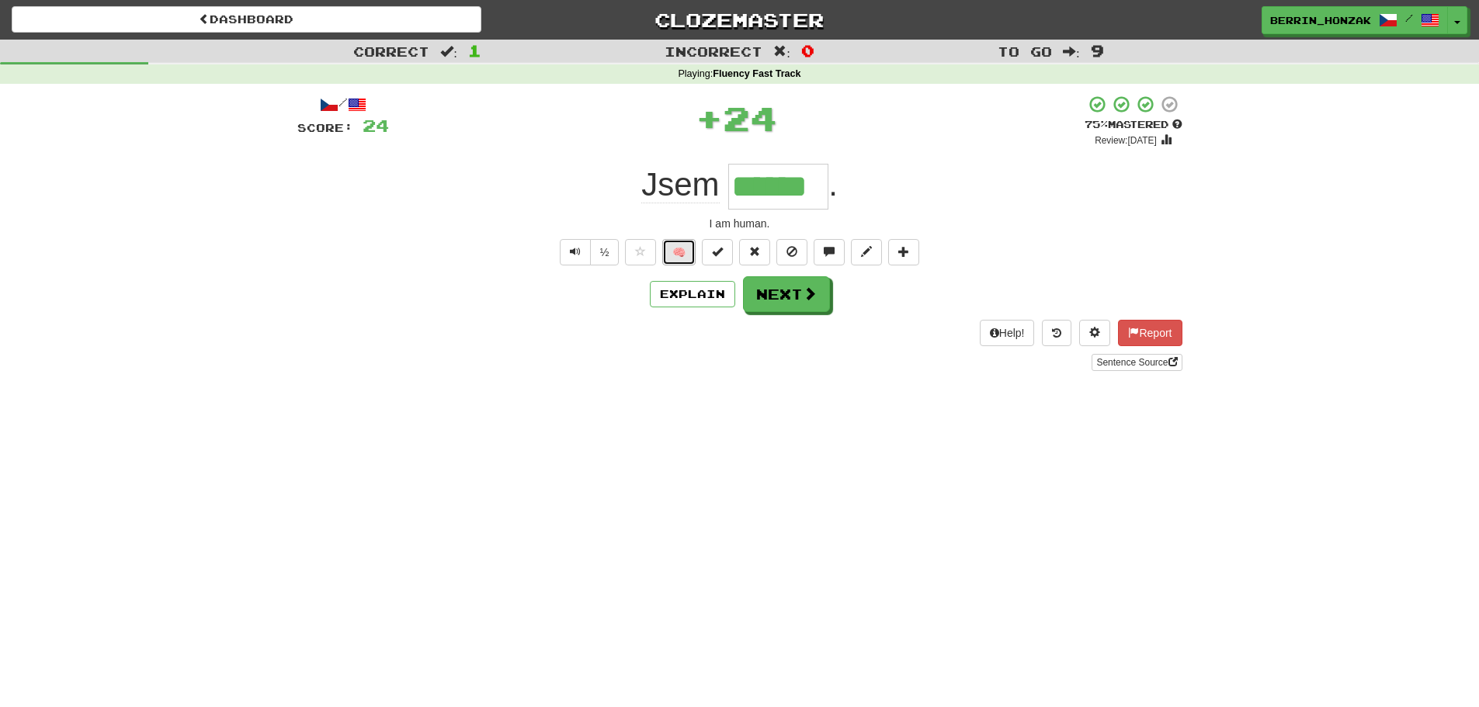
click at [686, 252] on button "🧠" at bounding box center [678, 252] width 33 height 26
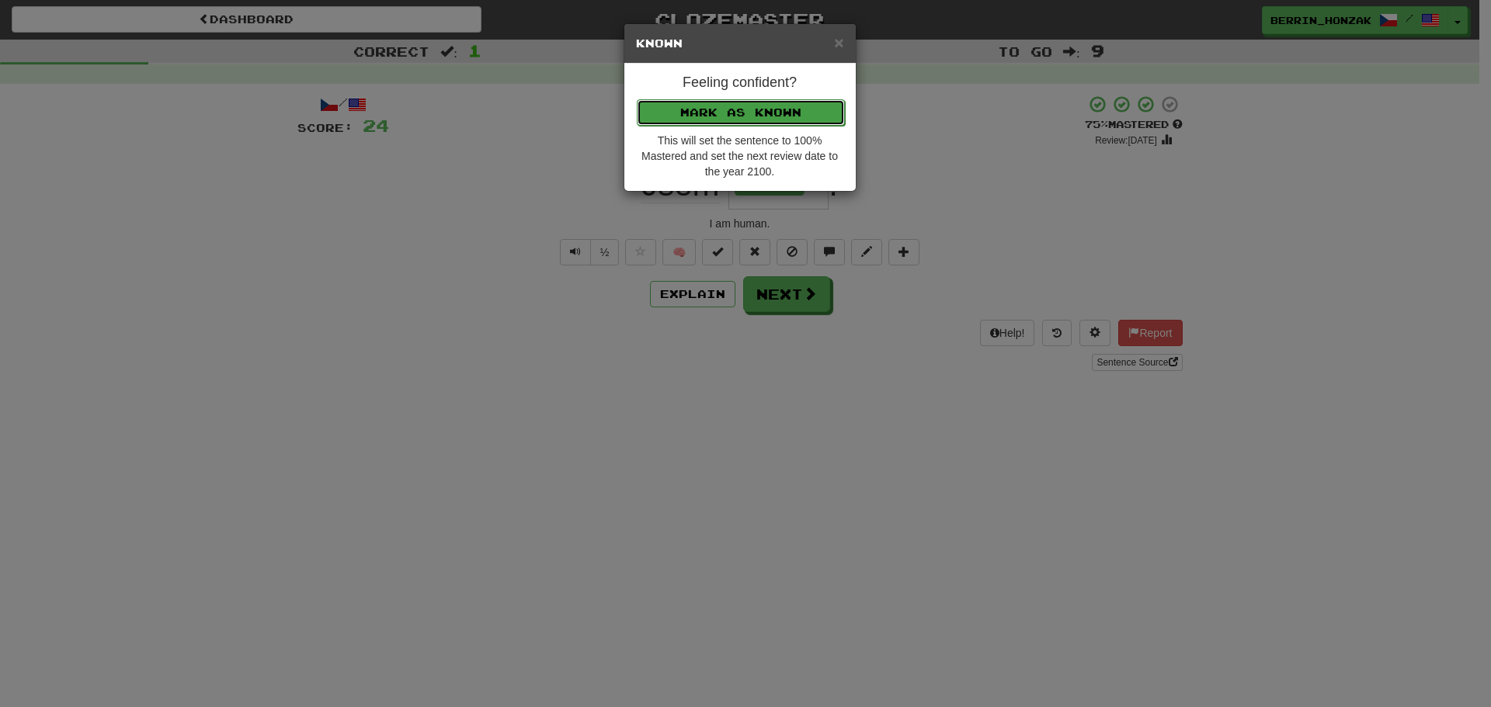
click at [778, 99] on button "Mark as Known" at bounding box center [741, 112] width 208 height 26
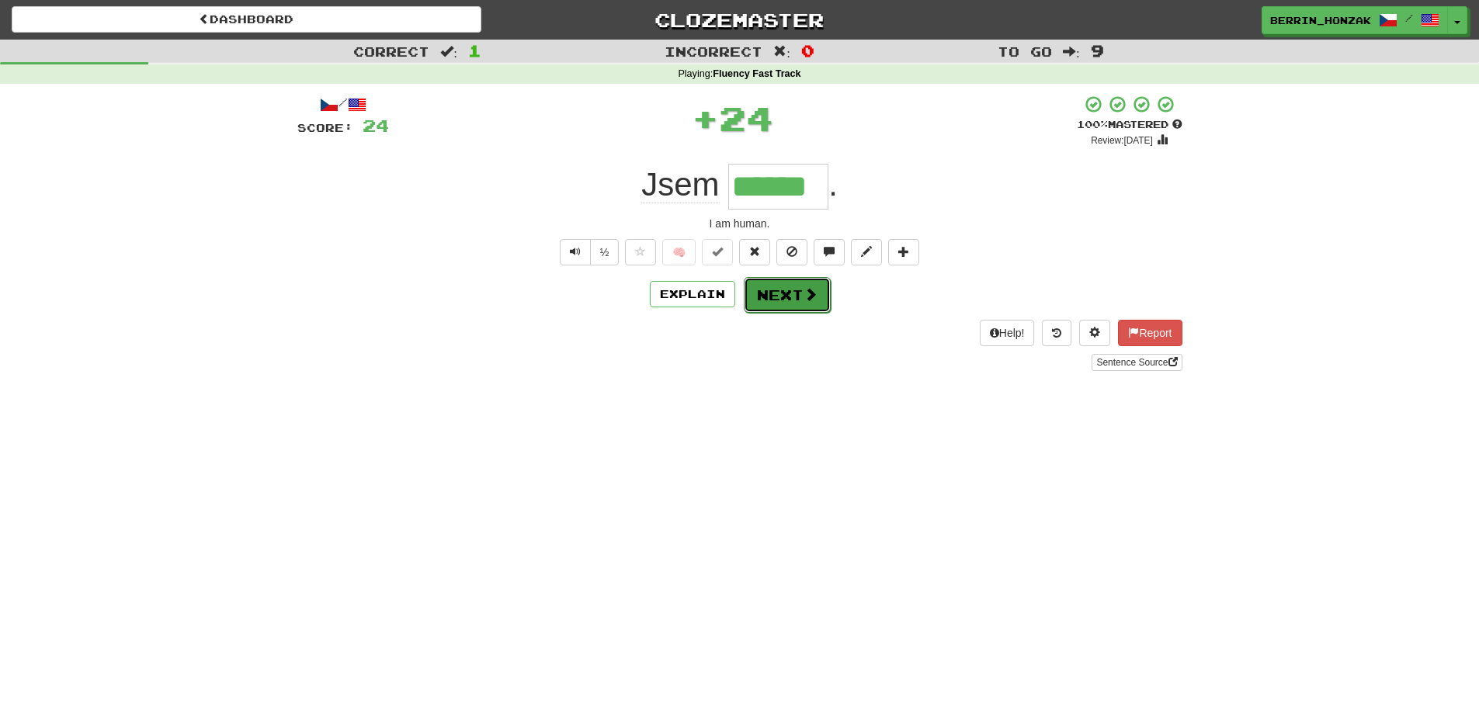
click at [797, 293] on button "Next" at bounding box center [787, 295] width 87 height 36
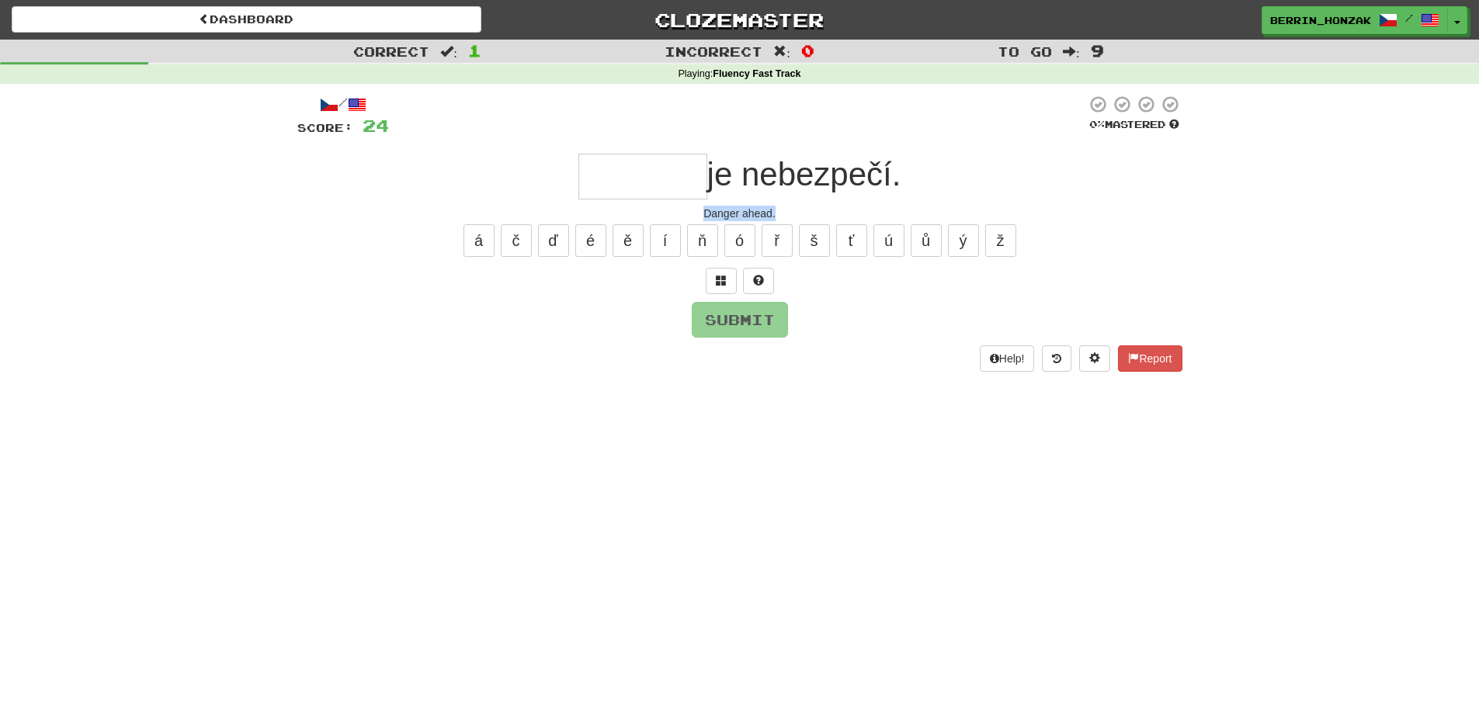
drag, startPoint x: 776, startPoint y: 214, endPoint x: 693, endPoint y: 213, distance: 83.1
click at [700, 214] on div "Danger ahead." at bounding box center [739, 214] width 885 height 16
copy div "Danger ahead."
click at [658, 172] on input "text" at bounding box center [642, 177] width 129 height 46
type input "*"
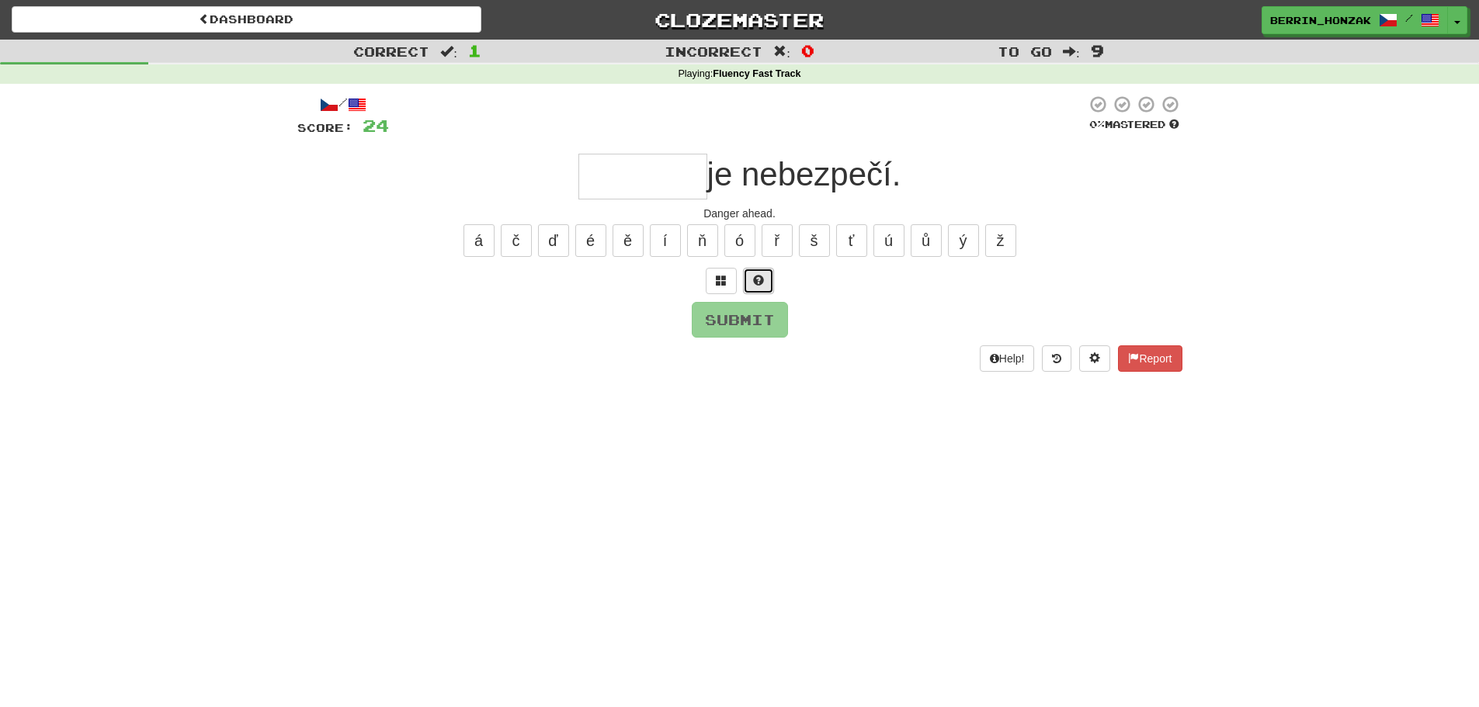
click at [753, 275] on span at bounding box center [758, 280] width 11 height 11
click at [738, 282] on span at bounding box center [740, 280] width 11 height 11
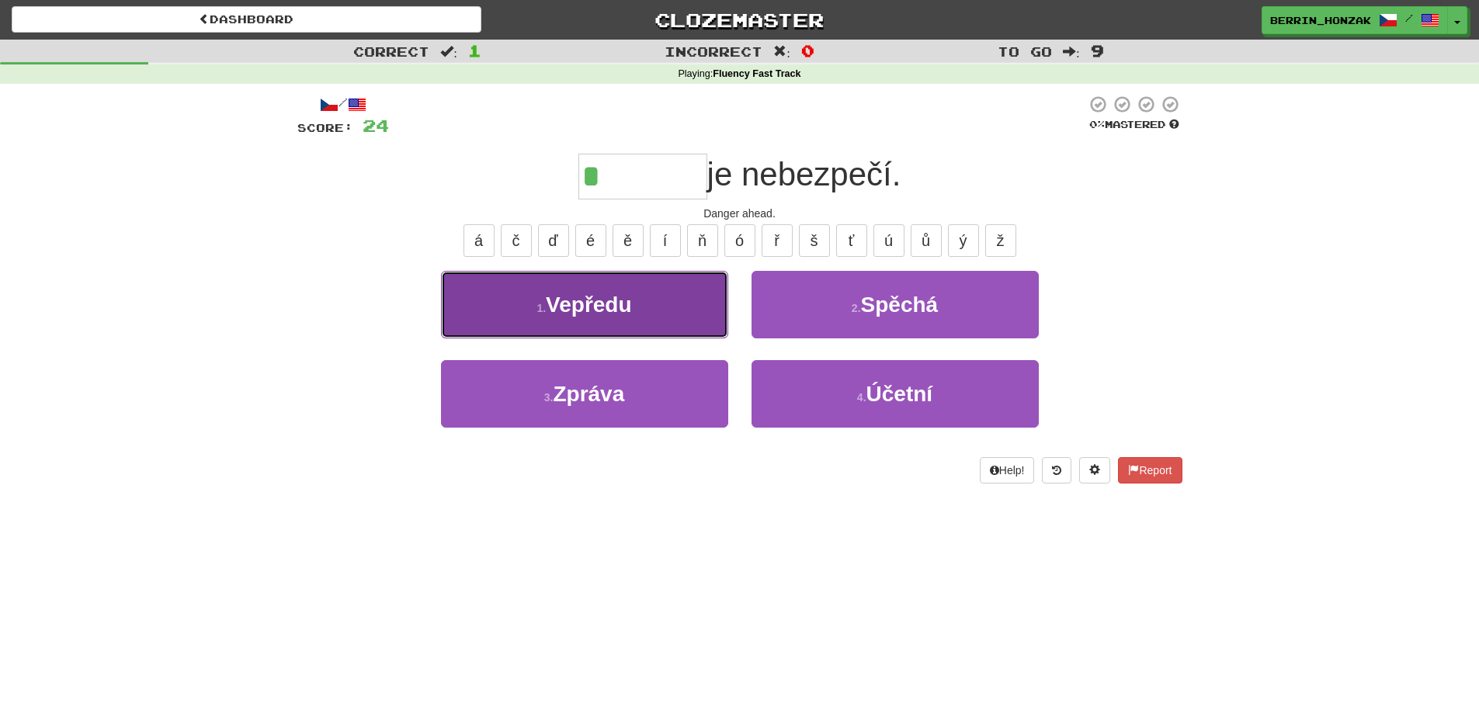
click at [651, 303] on button "1 . [GEOGRAPHIC_DATA]" at bounding box center [584, 305] width 287 height 68
type input "*******"
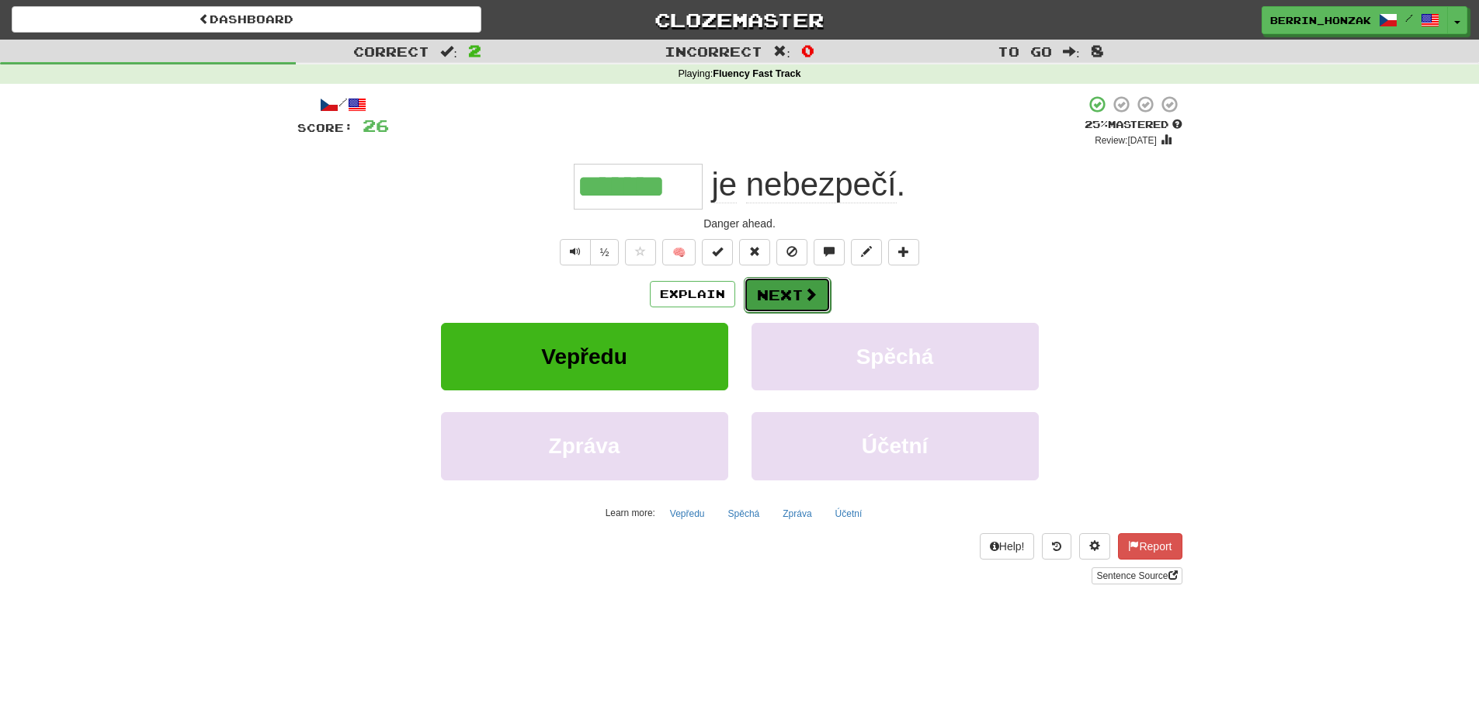
click at [792, 290] on button "Next" at bounding box center [787, 295] width 87 height 36
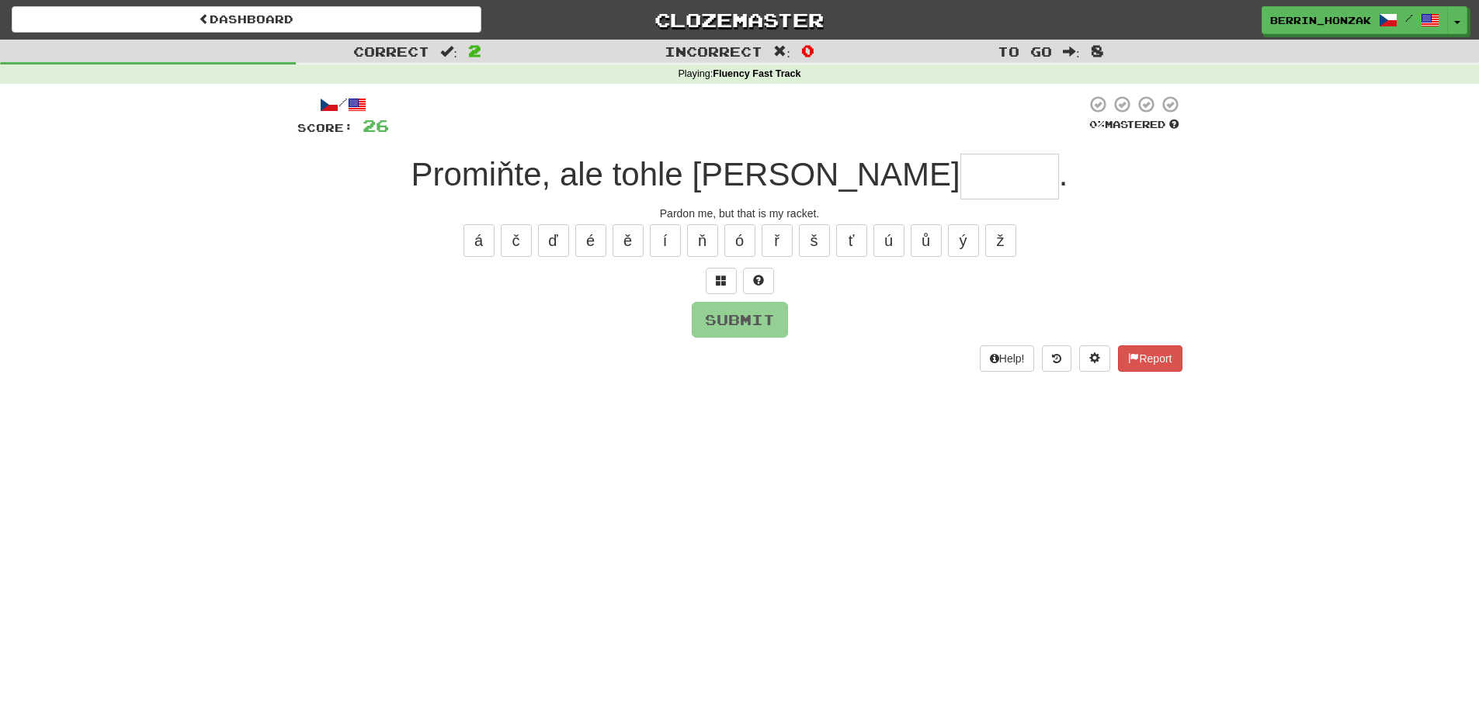
click at [961, 184] on input "text" at bounding box center [1010, 177] width 99 height 46
type input "*"
click at [760, 281] on span at bounding box center [758, 280] width 11 height 11
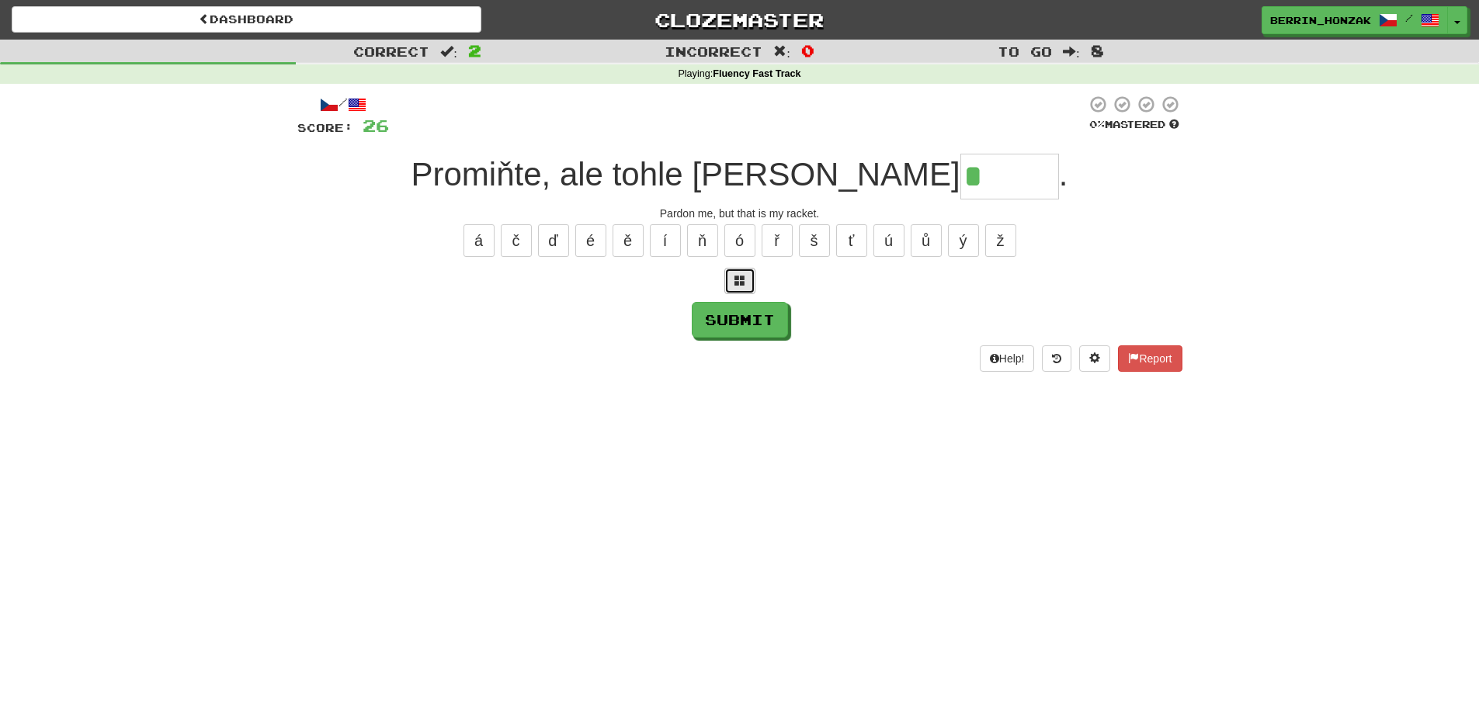
click at [745, 286] on span at bounding box center [740, 280] width 11 height 11
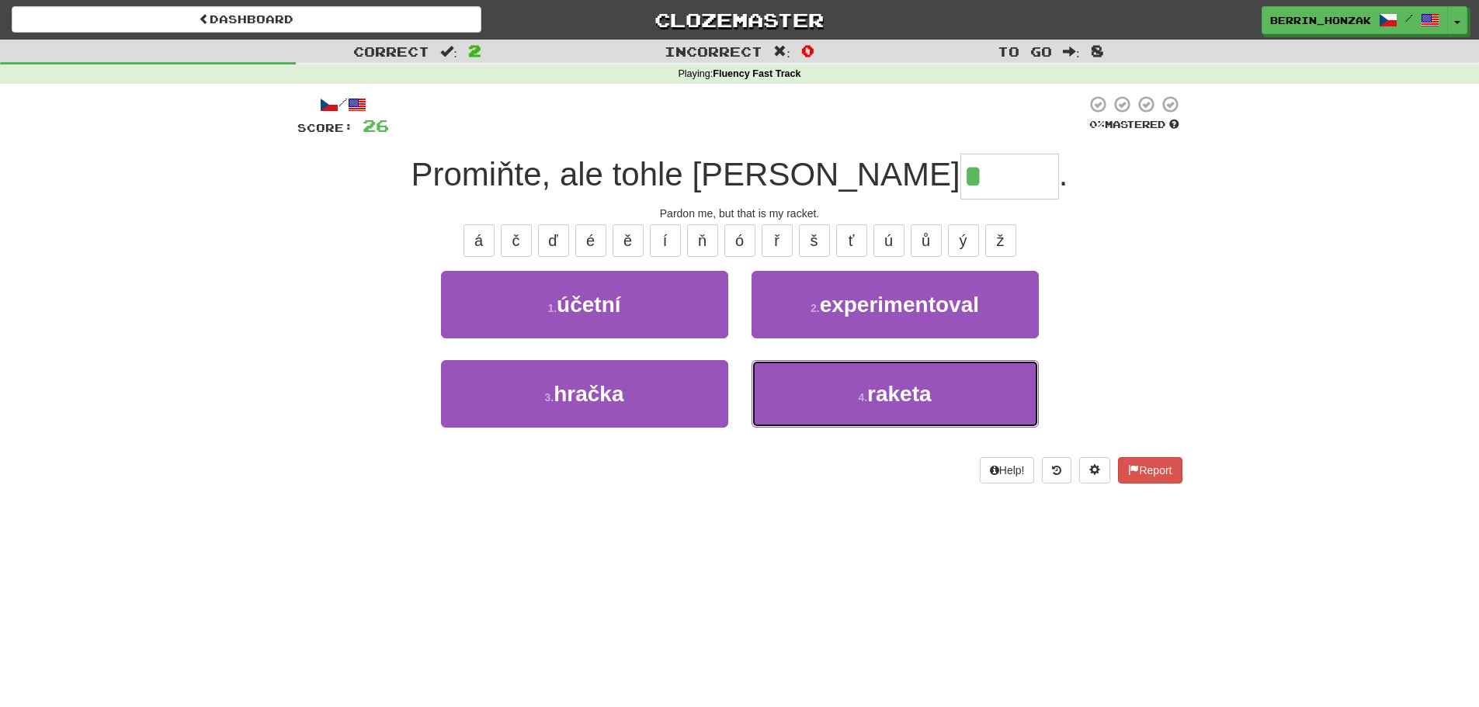
click at [868, 398] on button "4 . raketa" at bounding box center [895, 394] width 287 height 68
type input "******"
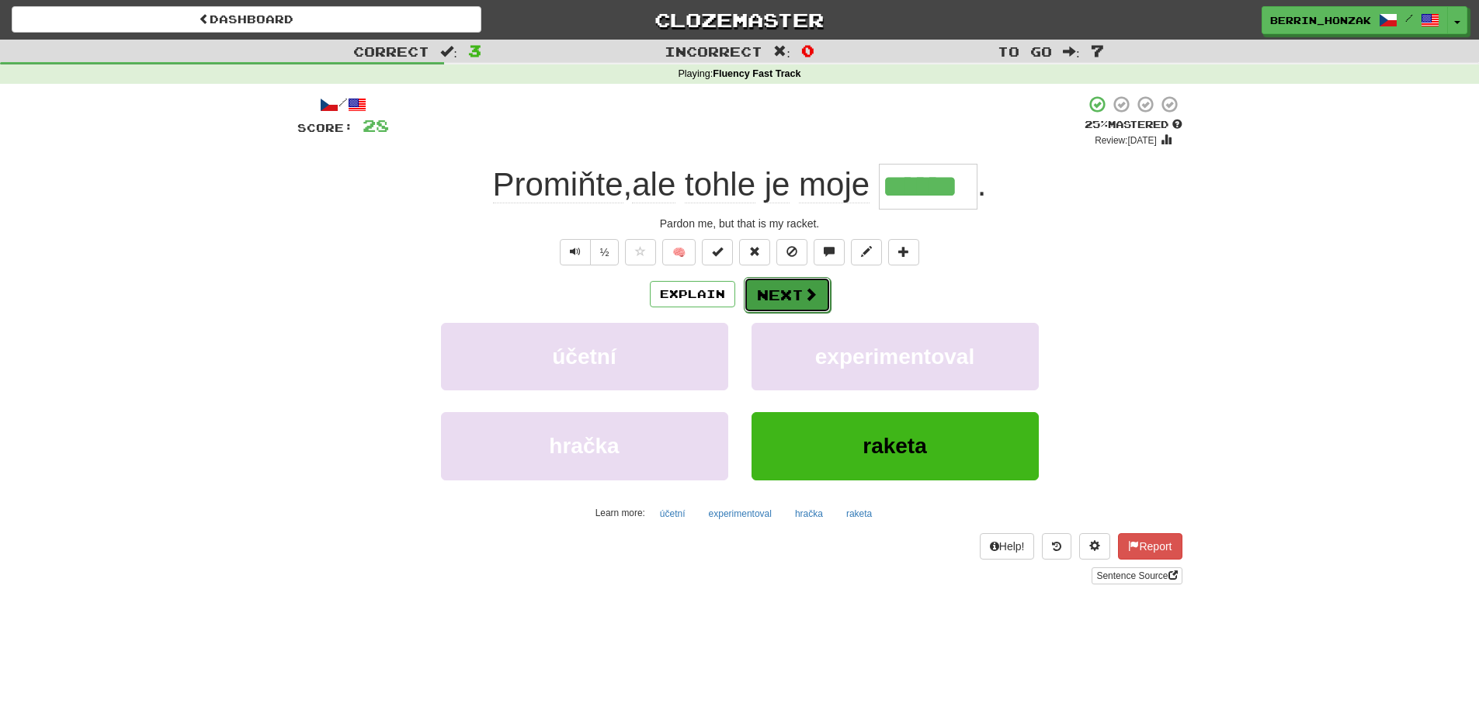
click at [797, 288] on button "Next" at bounding box center [787, 295] width 87 height 36
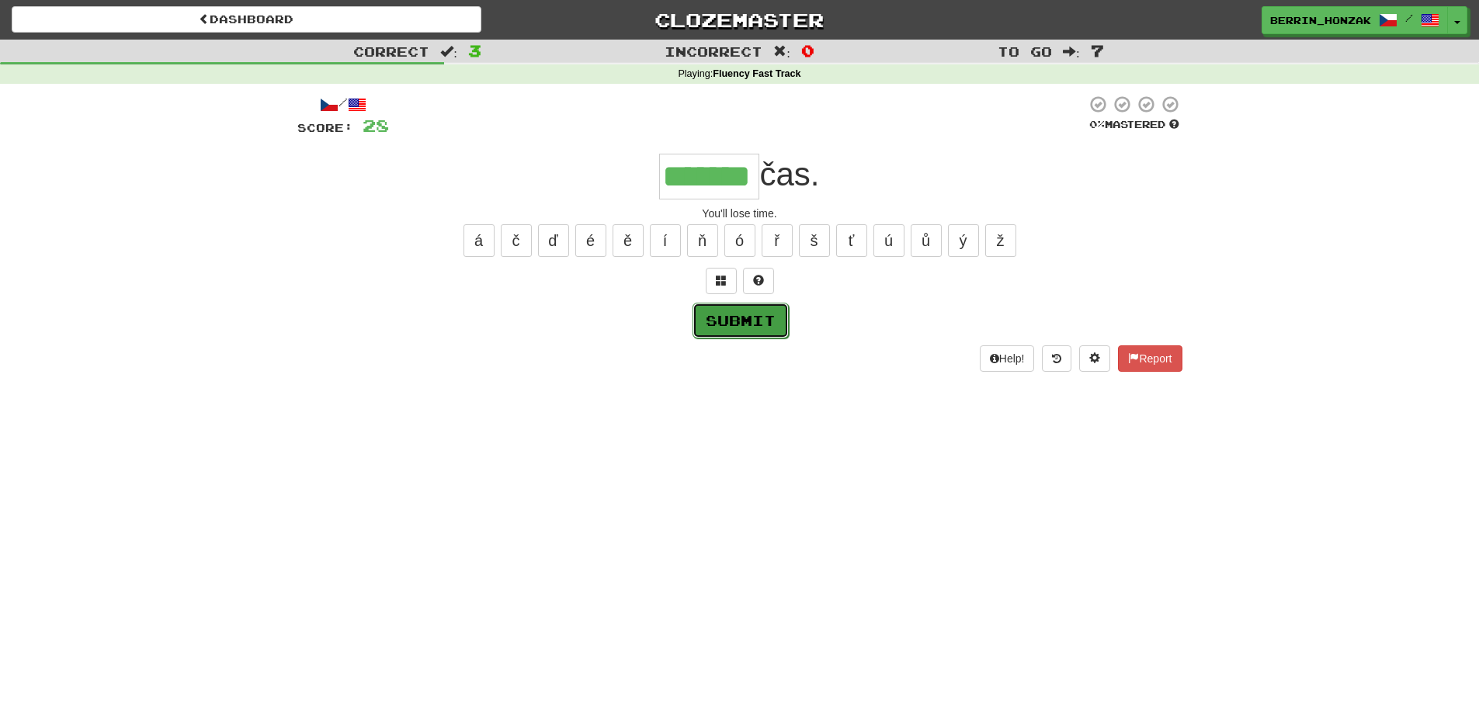
click at [731, 318] on button "Submit" at bounding box center [741, 321] width 96 height 36
type input "*******"
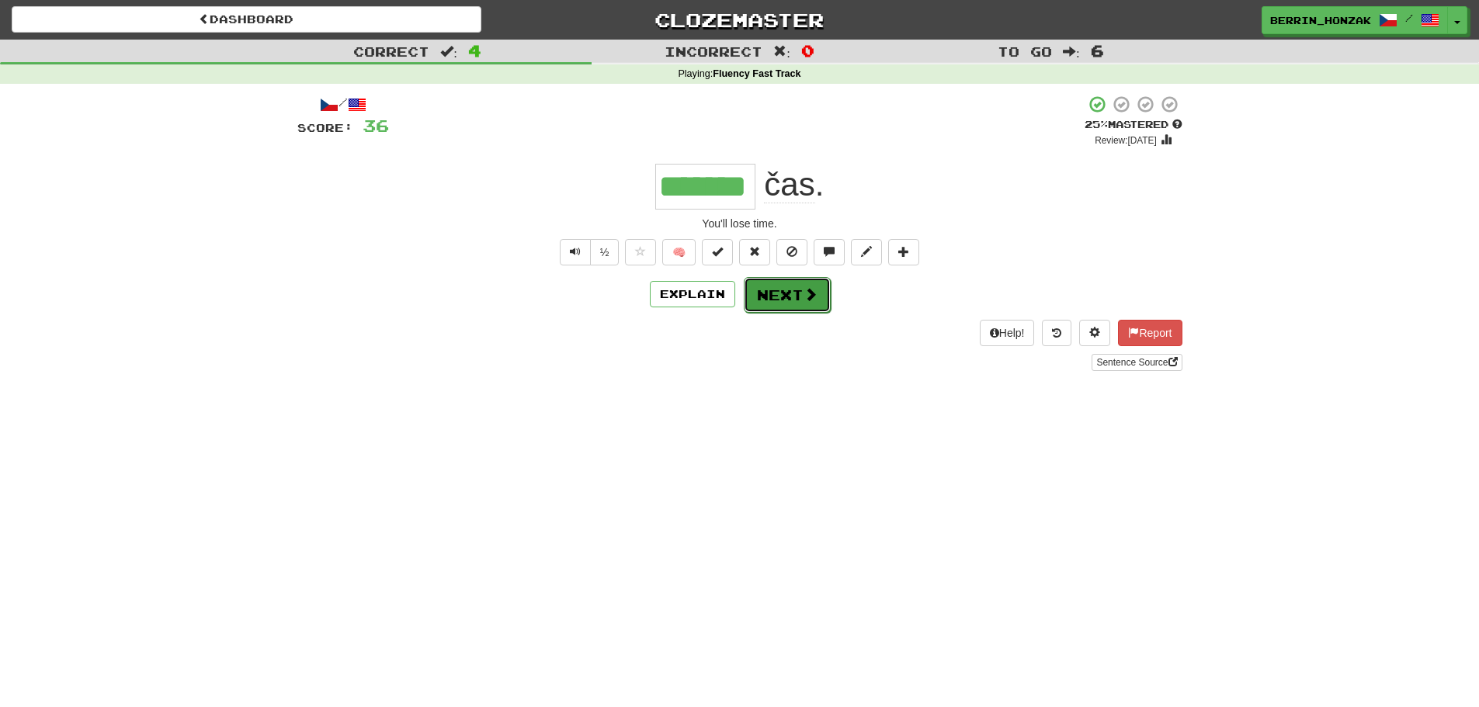
click at [782, 300] on button "Next" at bounding box center [787, 295] width 87 height 36
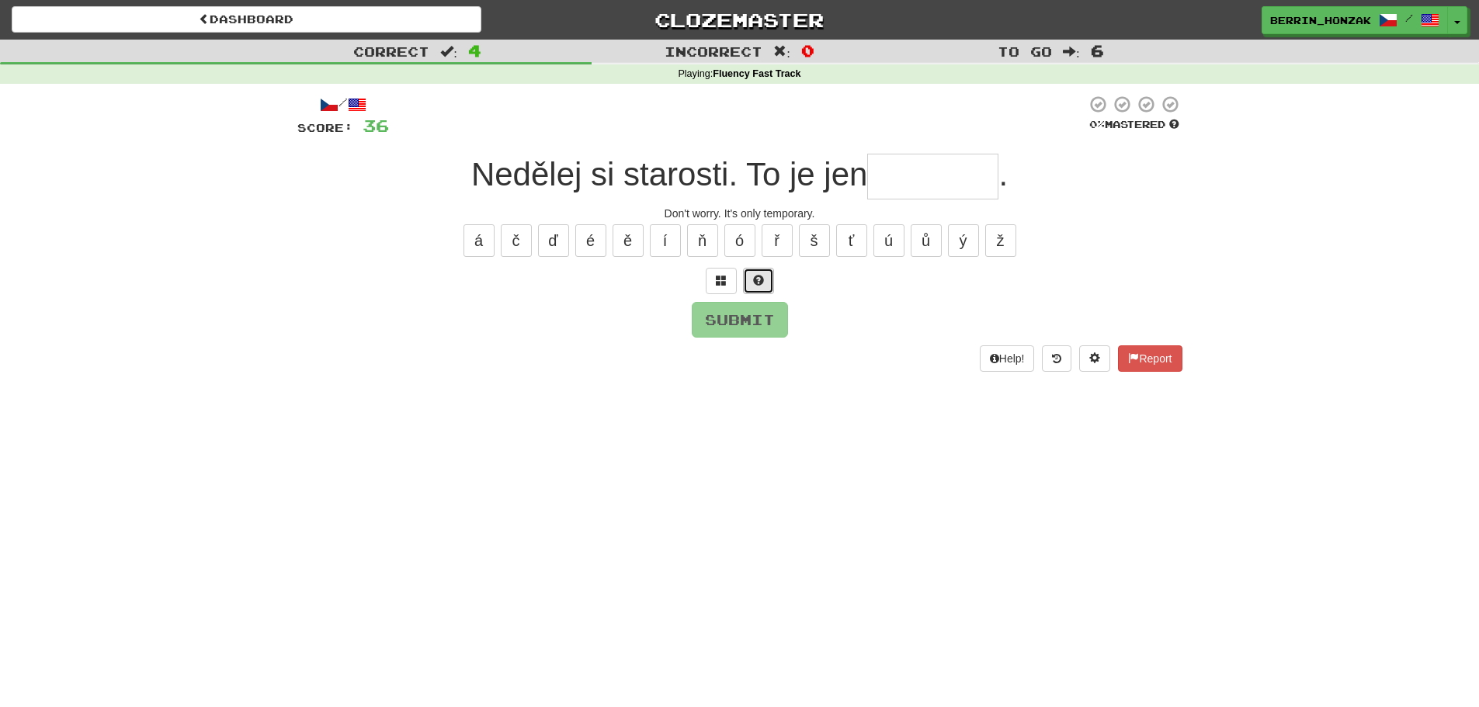
click at [761, 283] on span at bounding box center [758, 280] width 11 height 11
click at [728, 290] on button at bounding box center [739, 281] width 31 height 26
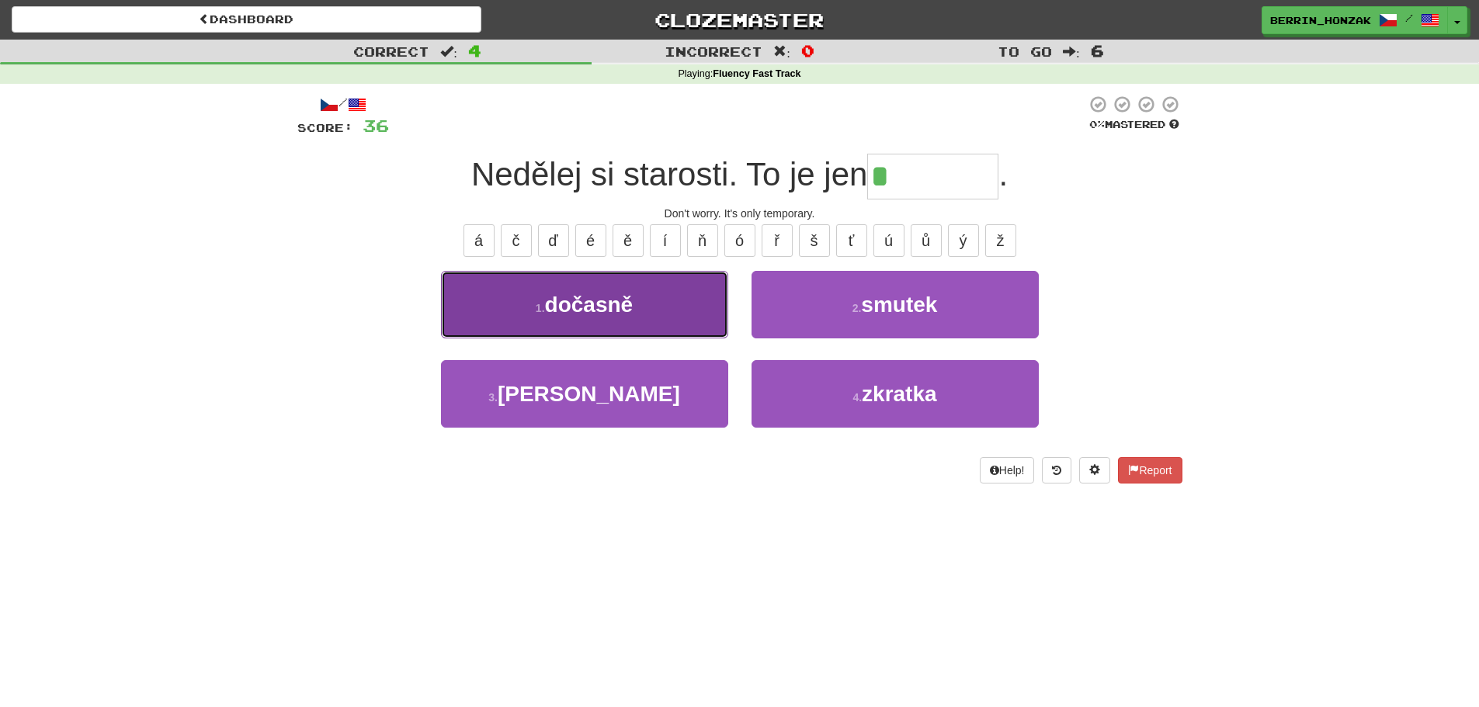
click at [624, 311] on span "dočasně" at bounding box center [589, 305] width 89 height 24
type input "*******"
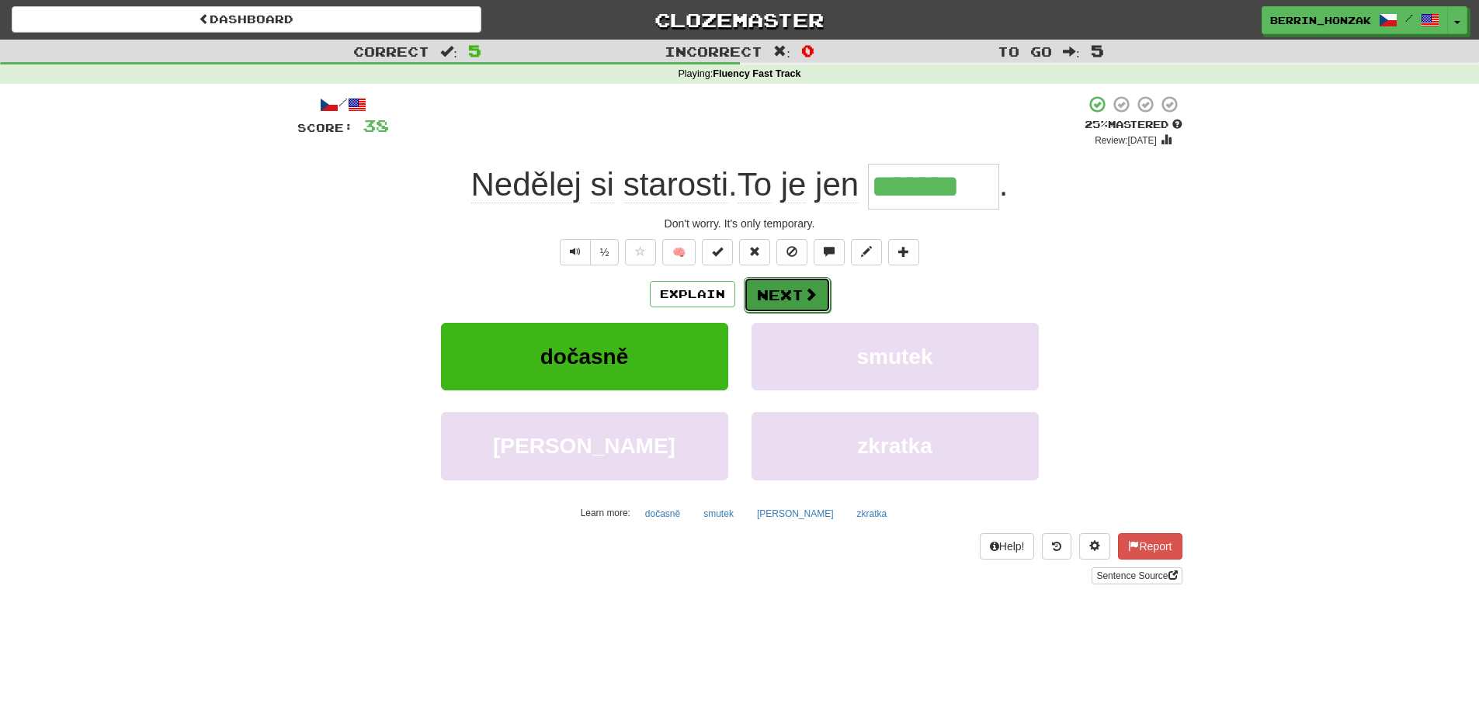
click at [790, 289] on button "Next" at bounding box center [787, 295] width 87 height 36
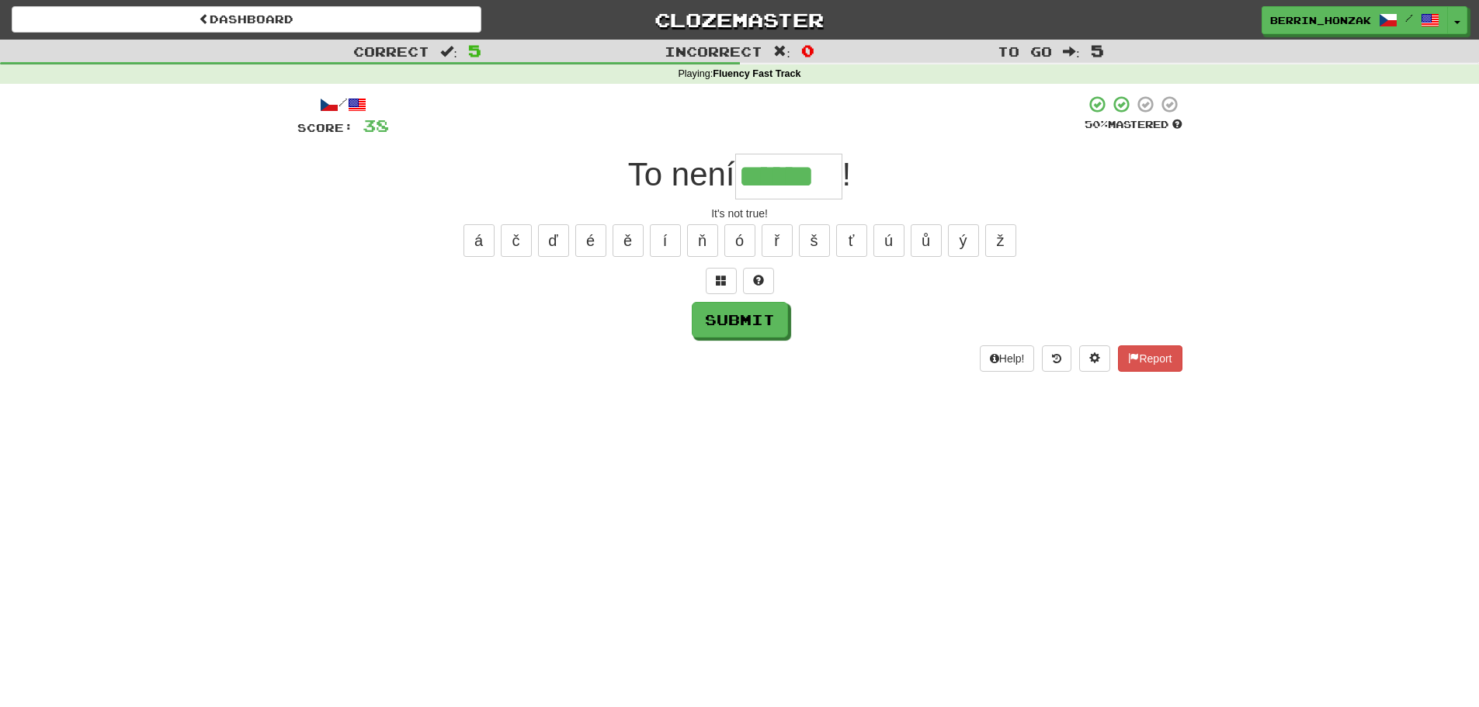
type input "******"
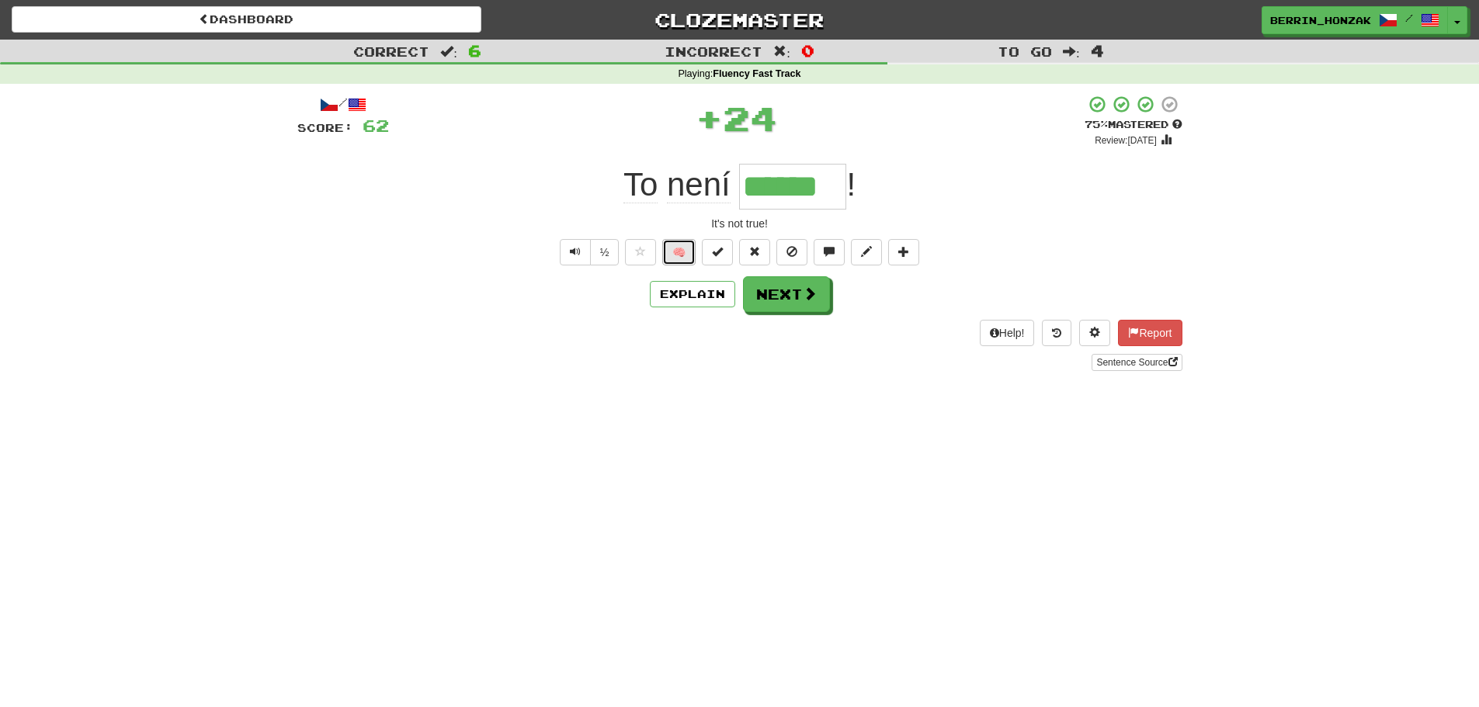
click at [691, 254] on button "🧠" at bounding box center [678, 252] width 33 height 26
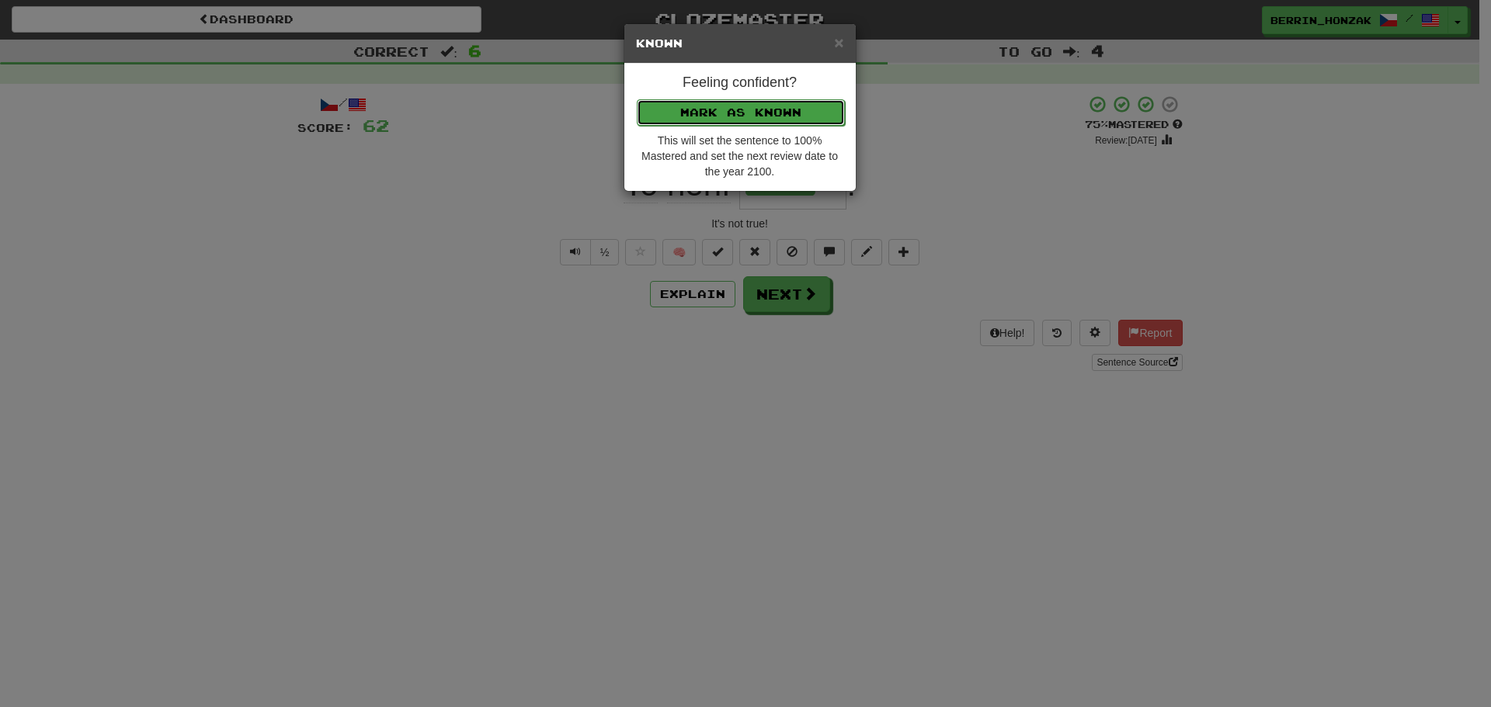
click at [758, 120] on button "Mark as Known" at bounding box center [741, 112] width 208 height 26
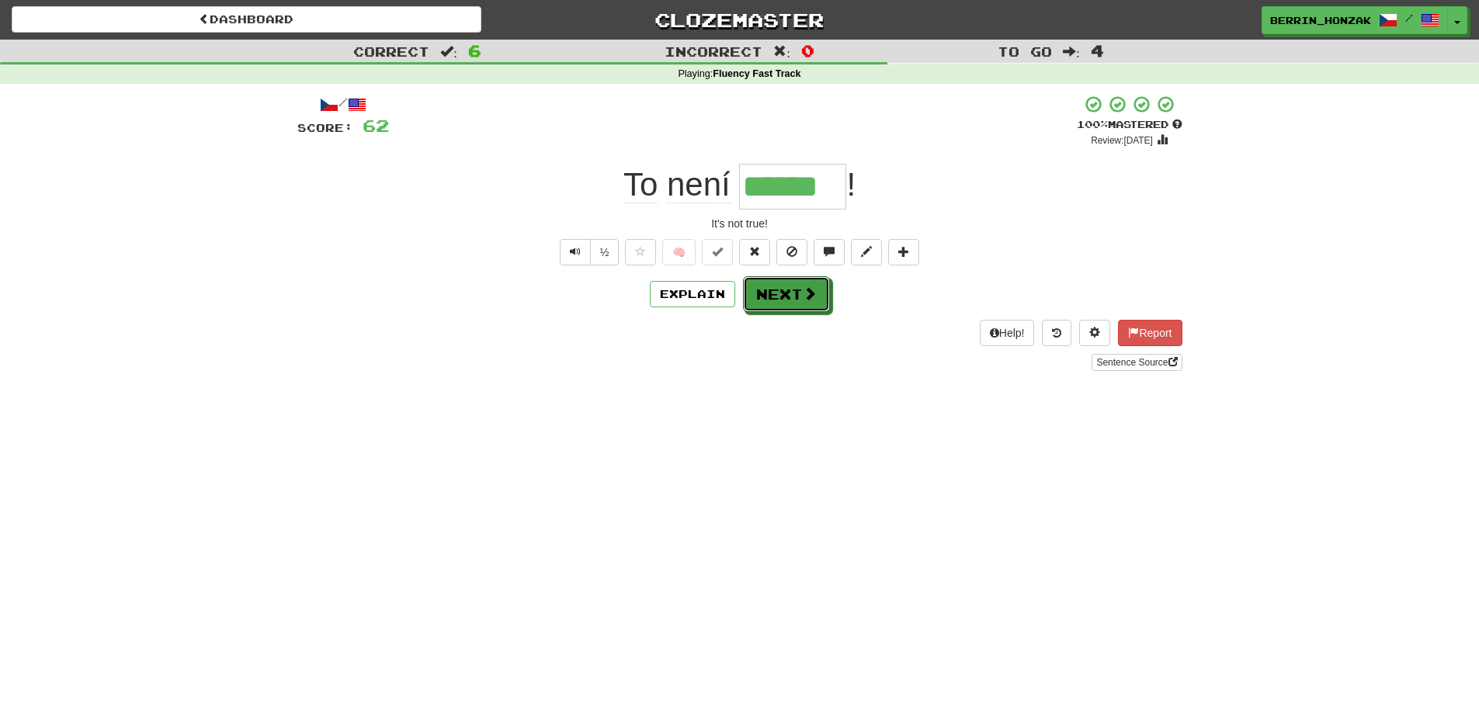
click at [778, 283] on button "Next" at bounding box center [786, 294] width 87 height 36
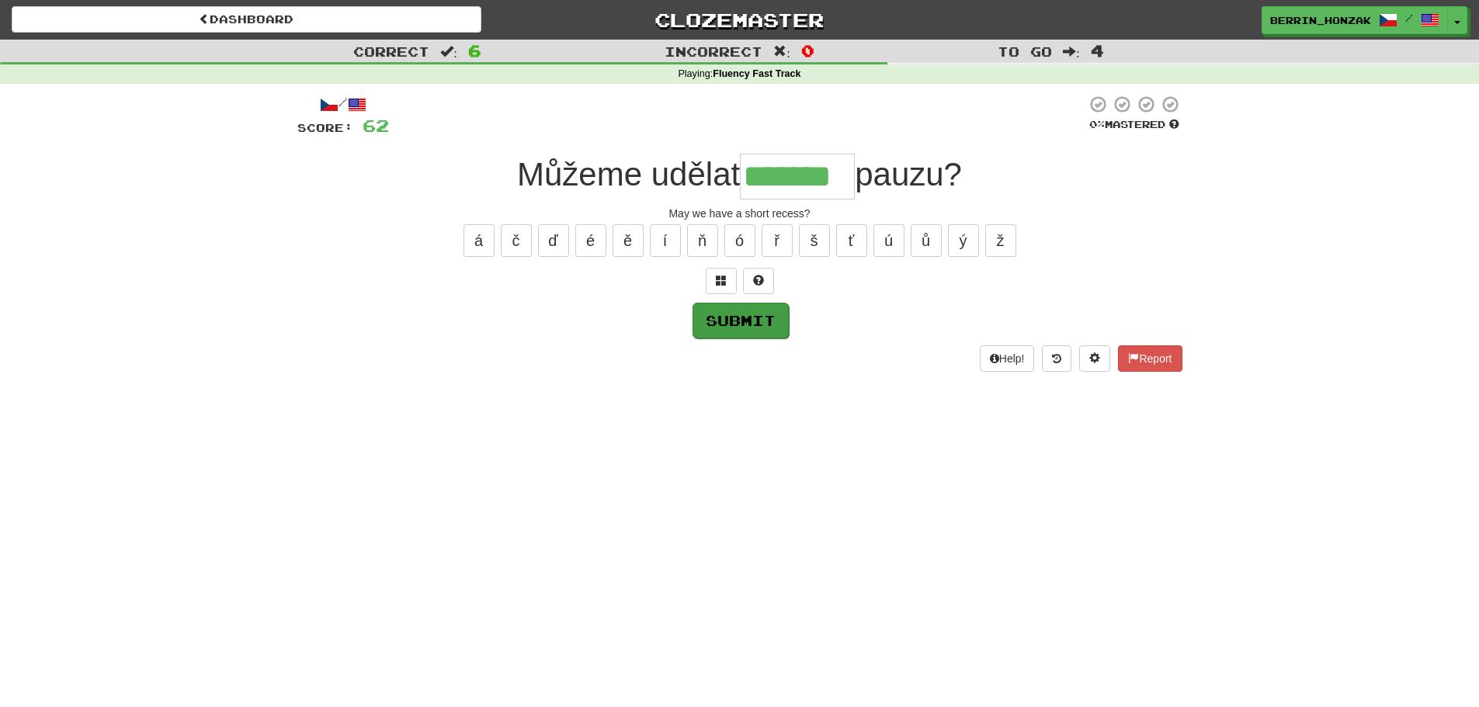
type input "*******"
click at [753, 317] on button "Submit" at bounding box center [741, 321] width 96 height 36
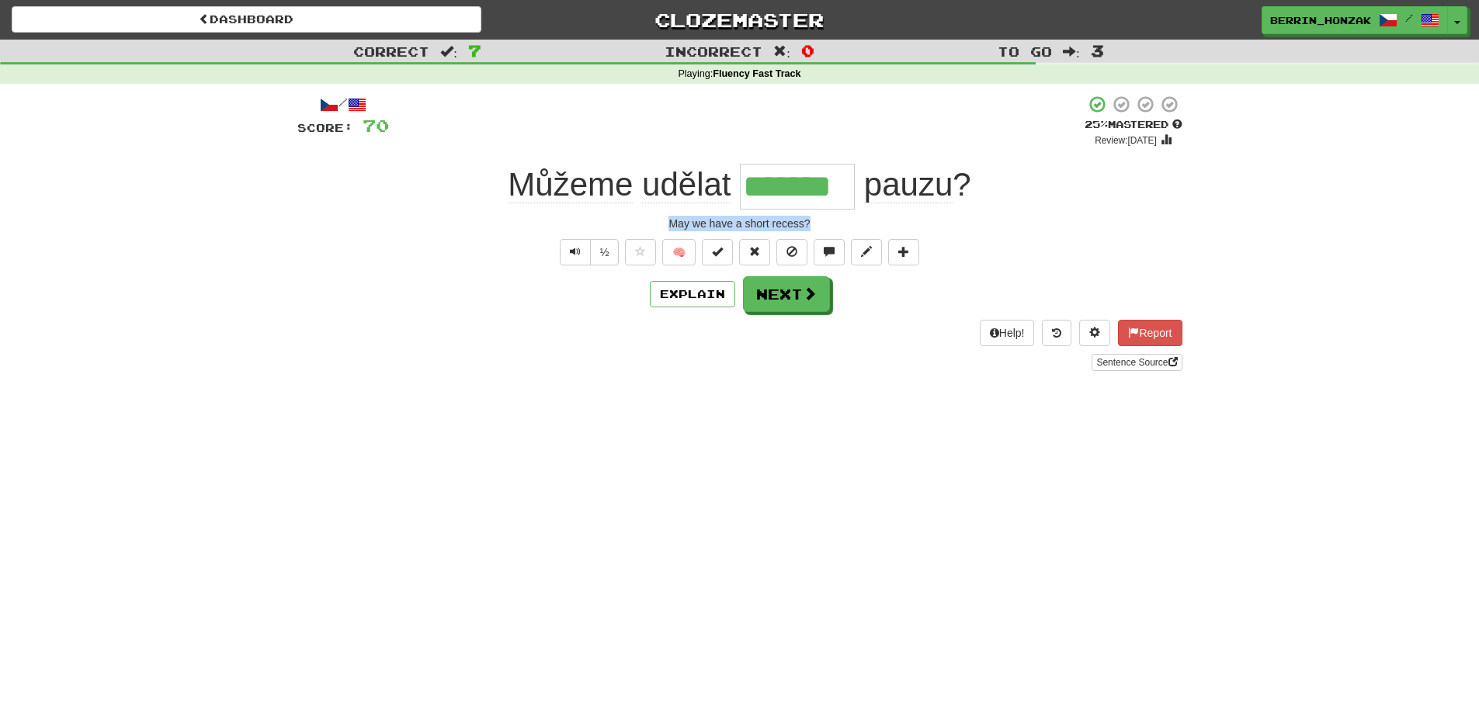
drag, startPoint x: 669, startPoint y: 227, endPoint x: 826, endPoint y: 223, distance: 156.9
click at [826, 223] on div "May we have a short recess?" at bounding box center [739, 224] width 885 height 16
copy div "May we have a short recess?"
click at [784, 300] on button "Next" at bounding box center [787, 295] width 87 height 36
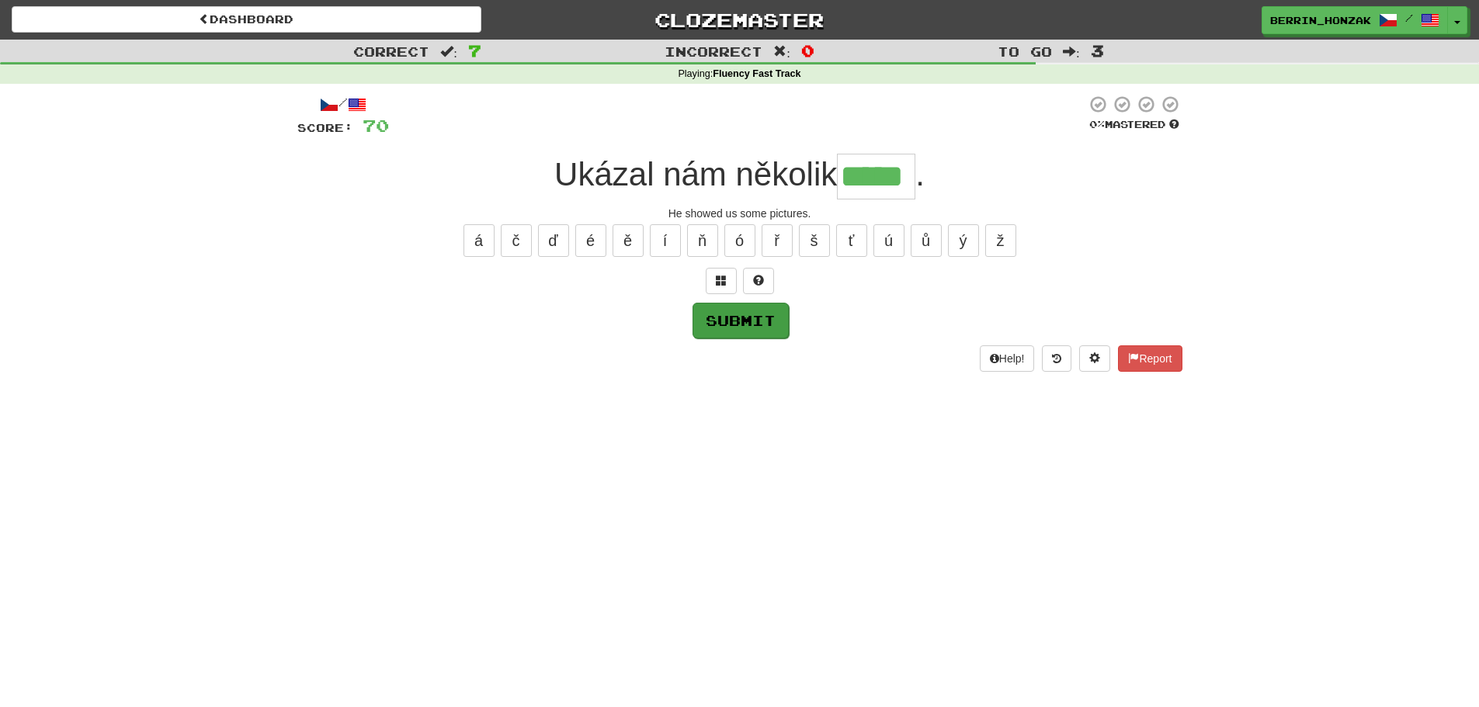
type input "*****"
click at [742, 323] on button "Submit" at bounding box center [741, 321] width 96 height 36
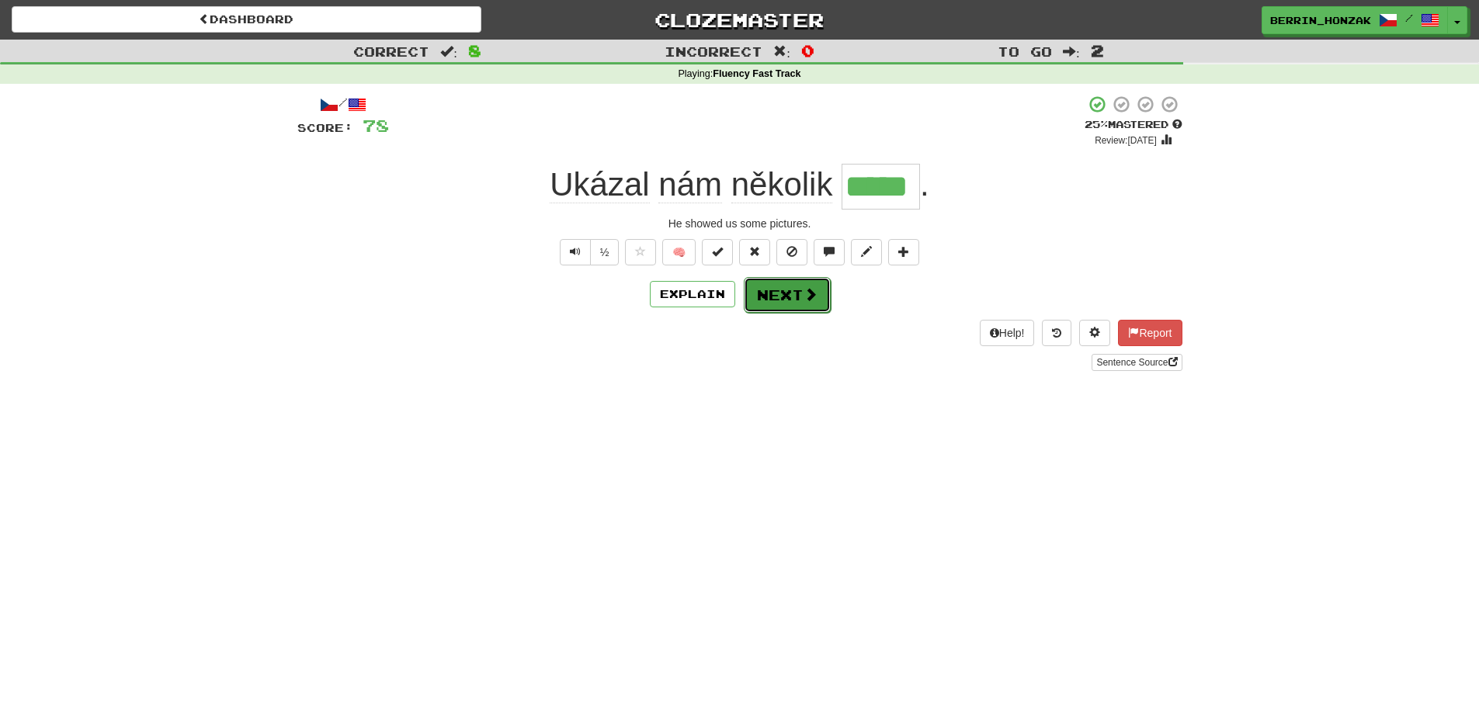
click at [783, 291] on button "Next" at bounding box center [787, 295] width 87 height 36
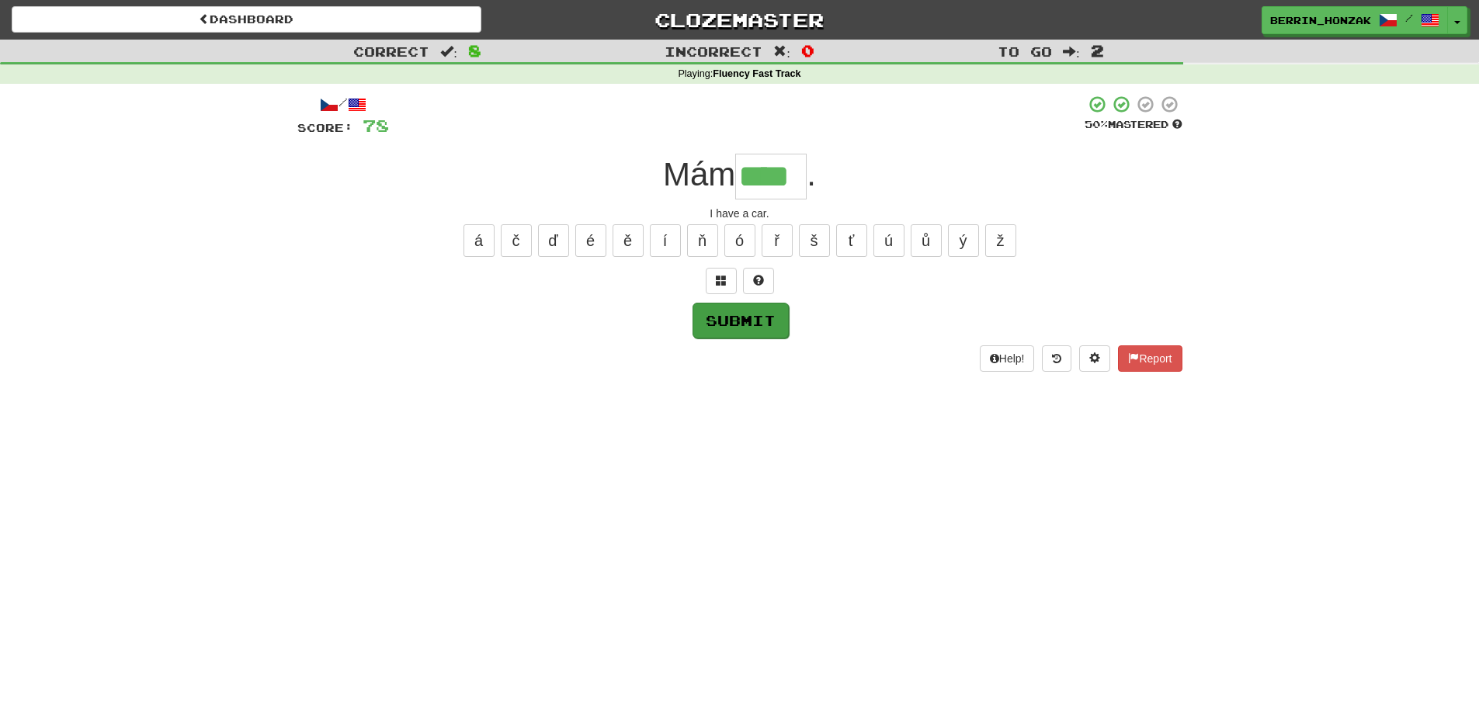
type input "****"
click at [738, 318] on button "Submit" at bounding box center [740, 320] width 96 height 36
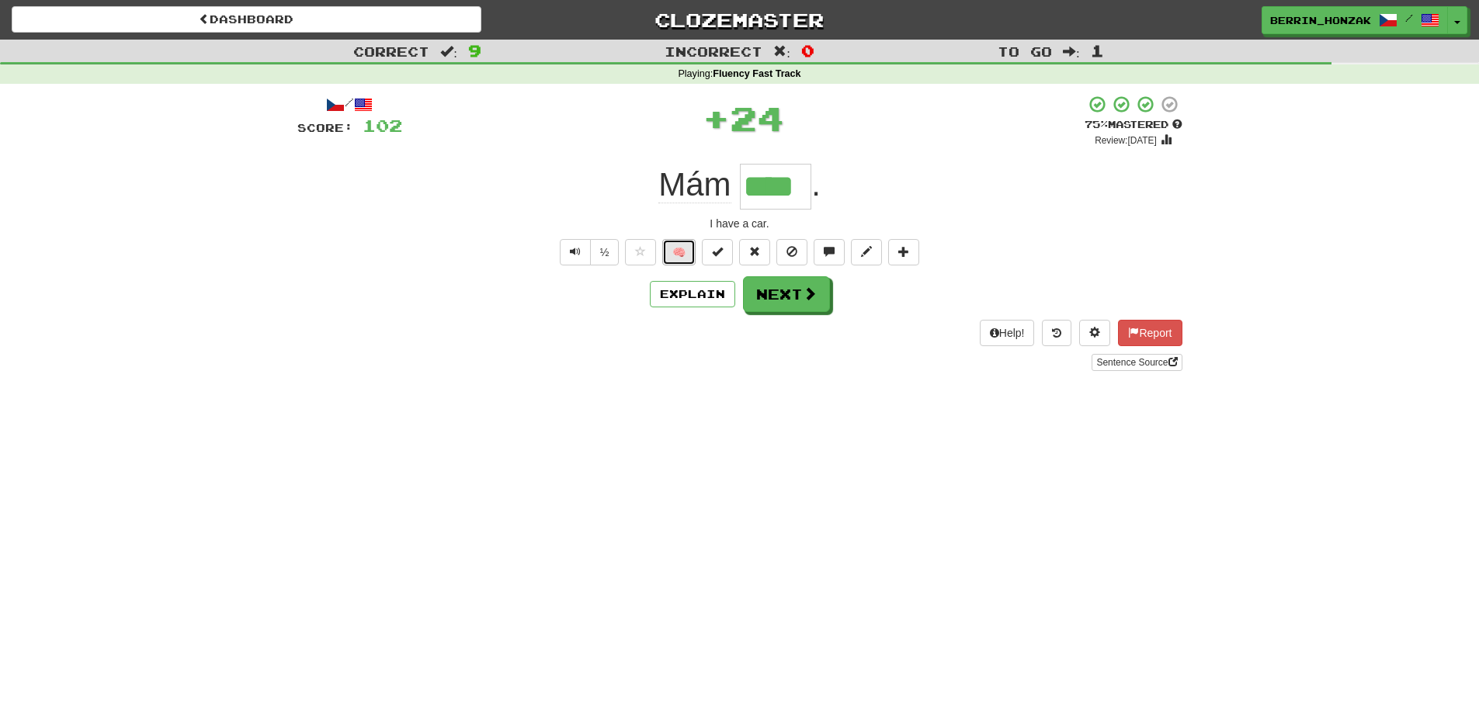
click at [679, 253] on button "🧠" at bounding box center [678, 252] width 33 height 26
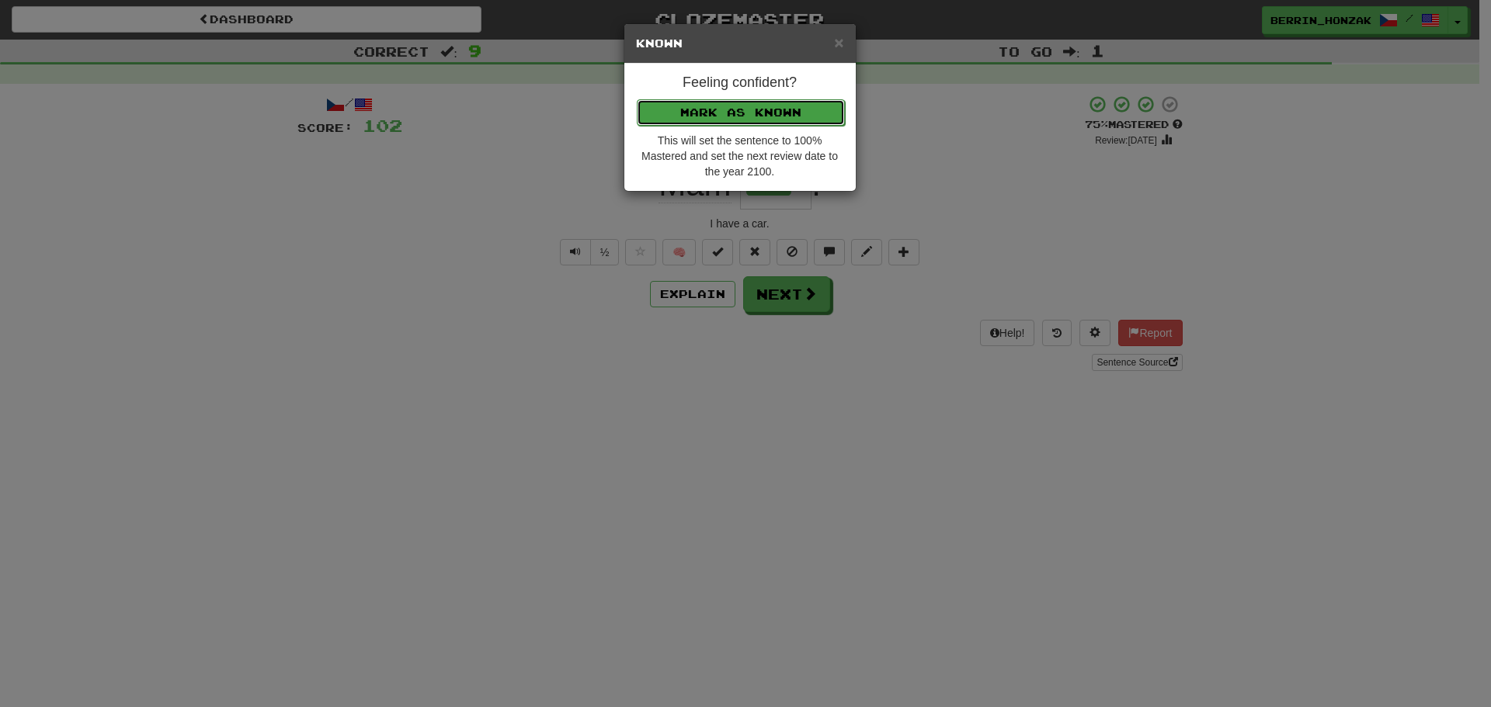
click at [750, 123] on button "Mark as Known" at bounding box center [741, 112] width 208 height 26
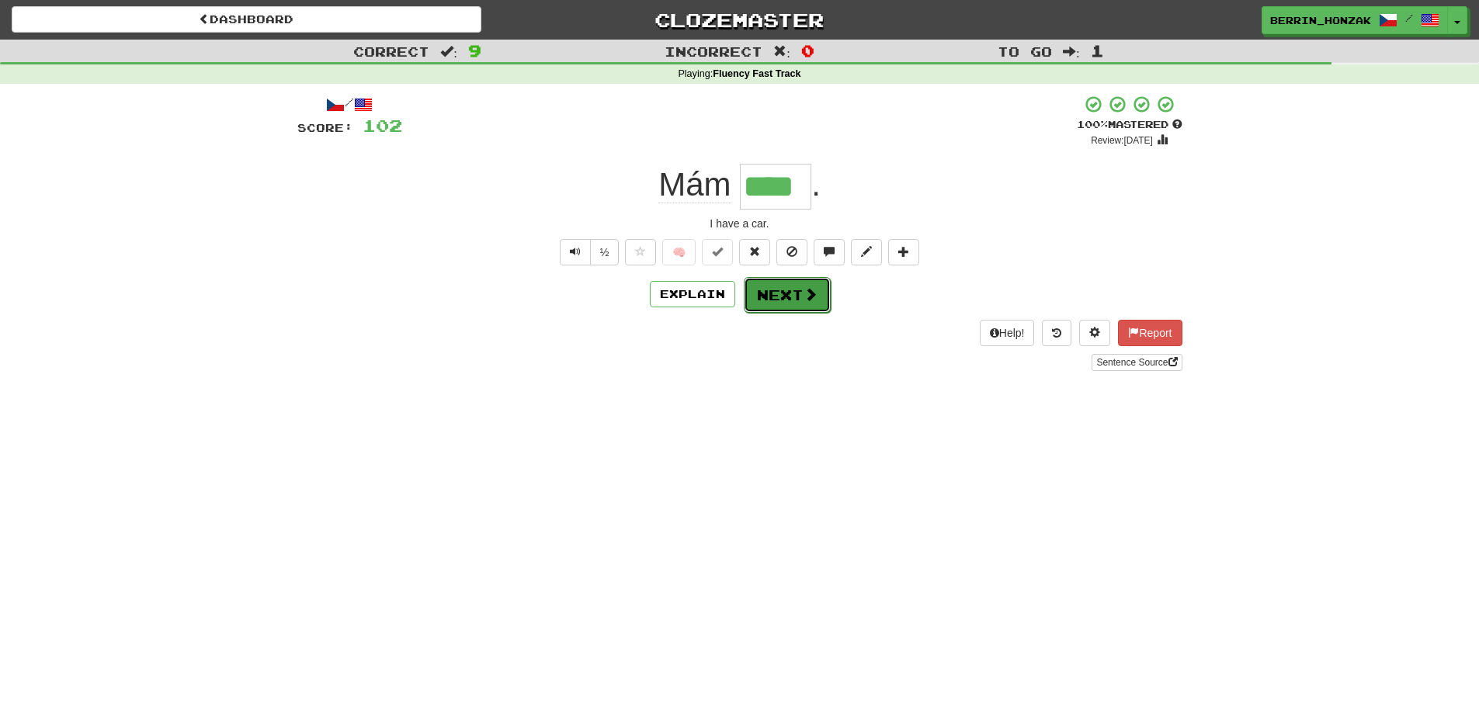
click at [798, 290] on button "Next" at bounding box center [787, 295] width 87 height 36
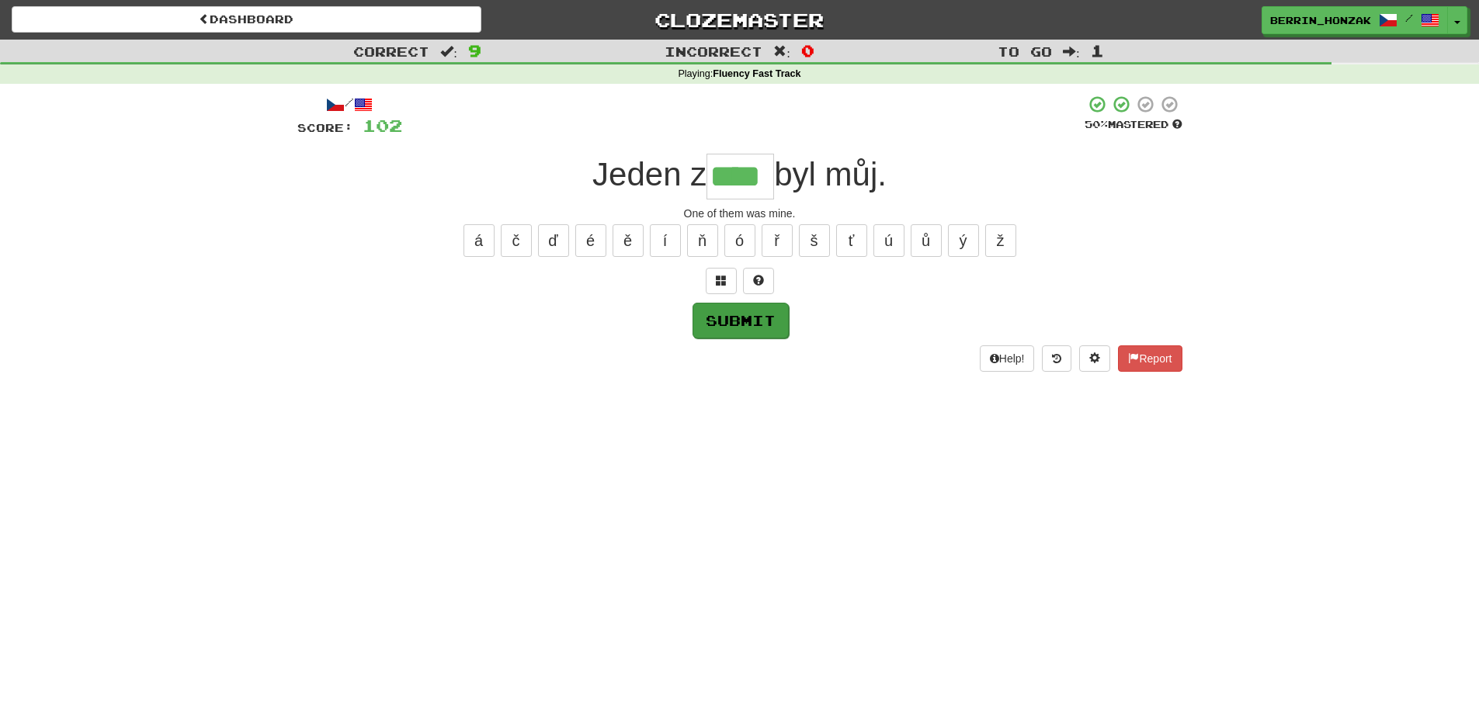
type input "****"
click at [745, 316] on button "Submit" at bounding box center [741, 321] width 96 height 36
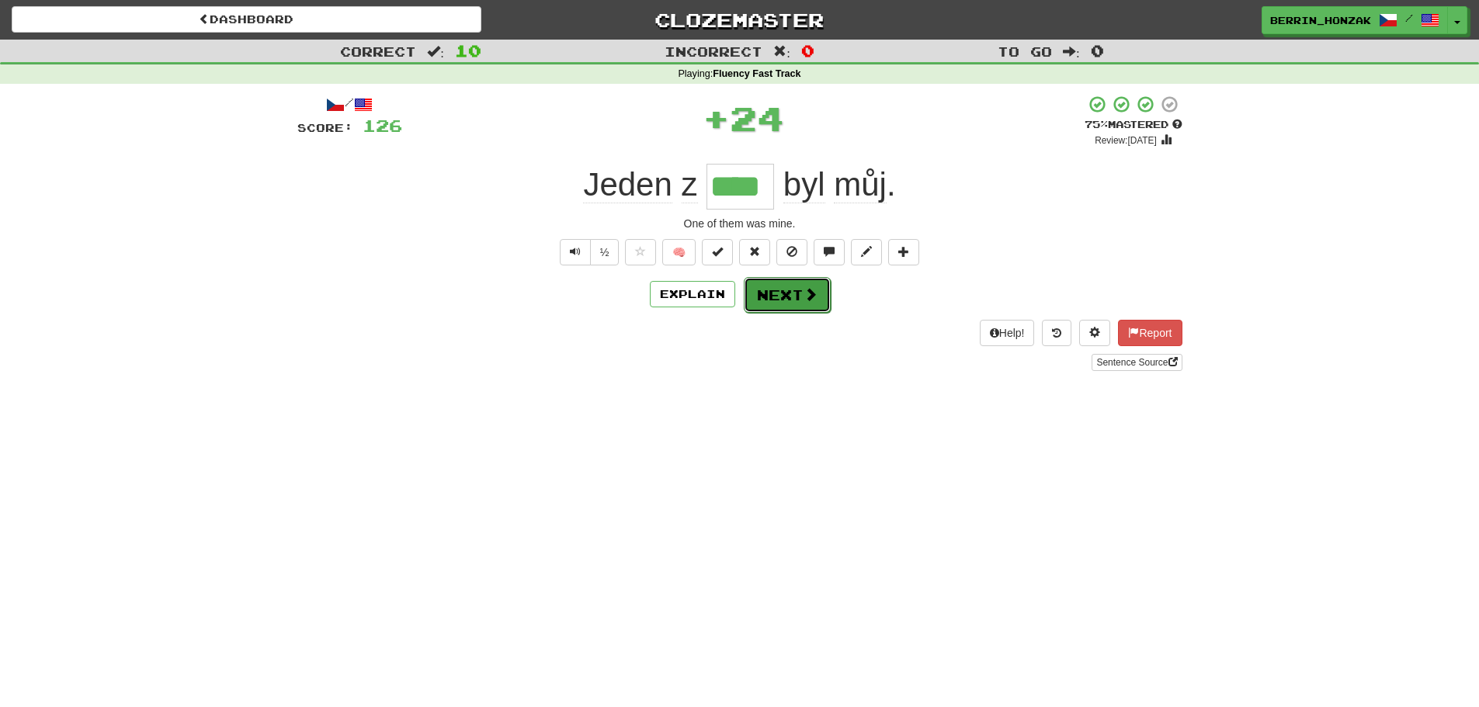
click at [783, 291] on button "Next" at bounding box center [787, 295] width 87 height 36
